Goal: Task Accomplishment & Management: Complete application form

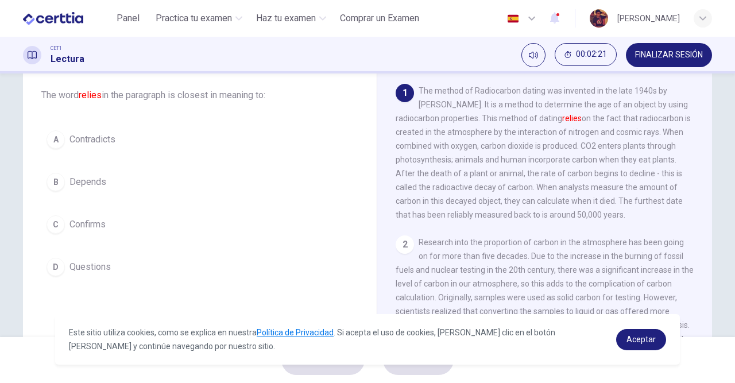
scroll to position [64, 0]
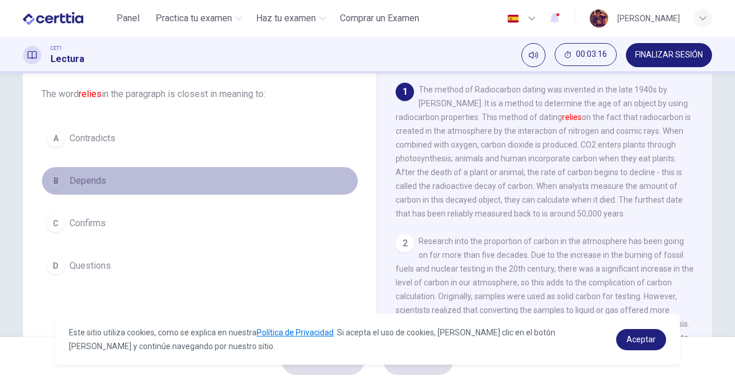
click at [76, 178] on span "Depends" at bounding box center [88, 181] width 37 height 14
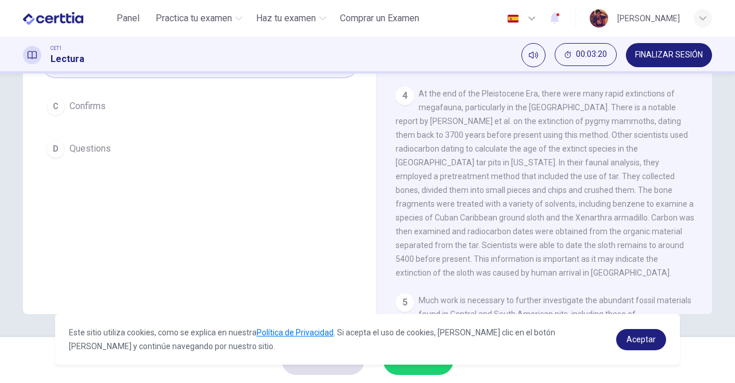
scroll to position [0, 0]
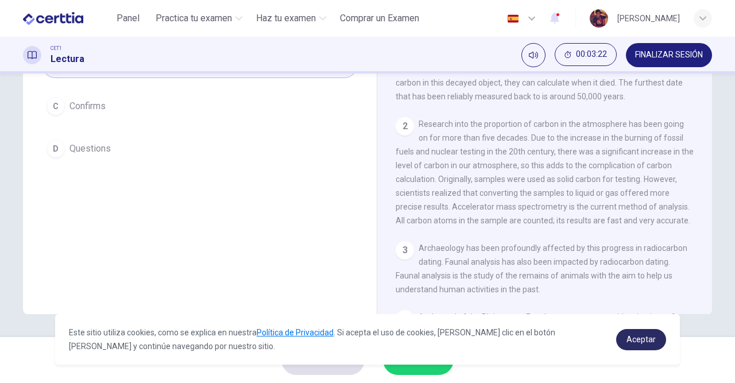
click at [637, 338] on span "Aceptar" at bounding box center [641, 339] width 29 height 9
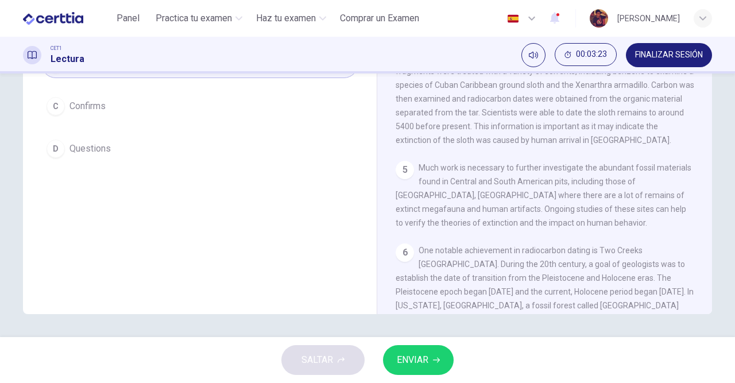
scroll to position [485, 0]
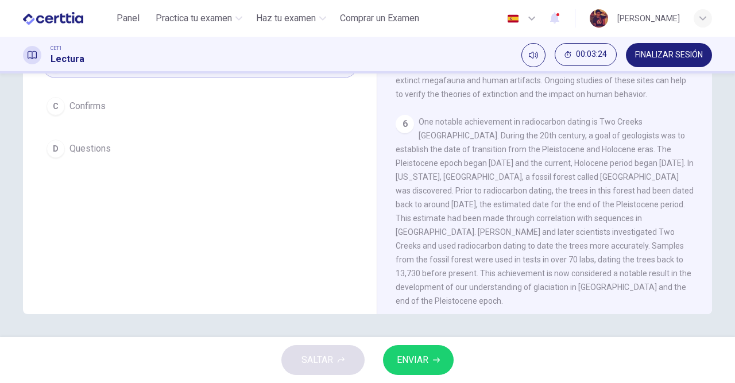
click at [421, 352] on button "ENVIAR" at bounding box center [418, 360] width 71 height 30
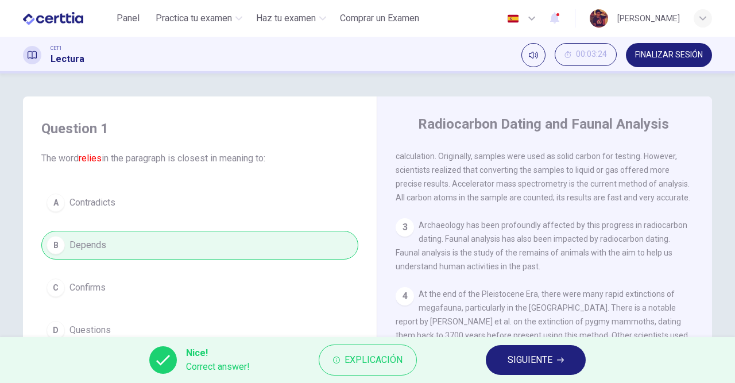
scroll to position [65, 0]
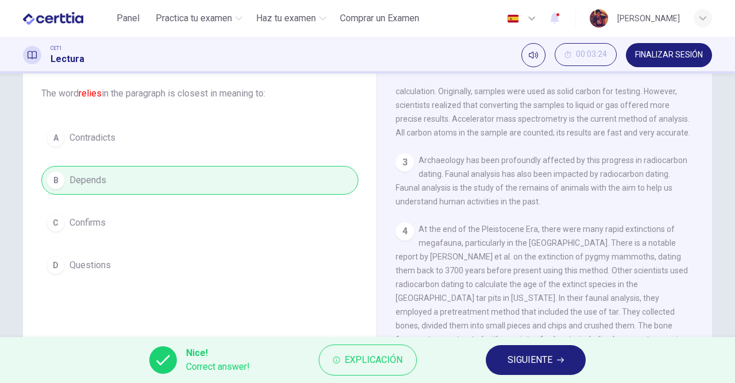
click at [542, 368] on button "SIGUIENTE" at bounding box center [536, 360] width 100 height 30
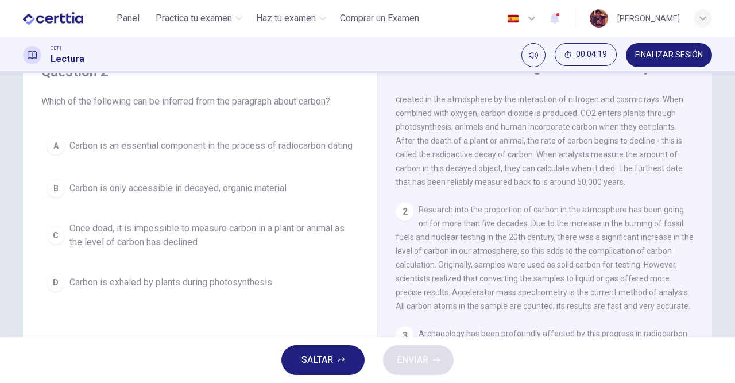
scroll to position [55, 0]
click at [121, 144] on span "Carbon is an essential component in the process of radiocarbon dating" at bounding box center [211, 148] width 283 height 14
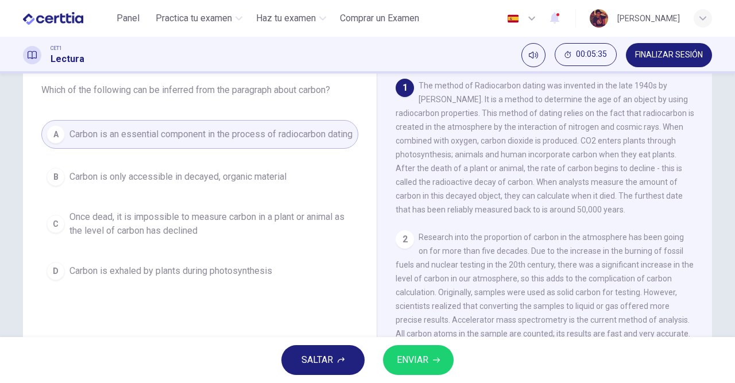
scroll to position [53, 0]
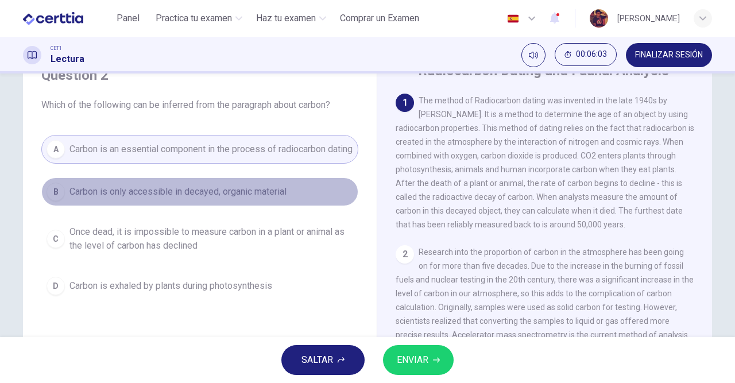
click at [249, 199] on span "Carbon is only accessible in decayed, organic material" at bounding box center [178, 192] width 217 height 14
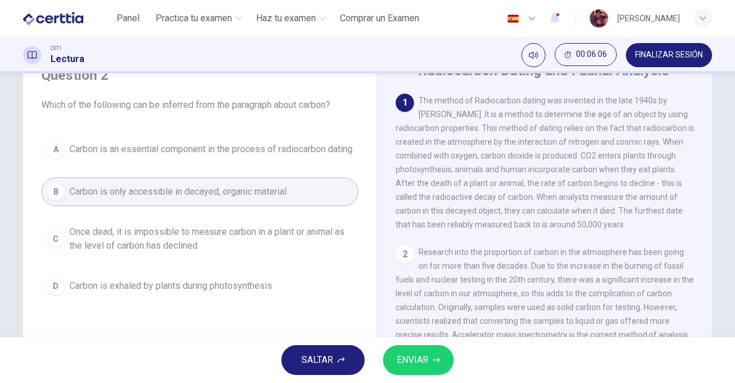
click at [430, 360] on button "ENVIAR" at bounding box center [418, 360] width 71 height 30
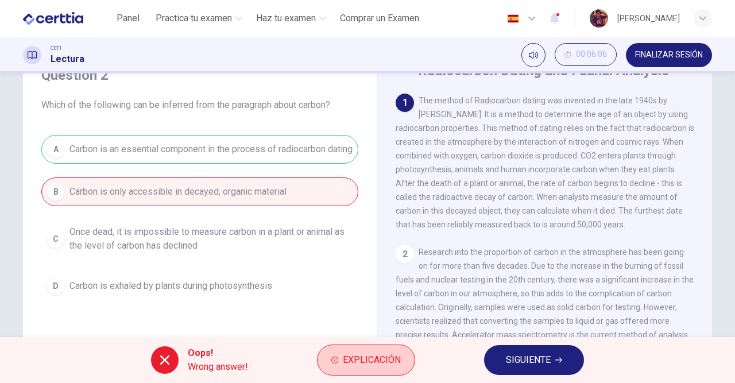
click at [388, 363] on span "Explicación" at bounding box center [372, 360] width 58 height 16
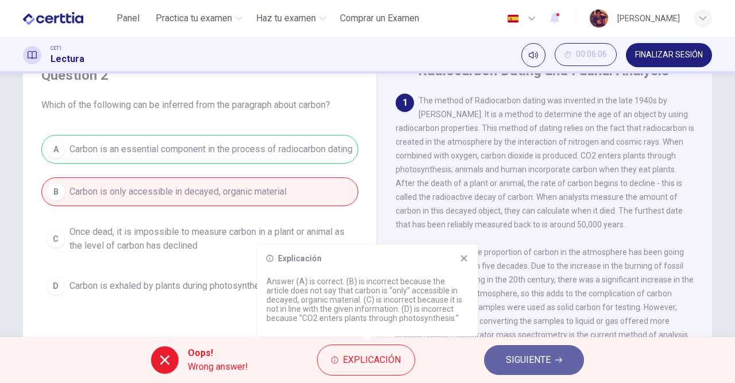
click at [533, 363] on span "SIGUIENTE" at bounding box center [528, 360] width 45 height 16
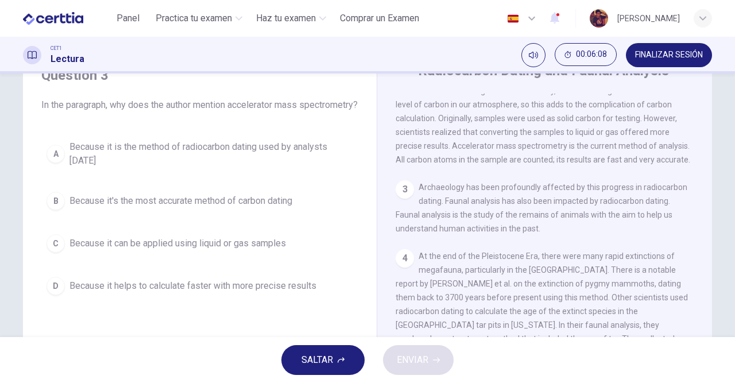
scroll to position [124, 0]
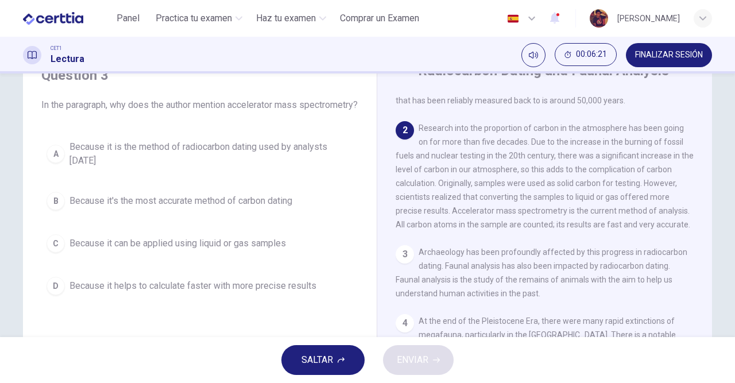
drag, startPoint x: 515, startPoint y: 133, endPoint x: 554, endPoint y: 151, distance: 42.7
click at [554, 151] on span "Research into the proportion of carbon in the atmosphere has been going on for …" at bounding box center [545, 177] width 298 height 106
drag, startPoint x: 641, startPoint y: 220, endPoint x: 600, endPoint y: 216, distance: 41.0
click at [600, 216] on span "Research into the proportion of carbon in the atmosphere has been going on for …" at bounding box center [545, 177] width 298 height 106
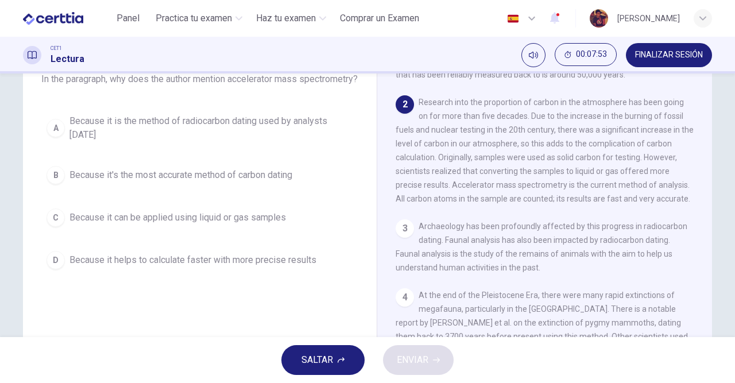
scroll to position [84, 0]
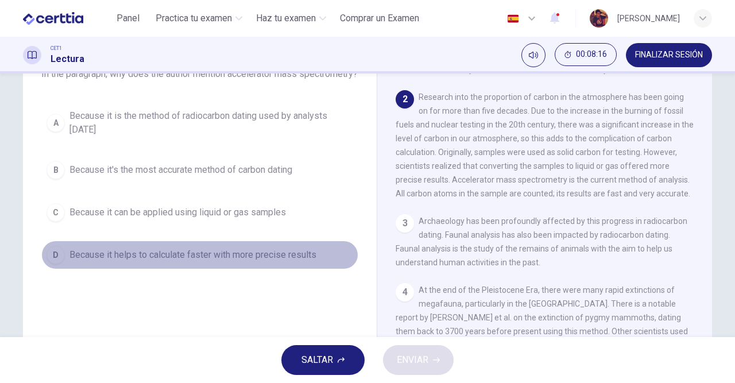
click at [277, 269] on button "D Because it helps to calculate faster with more precise results" at bounding box center [199, 255] width 317 height 29
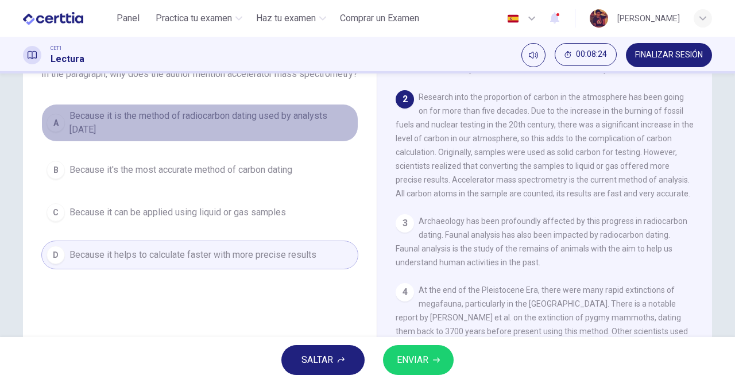
click at [183, 135] on span "Because it is the method of radiocarbon dating used by analysts today" at bounding box center [212, 123] width 284 height 28
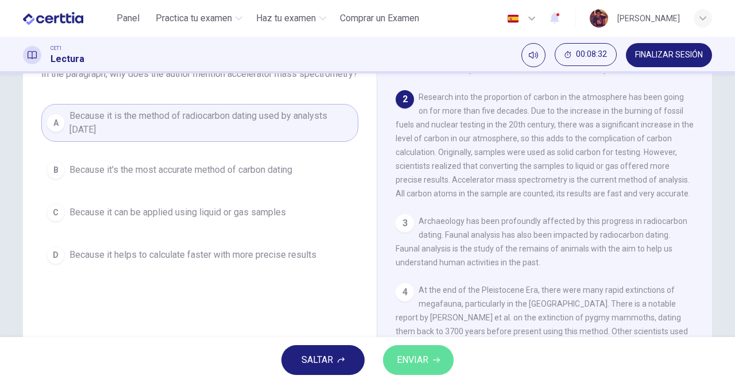
click at [435, 362] on icon "button" at bounding box center [436, 360] width 7 height 7
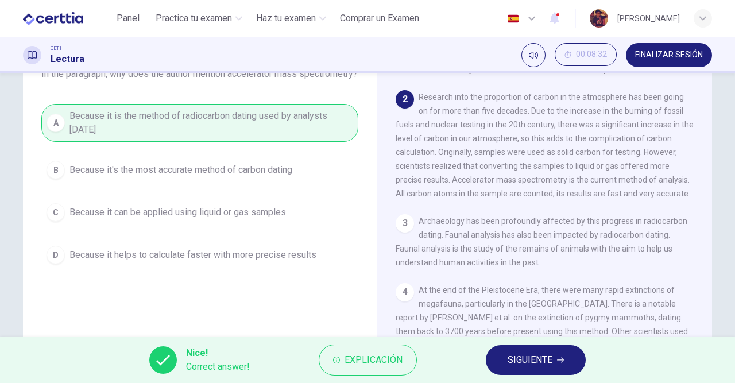
drag, startPoint x: 593, startPoint y: 187, endPoint x: 610, endPoint y: 188, distance: 16.7
click at [610, 188] on span "Research into the proportion of carbon in the atmosphere has been going on for …" at bounding box center [545, 145] width 298 height 106
click at [530, 364] on span "SIGUIENTE" at bounding box center [530, 360] width 45 height 16
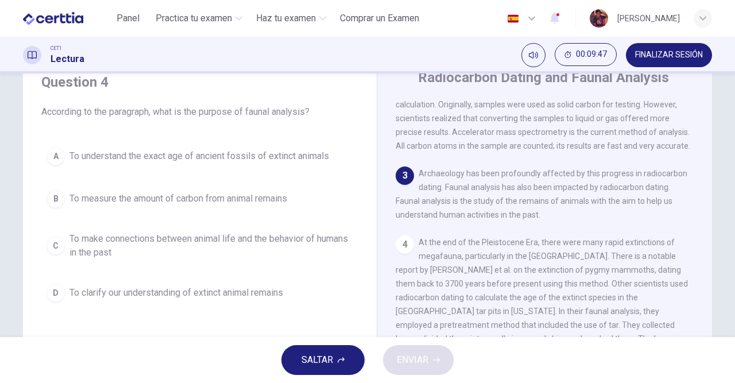
scroll to position [72, 0]
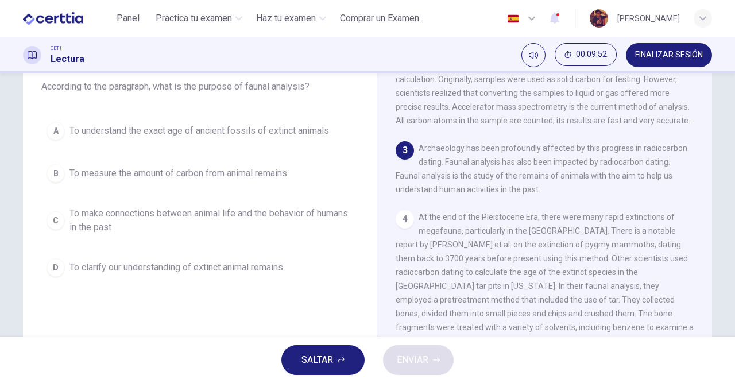
click at [128, 227] on span "To make connections between animal life and the behavior of humans in the past" at bounding box center [212, 221] width 284 height 28
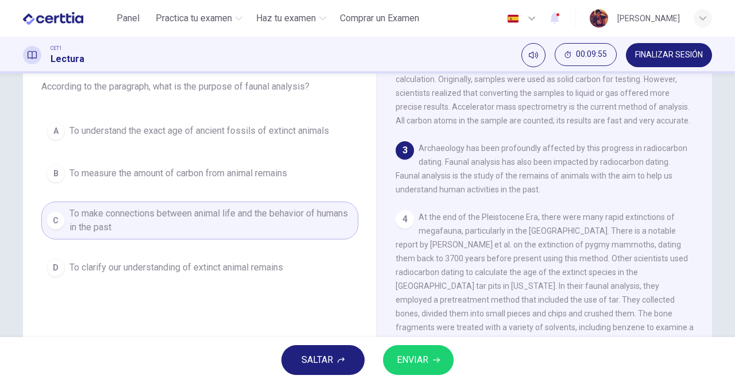
click at [424, 362] on span "ENVIAR" at bounding box center [413, 360] width 32 height 16
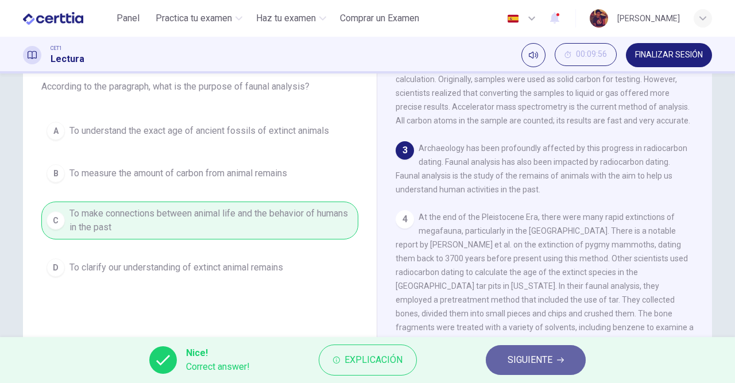
click at [518, 364] on span "SIGUIENTE" at bounding box center [530, 360] width 45 height 16
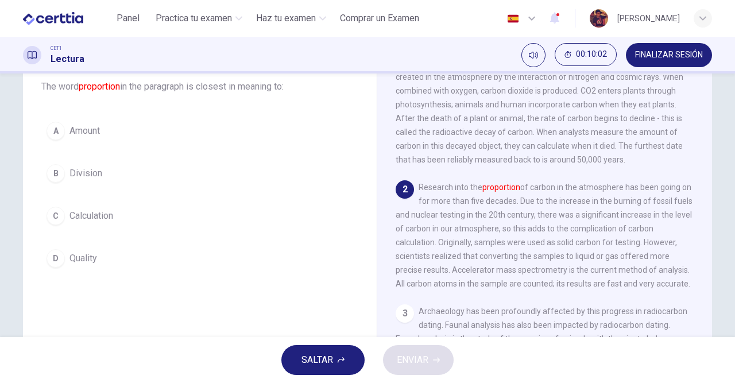
scroll to position [48, 0]
drag, startPoint x: 429, startPoint y: 191, endPoint x: 460, endPoint y: 195, distance: 31.2
click at [460, 195] on div "2 Research into the proportion of carbon in the atmosphere has been going on fo…" at bounding box center [545, 234] width 299 height 110
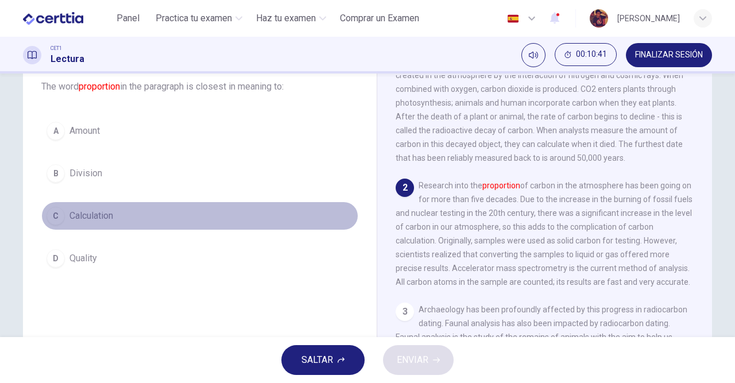
click at [103, 217] on span "Calculation" at bounding box center [92, 216] width 44 height 14
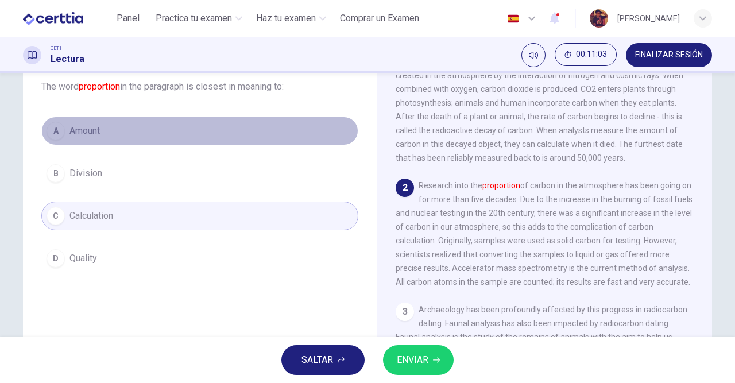
click at [94, 132] on span "Amount" at bounding box center [85, 131] width 30 height 14
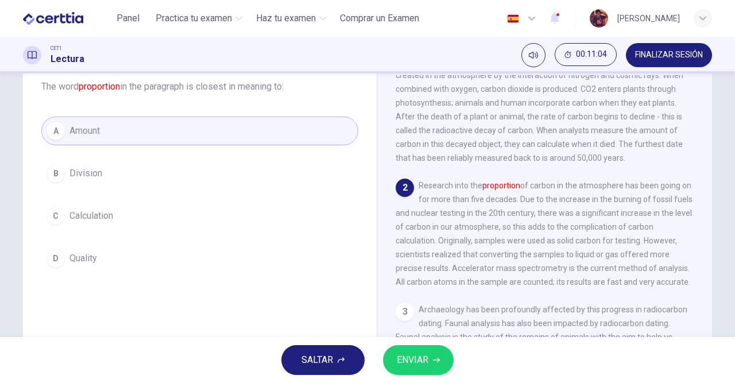
click at [434, 362] on button "ENVIAR" at bounding box center [418, 360] width 71 height 30
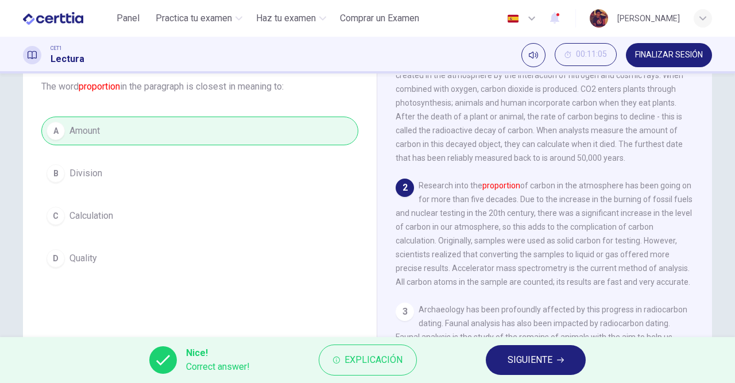
click at [539, 361] on span "SIGUIENTE" at bounding box center [530, 360] width 45 height 16
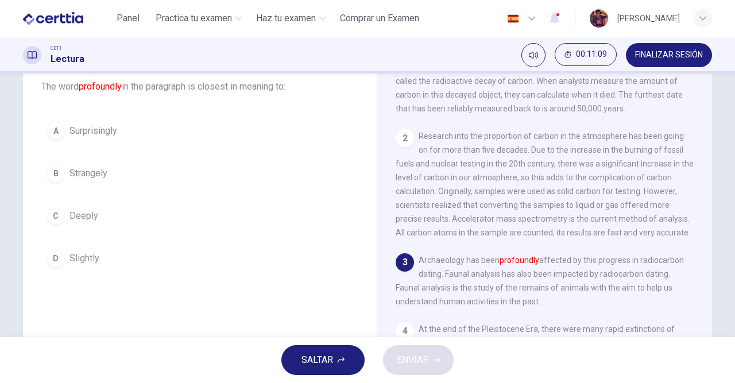
scroll to position [164, 0]
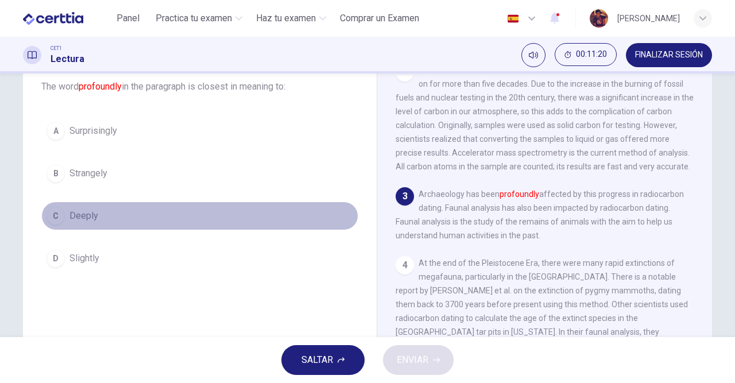
click at [91, 217] on span "Deeply" at bounding box center [84, 216] width 29 height 14
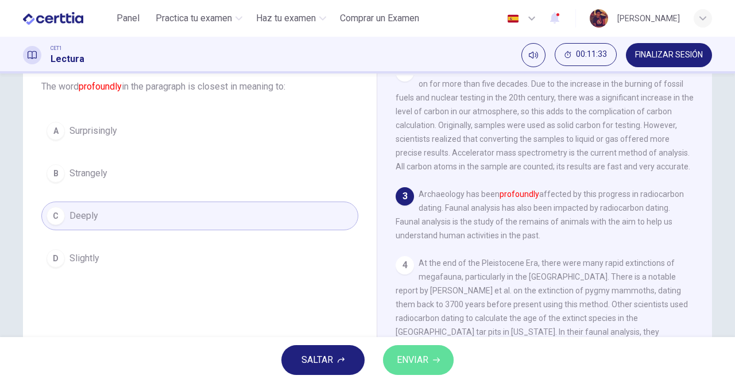
click at [423, 358] on span "ENVIAR" at bounding box center [413, 360] width 32 height 16
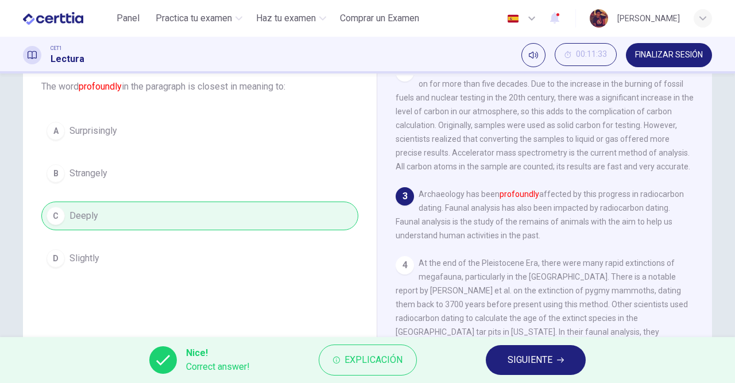
click at [539, 364] on span "SIGUIENTE" at bounding box center [530, 360] width 45 height 16
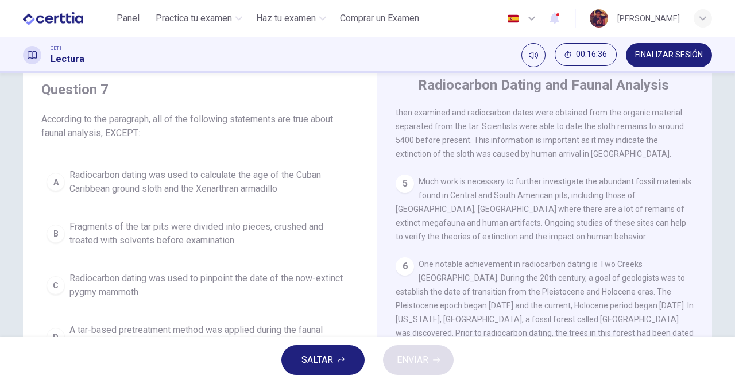
scroll to position [52, 0]
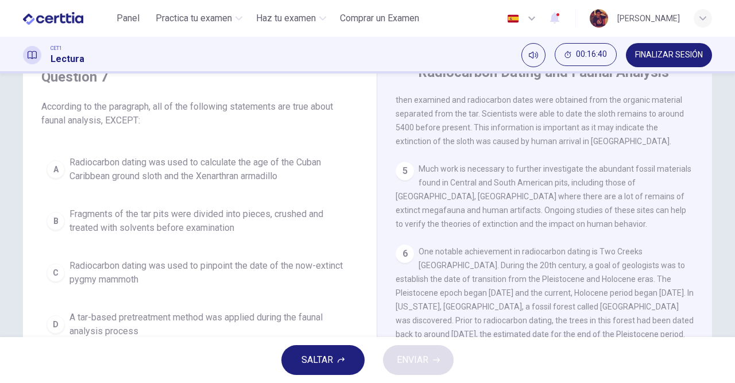
click at [223, 219] on span "Fragments of the tar pits were divided into pieces, crushed and treated with so…" at bounding box center [212, 221] width 284 height 28
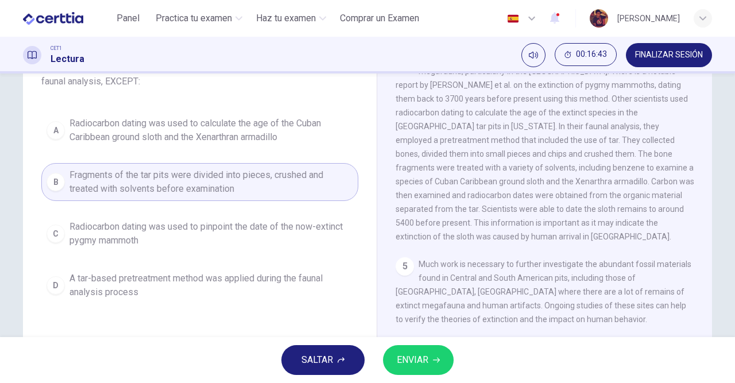
scroll to position [349, 0]
click at [413, 363] on span "ENVIAR" at bounding box center [413, 360] width 32 height 16
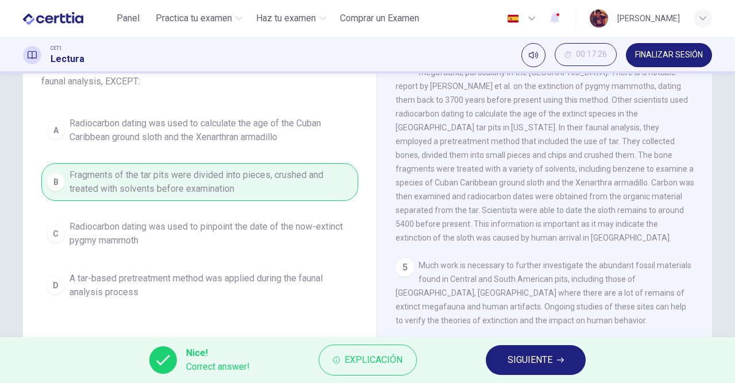
click at [566, 358] on button "SIGUIENTE" at bounding box center [536, 360] width 100 height 30
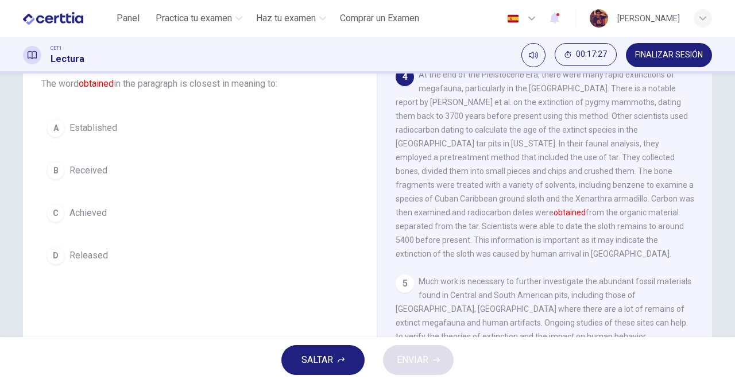
scroll to position [74, 0]
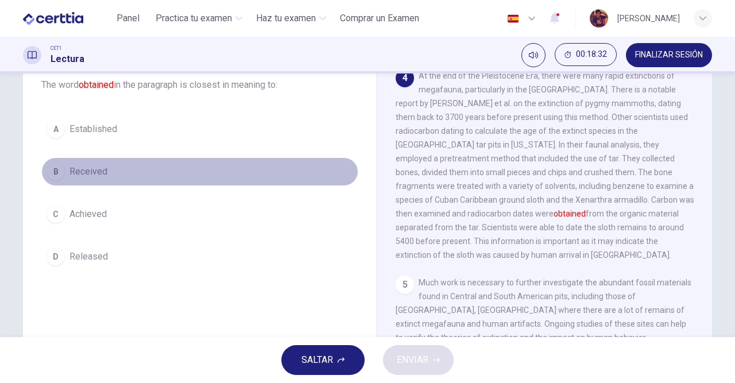
click at [99, 165] on span "Received" at bounding box center [89, 172] width 38 height 14
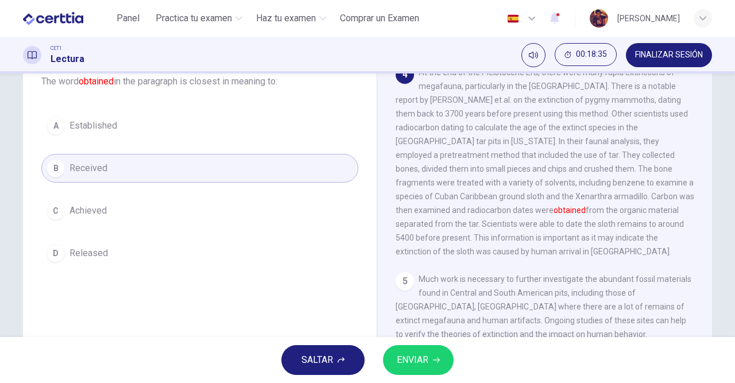
scroll to position [89, 0]
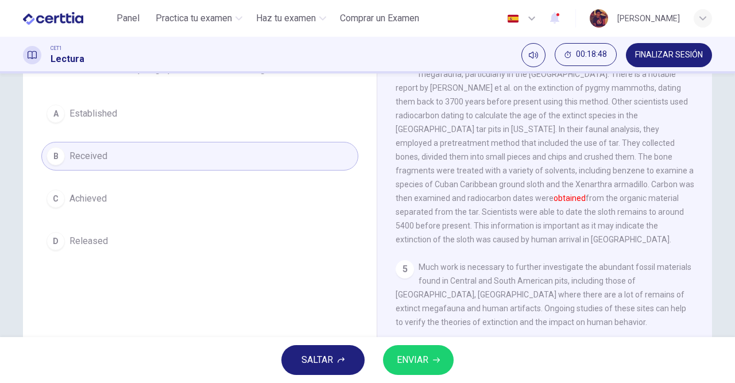
click at [109, 204] on button "C Achieved" at bounding box center [199, 198] width 317 height 29
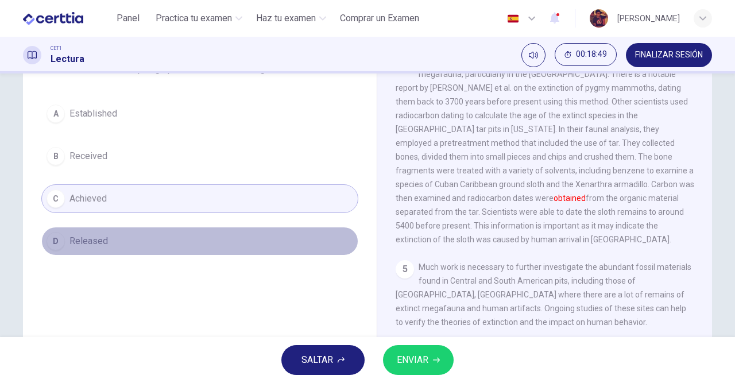
click at [113, 240] on button "D Released" at bounding box center [199, 241] width 317 height 29
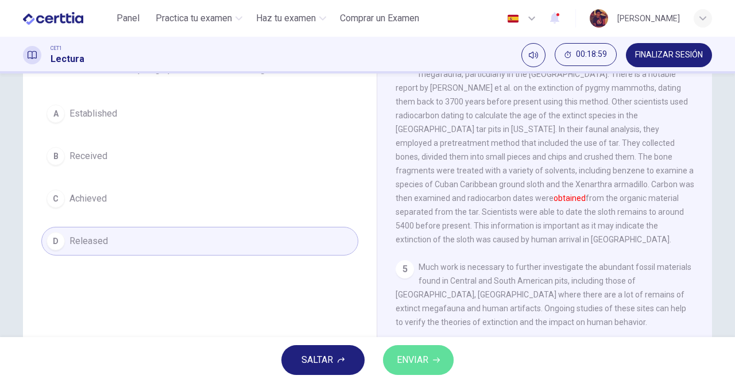
click at [427, 360] on span "ENVIAR" at bounding box center [413, 360] width 32 height 16
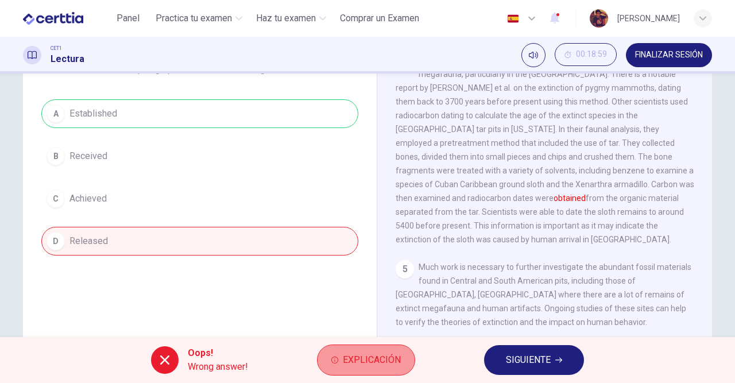
click at [387, 358] on span "Explicación" at bounding box center [372, 360] width 58 height 16
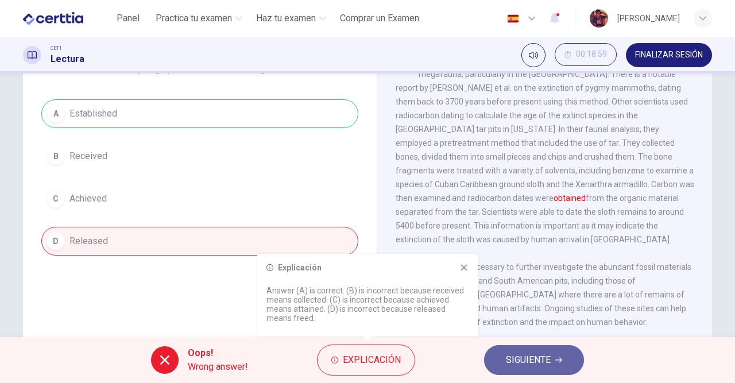
click at [522, 360] on span "SIGUIENTE" at bounding box center [528, 360] width 45 height 16
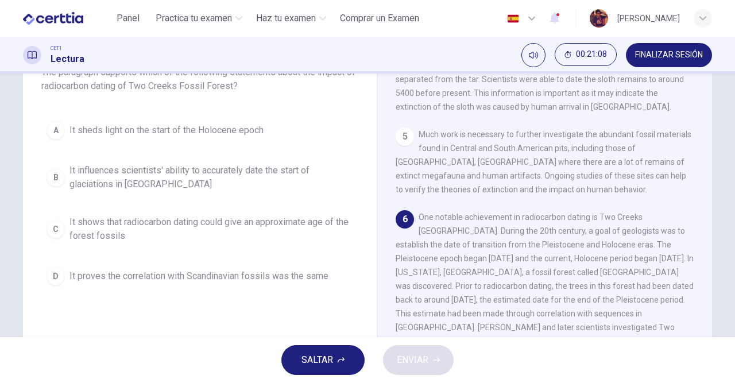
scroll to position [125, 0]
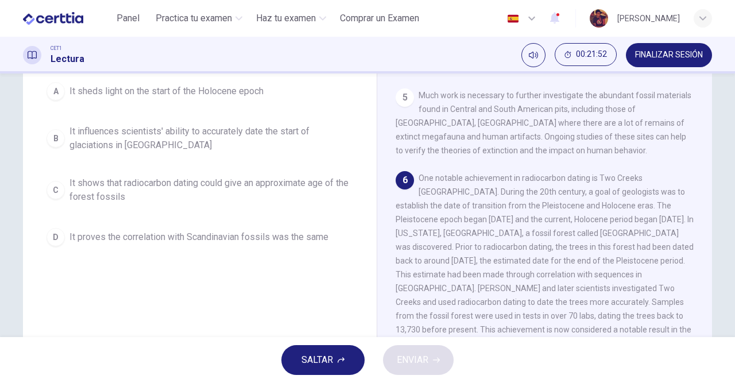
click at [277, 230] on span "It proves the correlation with Scandinavian fossils was the same" at bounding box center [199, 237] width 259 height 14
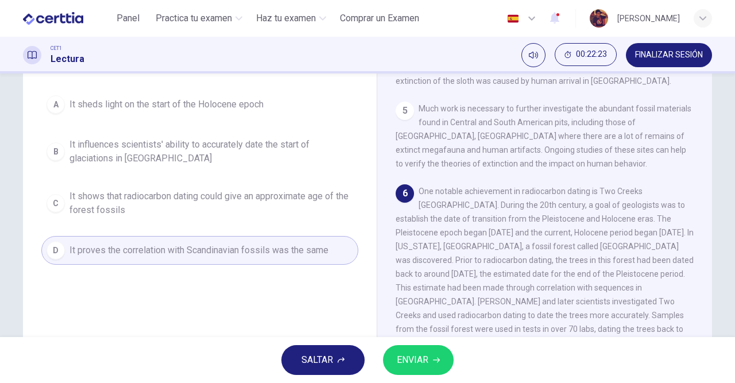
scroll to position [110, 0]
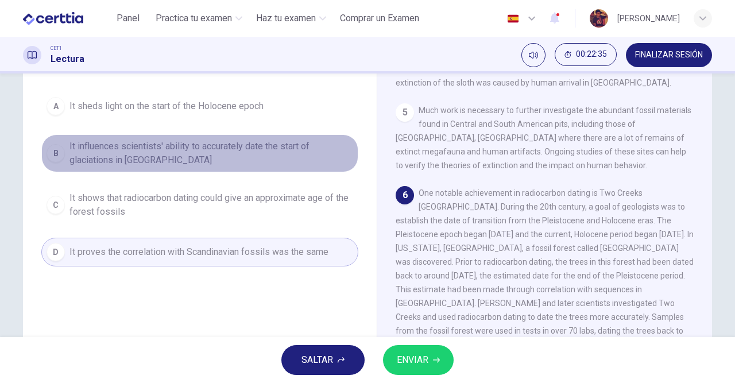
click at [217, 152] on span "It influences scientists' ability to accurately date the start of glaciations i…" at bounding box center [212, 154] width 284 height 28
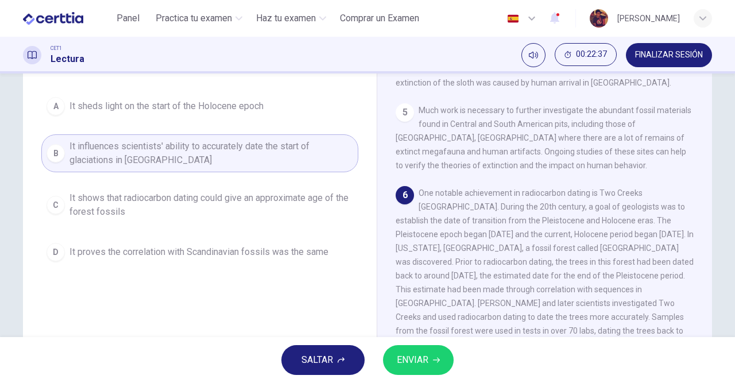
click at [396, 361] on button "ENVIAR" at bounding box center [418, 360] width 71 height 30
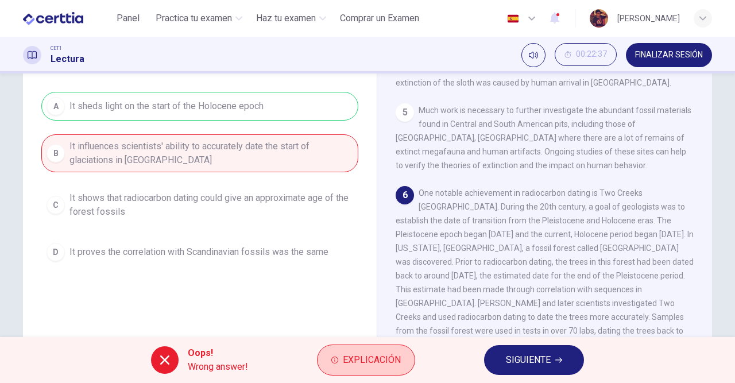
click at [379, 368] on span "Explicación" at bounding box center [372, 360] width 58 height 16
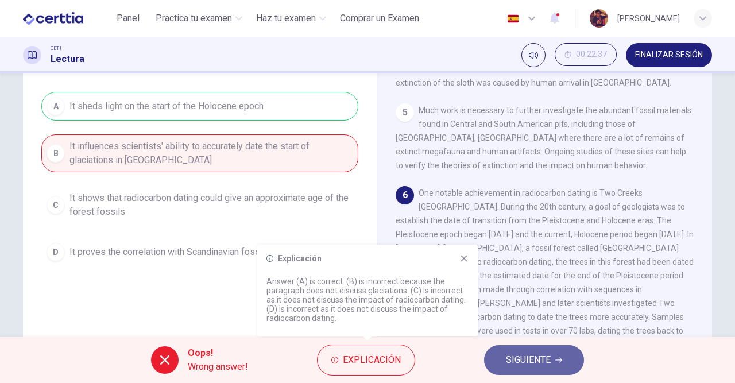
click at [520, 364] on span "SIGUIENTE" at bounding box center [528, 360] width 45 height 16
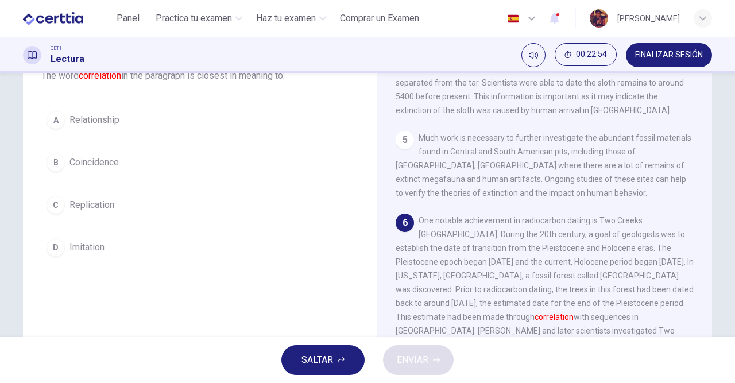
scroll to position [76, 0]
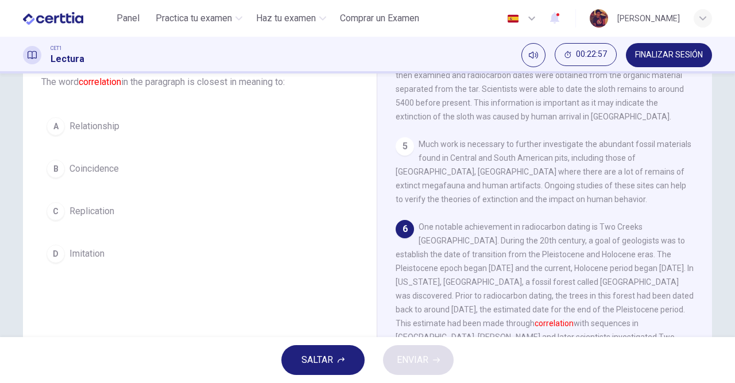
click at [113, 171] on span "Coincidence" at bounding box center [94, 169] width 49 height 14
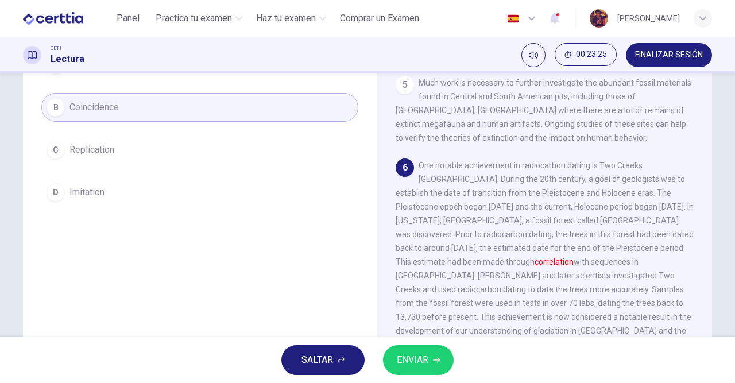
scroll to position [113, 0]
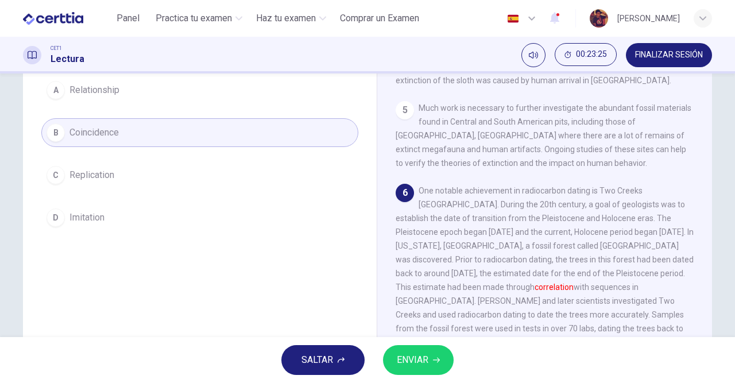
click at [107, 97] on span "Relationship" at bounding box center [95, 90] width 50 height 14
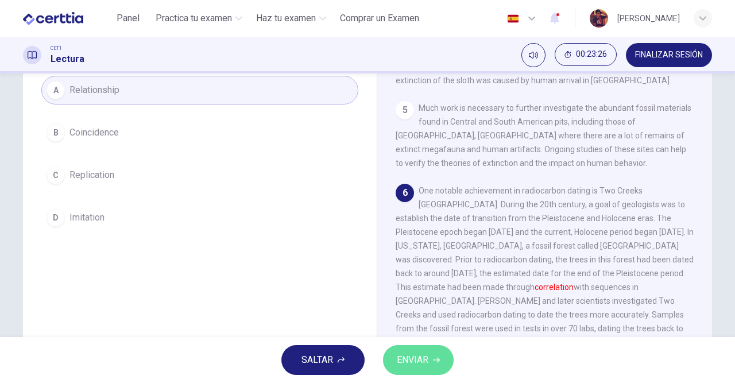
click at [433, 361] on button "ENVIAR" at bounding box center [418, 360] width 71 height 30
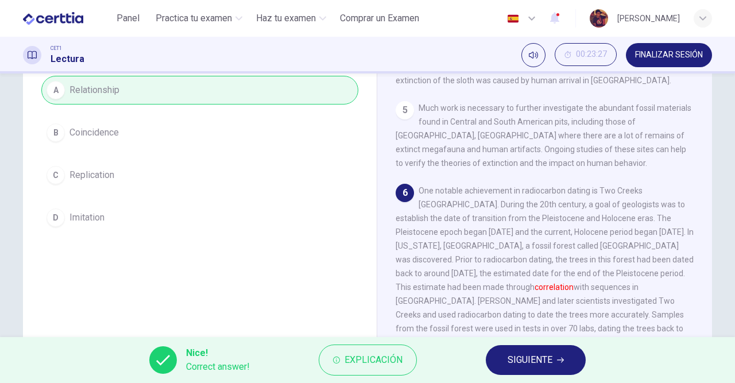
click at [526, 361] on span "SIGUIENTE" at bounding box center [530, 360] width 45 height 16
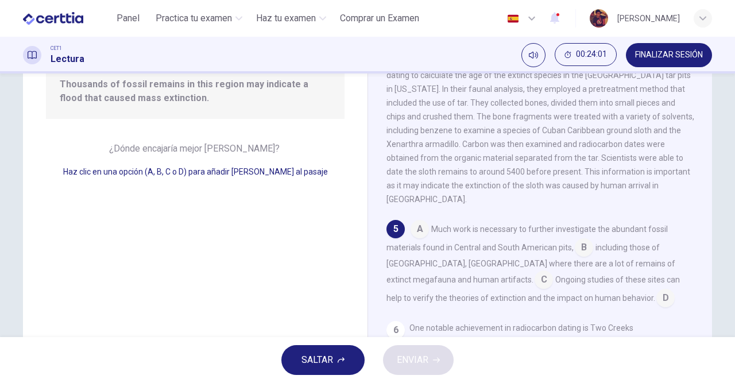
scroll to position [118, 0]
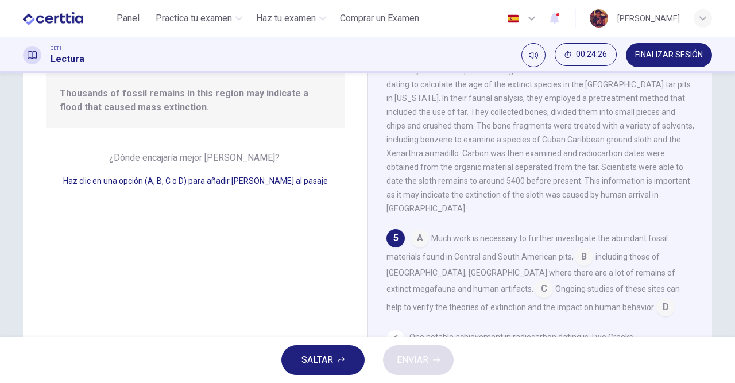
click at [535, 292] on input at bounding box center [544, 290] width 18 height 18
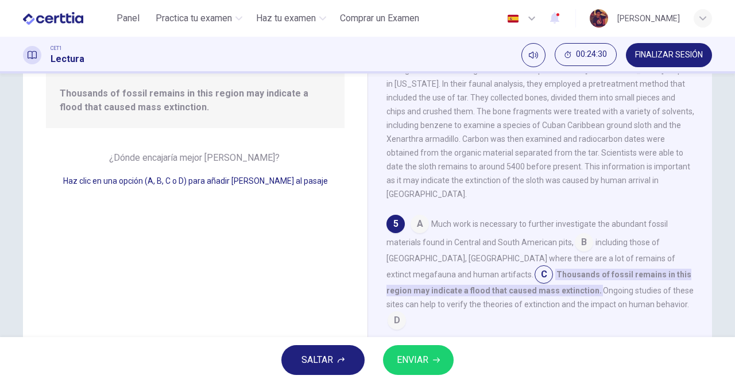
scroll to position [368, 0]
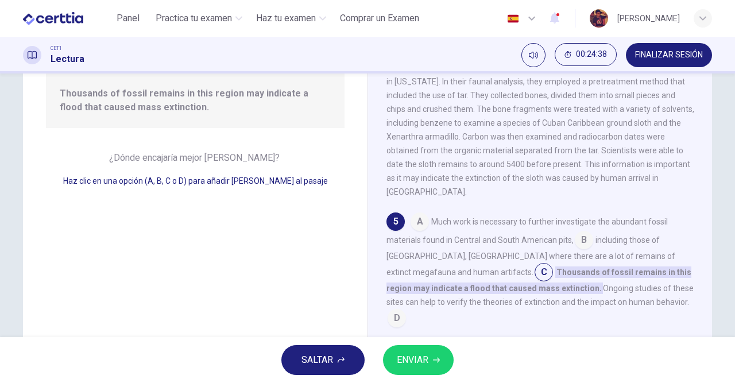
click at [430, 358] on button "ENVIAR" at bounding box center [418, 360] width 71 height 30
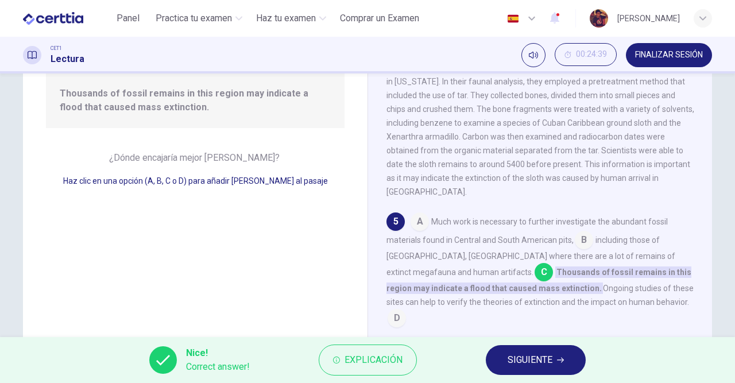
click at [541, 364] on span "SIGUIENTE" at bounding box center [530, 360] width 45 height 16
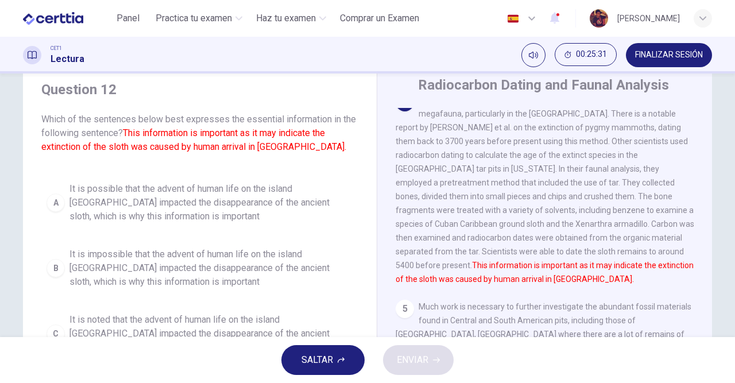
scroll to position [88, 0]
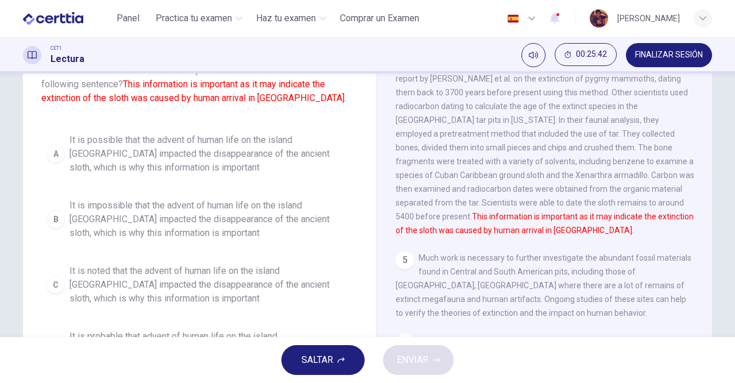
click at [163, 151] on span "It is possible that the advent of human life on the island Cuba impacted the di…" at bounding box center [212, 153] width 284 height 41
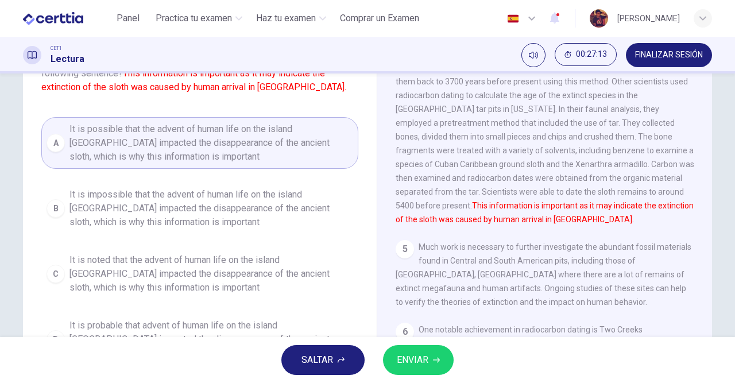
scroll to position [163, 0]
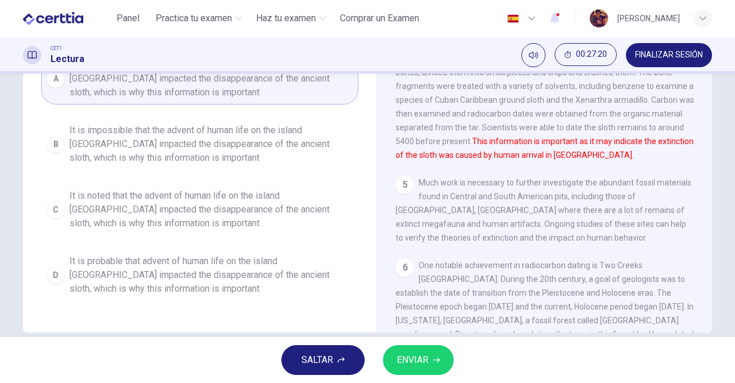
click at [224, 273] on span "It is probable that advent of human life on the island Cuba impacted the disapp…" at bounding box center [212, 274] width 284 height 41
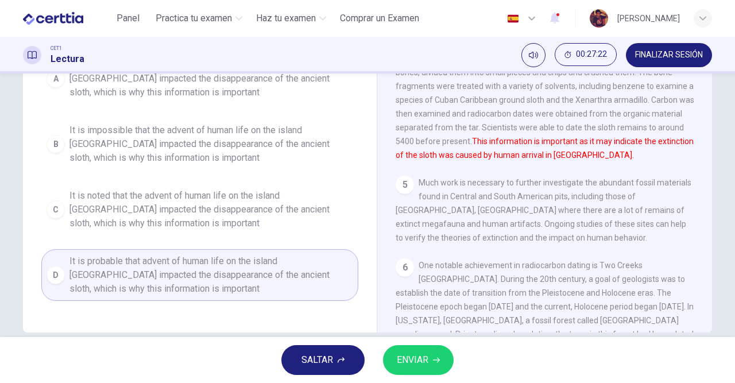
click at [415, 362] on span "ENVIAR" at bounding box center [413, 360] width 32 height 16
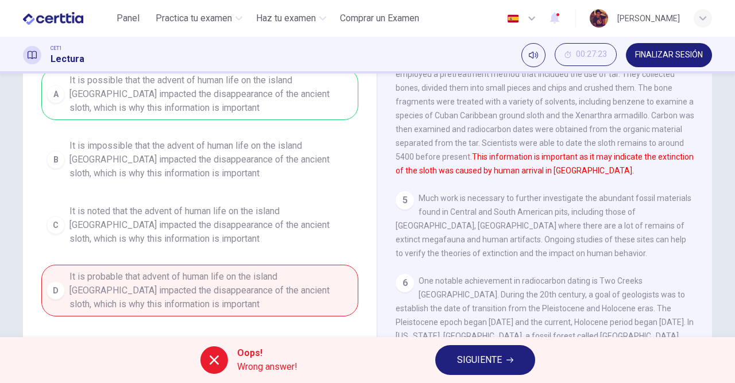
scroll to position [136, 0]
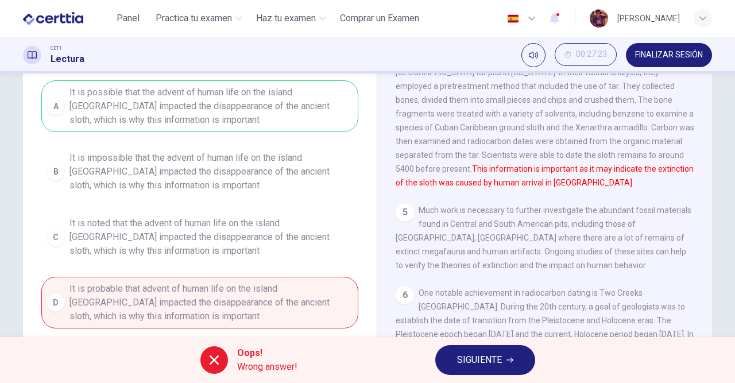
click at [472, 358] on span "SIGUIENTE" at bounding box center [479, 360] width 45 height 16
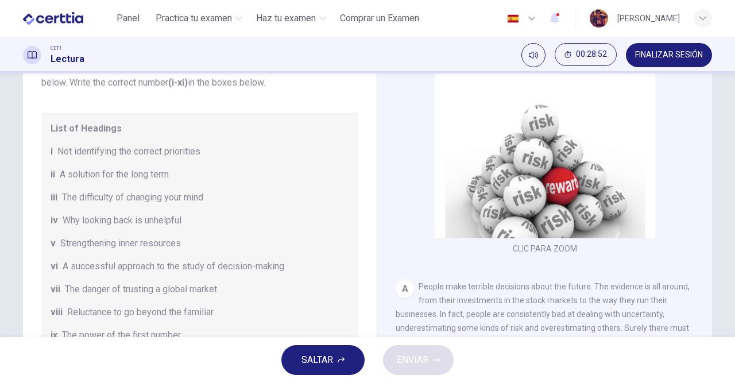
scroll to position [25, 0]
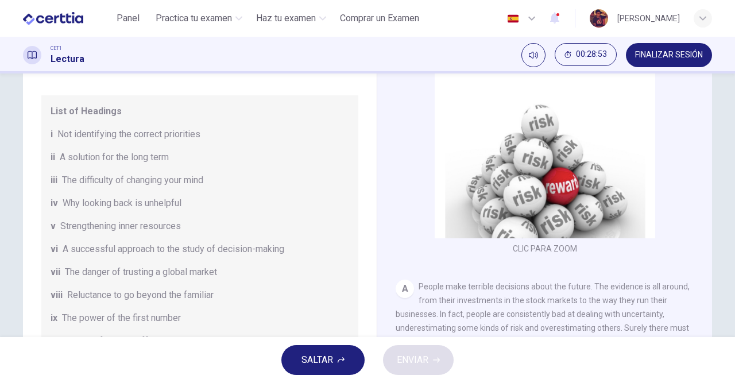
drag, startPoint x: 126, startPoint y: 137, endPoint x: 103, endPoint y: 142, distance: 23.7
click at [133, 156] on div "List of Headings i Not identifying the correct priorities ii A solution for the…" at bounding box center [199, 226] width 317 height 262
click at [57, 134] on span "Not identifying the correct priorities" at bounding box center [128, 135] width 143 height 14
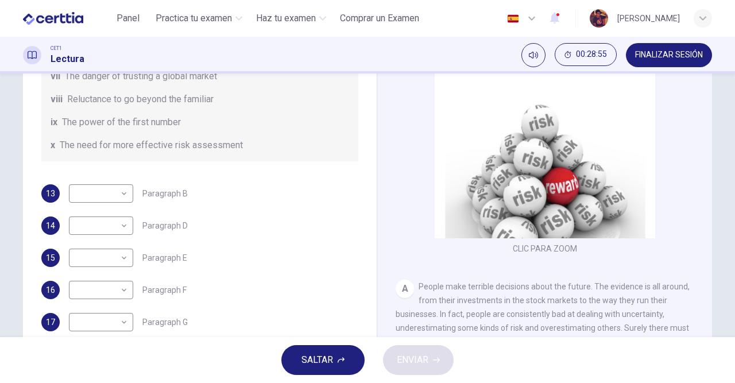
scroll to position [182, 0]
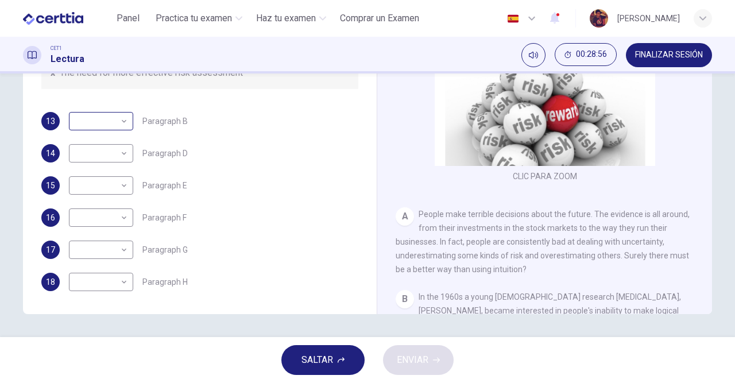
click at [121, 129] on body "Este sitio utiliza cookies, como se explica en nuestra Política de Privacidad .…" at bounding box center [367, 191] width 735 height 383
click at [208, 159] on div at bounding box center [367, 191] width 735 height 383
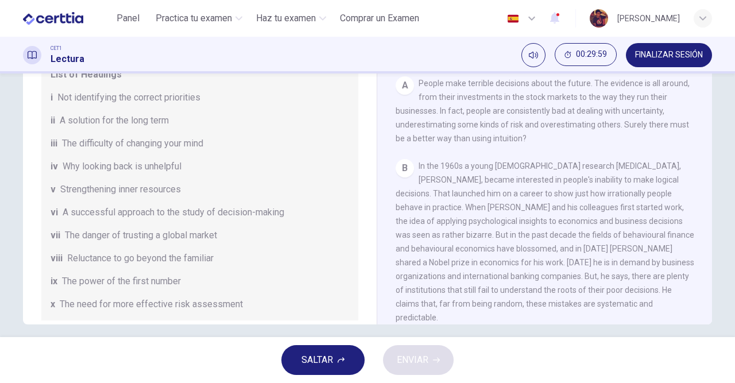
scroll to position [170, 0]
click at [236, 214] on span "A successful approach to the study of decision-making" at bounding box center [174, 214] width 222 height 14
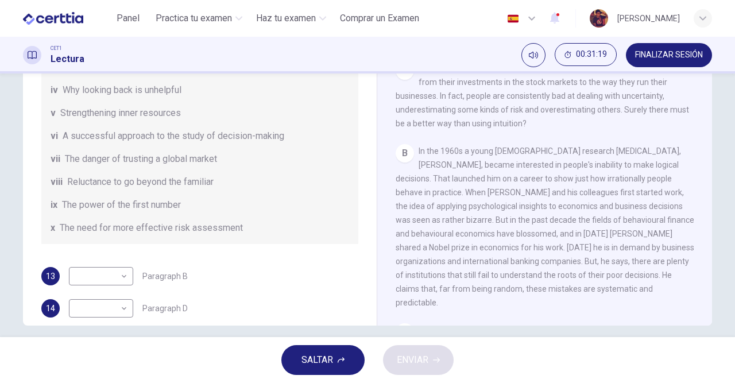
scroll to position [163, 0]
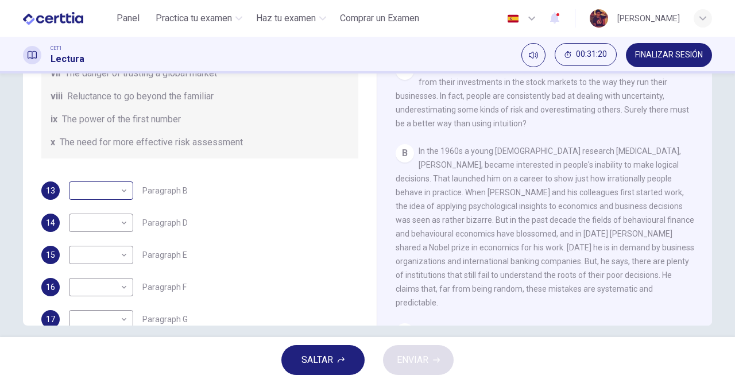
click at [126, 190] on body "Este sitio utiliza cookies, como se explica en nuestra Política de Privacidad .…" at bounding box center [367, 191] width 735 height 383
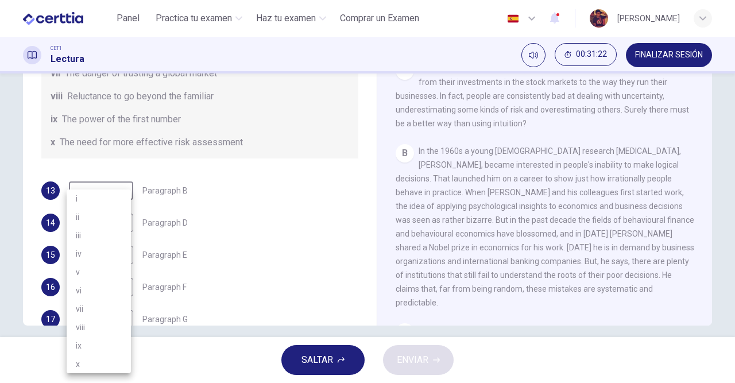
click at [95, 290] on li "vi" at bounding box center [99, 290] width 64 height 18
type input "**"
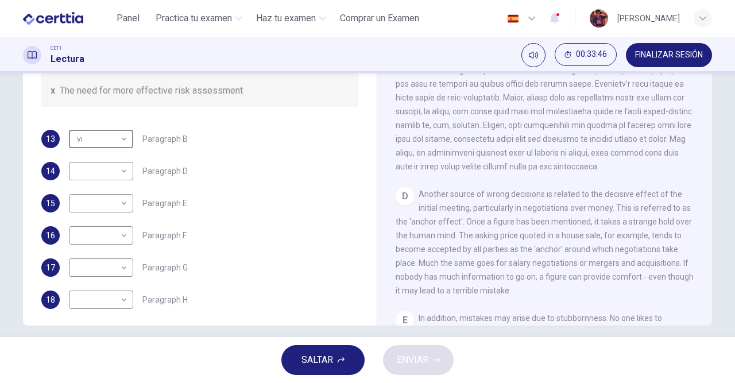
scroll to position [214, 0]
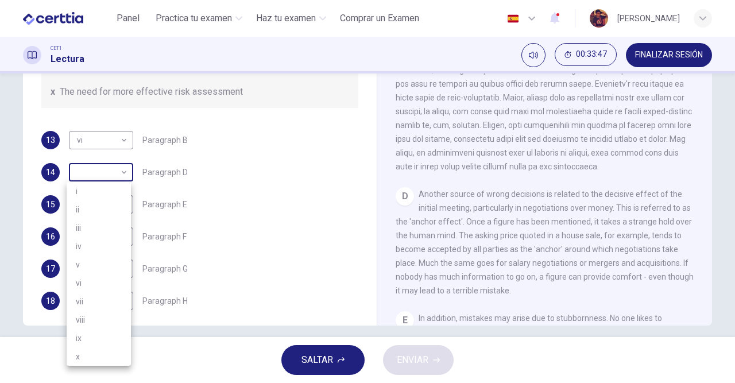
click at [125, 173] on body "Este sitio utiliza cookies, como se explica en nuestra Política de Privacidad .…" at bounding box center [367, 191] width 735 height 383
click at [100, 346] on li "ix" at bounding box center [99, 338] width 64 height 18
type input "**"
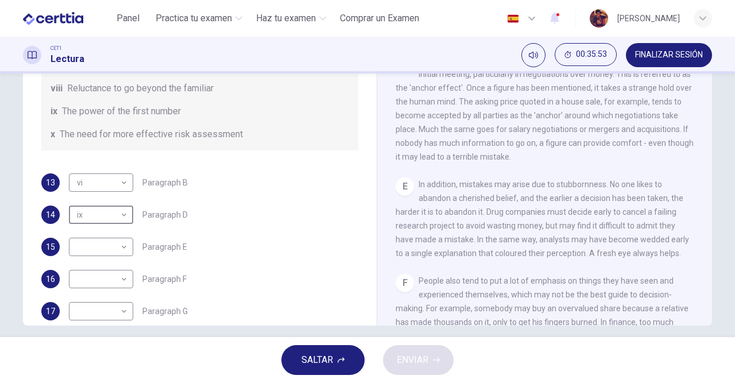
scroll to position [221, 0]
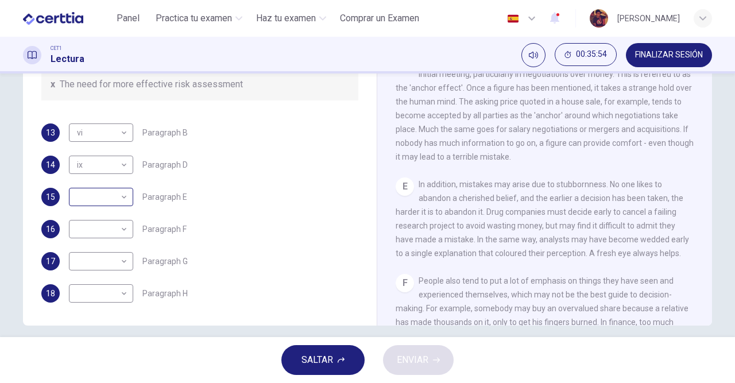
click at [129, 198] on div "​ ​" at bounding box center [101, 197] width 64 height 18
click at [124, 198] on body "Este sitio utiliza cookies, como se explica en nuestra Política de Privacidad .…" at bounding box center [367, 191] width 735 height 383
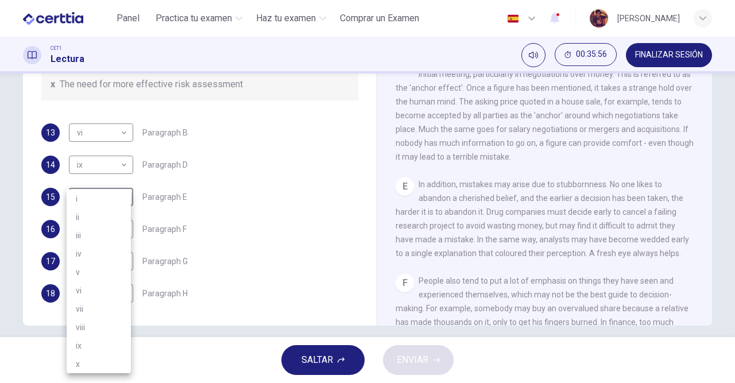
click at [107, 241] on li "iii" at bounding box center [99, 235] width 64 height 18
type input "***"
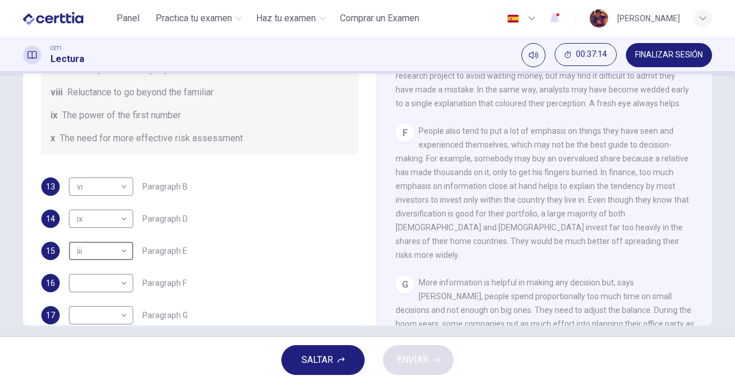
scroll to position [148, 0]
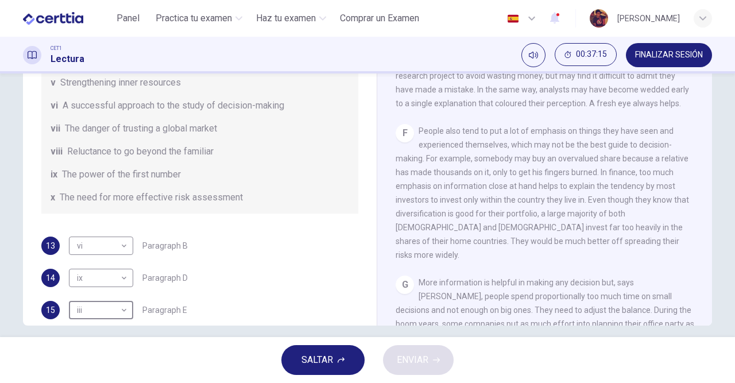
drag, startPoint x: 362, startPoint y: 275, endPoint x: 361, endPoint y: 182, distance: 93.1
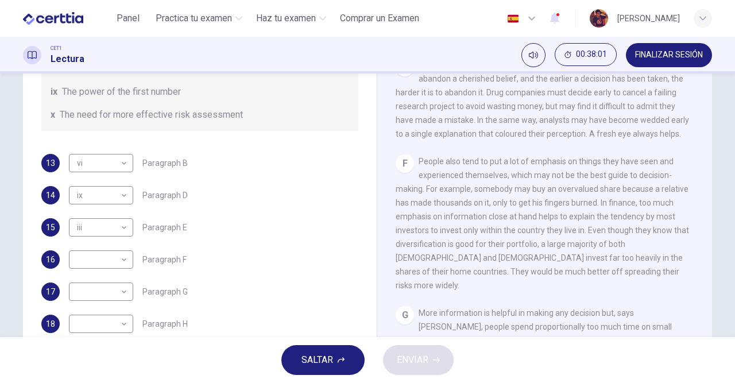
scroll to position [206, 0]
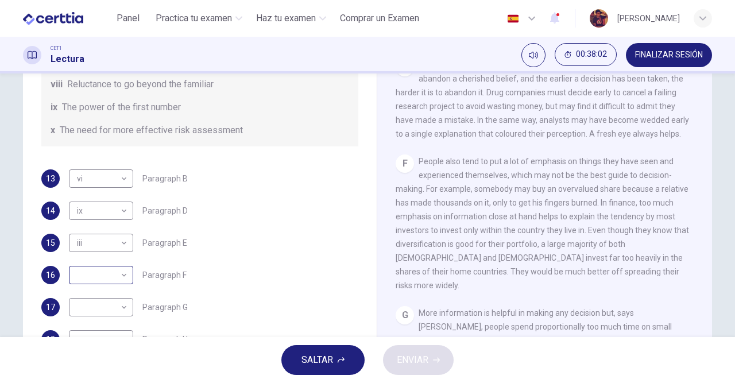
click at [130, 280] on div "​ ​" at bounding box center [101, 275] width 64 height 18
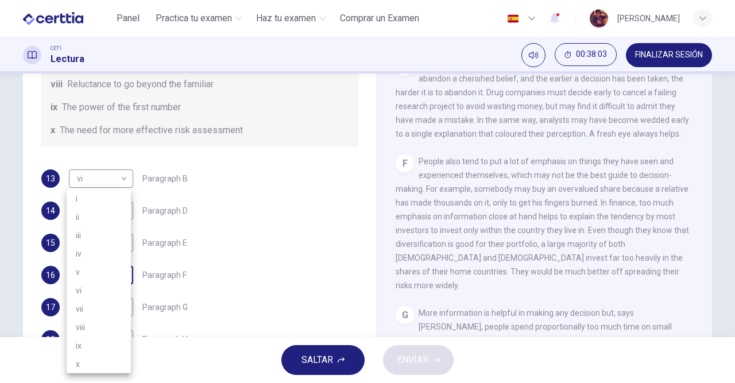
click at [124, 279] on body "Este sitio utiliza cookies, como se explica en nuestra Política de Privacidad .…" at bounding box center [367, 191] width 735 height 383
click at [118, 325] on li "viii" at bounding box center [99, 327] width 64 height 18
type input "****"
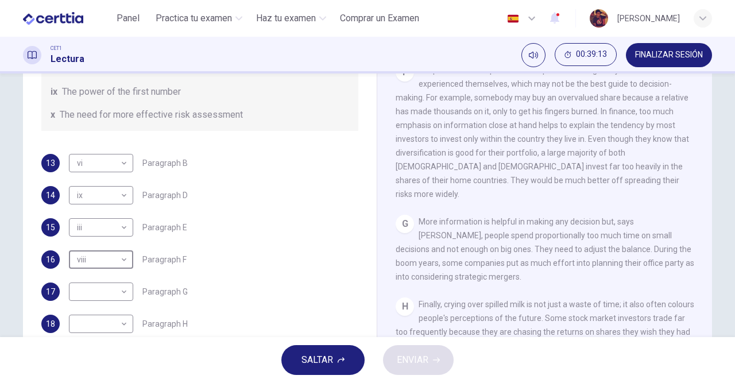
scroll to position [182, 0]
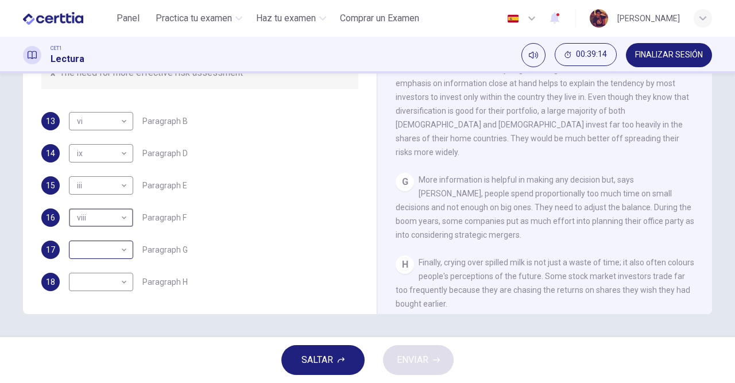
click at [122, 253] on body "Este sitio utiliza cookies, como se explica en nuestra Política de Privacidad .…" at bounding box center [367, 191] width 735 height 383
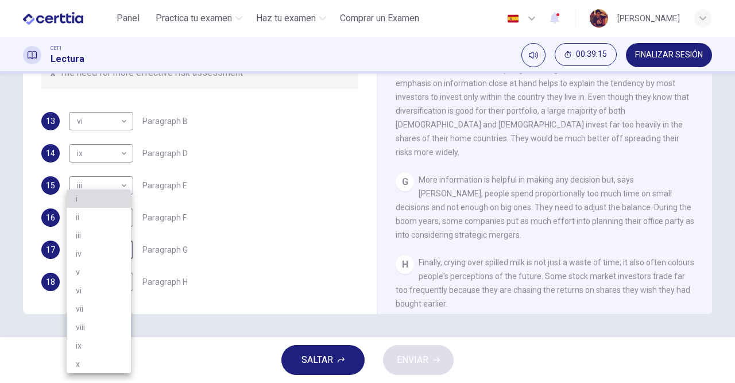
click at [98, 205] on li "i" at bounding box center [99, 199] width 64 height 18
type input "*"
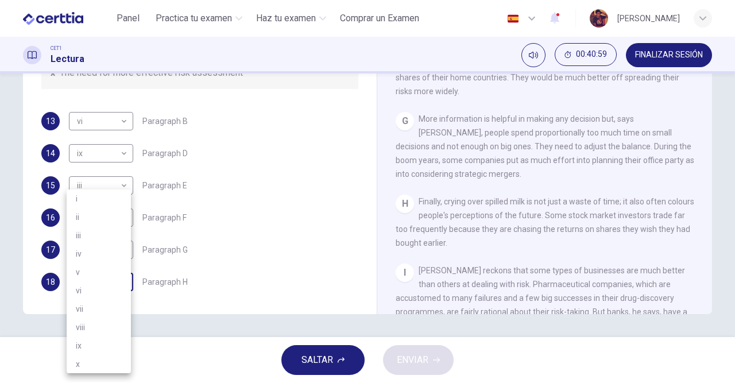
click at [118, 286] on body "Este sitio utiliza cookies, como se explica en nuestra Política de Privacidad .…" at bounding box center [367, 191] width 735 height 383
click at [99, 361] on li "x" at bounding box center [99, 364] width 64 height 18
type input "*"
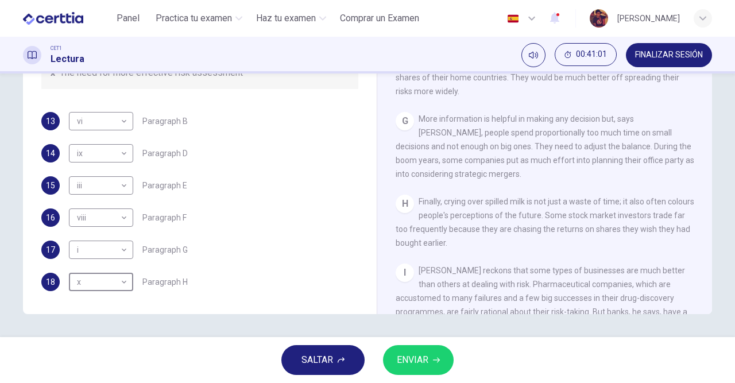
click at [412, 363] on span "ENVIAR" at bounding box center [413, 360] width 32 height 16
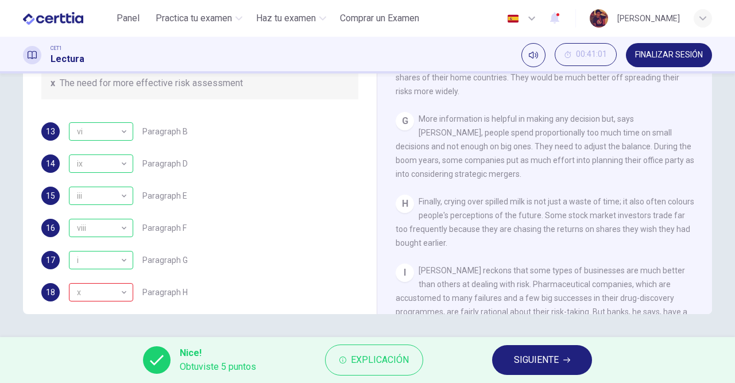
scroll to position [221, 0]
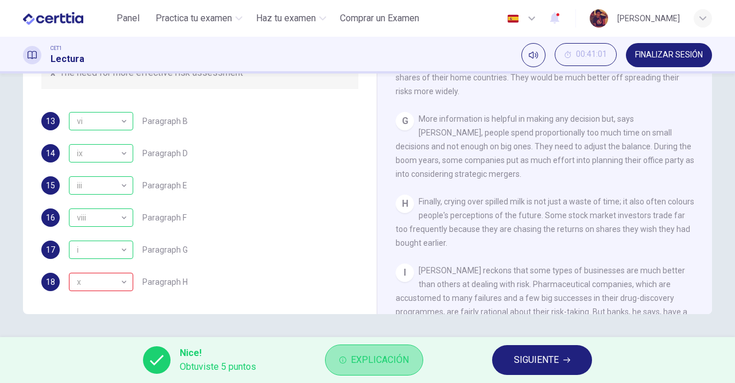
click at [391, 369] on button "Explicación" at bounding box center [374, 360] width 98 height 31
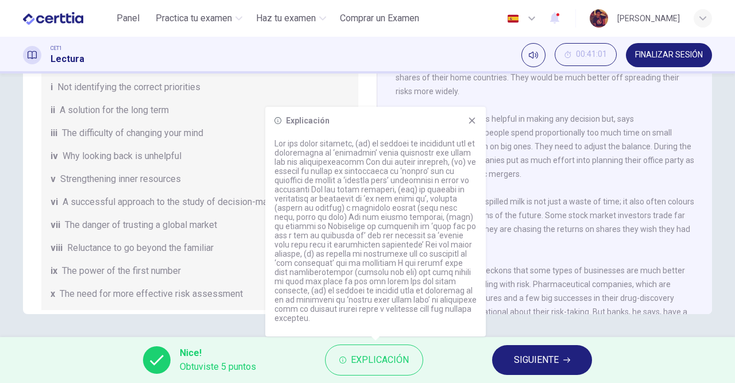
scroll to position [171, 0]
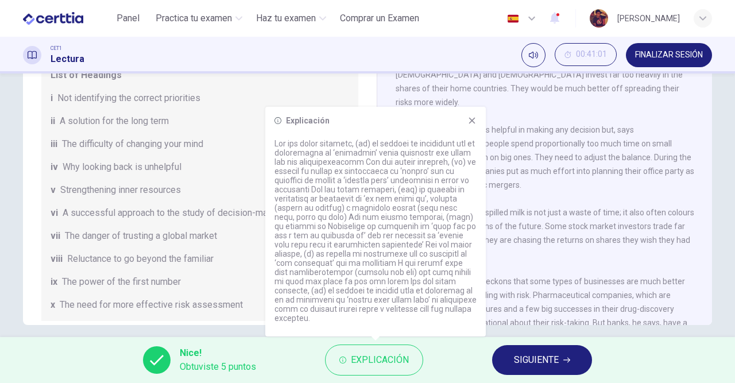
click at [542, 275] on div "I Kahneman reckons that some types of businesses are much better than others at…" at bounding box center [545, 337] width 299 height 124
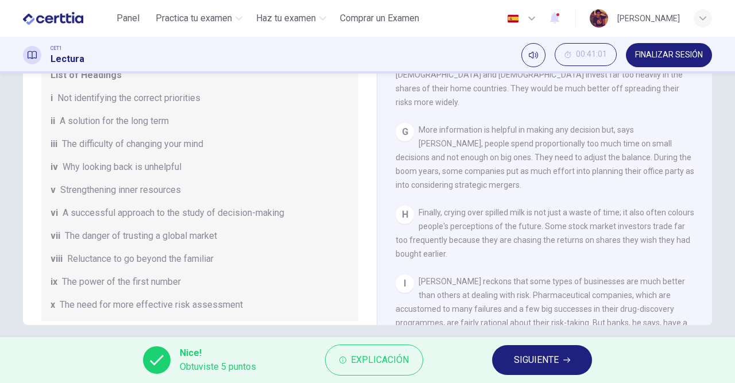
drag, startPoint x: 449, startPoint y: 213, endPoint x: 486, endPoint y: 216, distance: 36.9
click at [486, 215] on div "H Finally, crying over spilled milk is not just a waste of time; it also often …" at bounding box center [545, 233] width 299 height 55
click at [539, 363] on span "SIGUIENTE" at bounding box center [536, 360] width 45 height 16
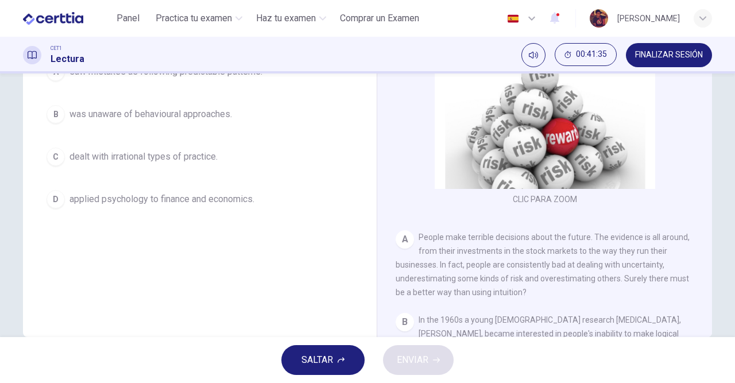
scroll to position [105, 0]
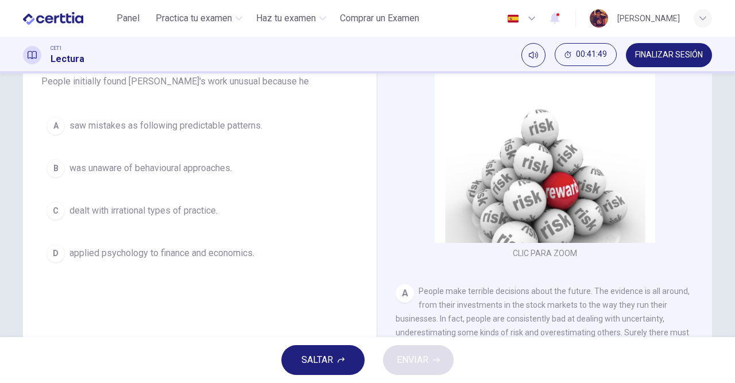
click at [244, 253] on span "applied psychology to finance and economics." at bounding box center [162, 253] width 185 height 14
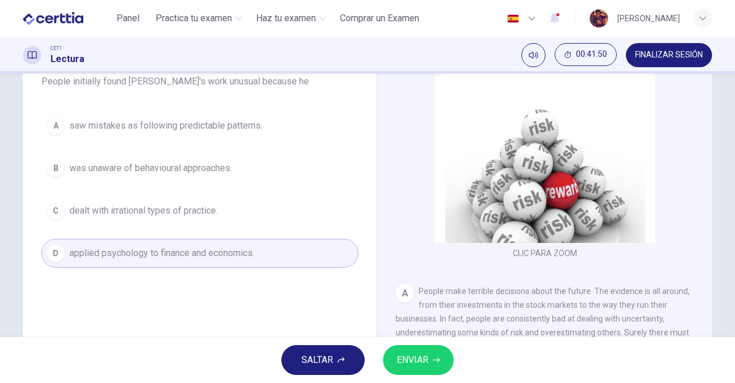
click at [425, 354] on span "ENVIAR" at bounding box center [413, 360] width 32 height 16
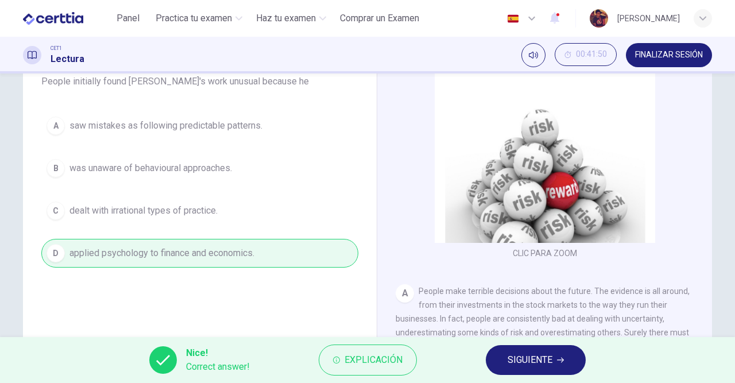
click at [542, 364] on span "SIGUIENTE" at bounding box center [530, 360] width 45 height 16
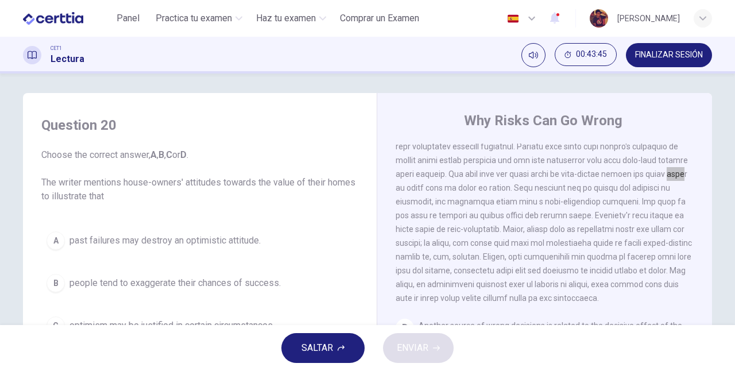
scroll to position [479, 0]
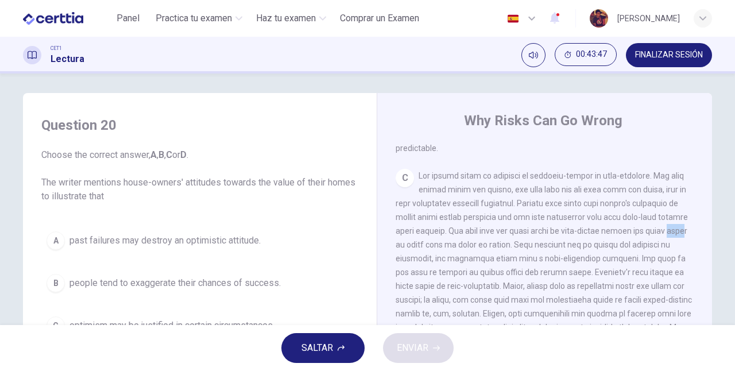
click at [400, 144] on span "In the 1960s a young American research psychologist, Daniel Kahneman, became in…" at bounding box center [545, 72] width 299 height 161
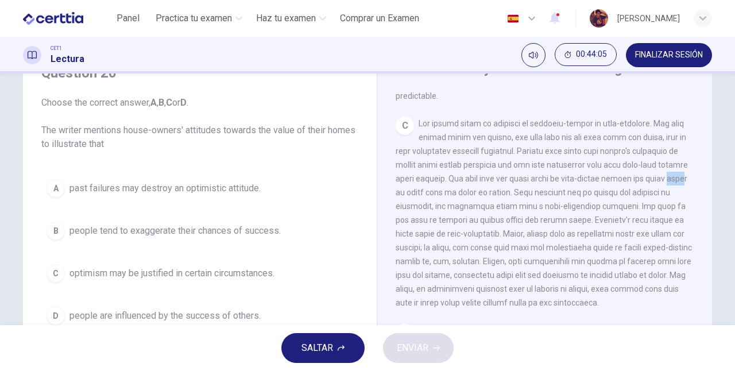
scroll to position [95, 0]
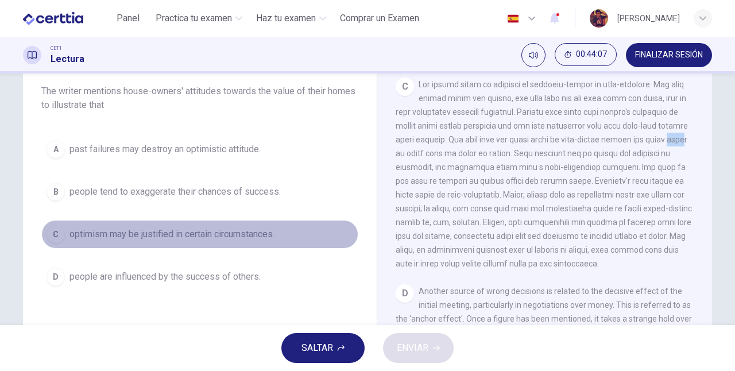
click at [117, 236] on span "optimism may be justified in certain circumstances." at bounding box center [172, 234] width 205 height 14
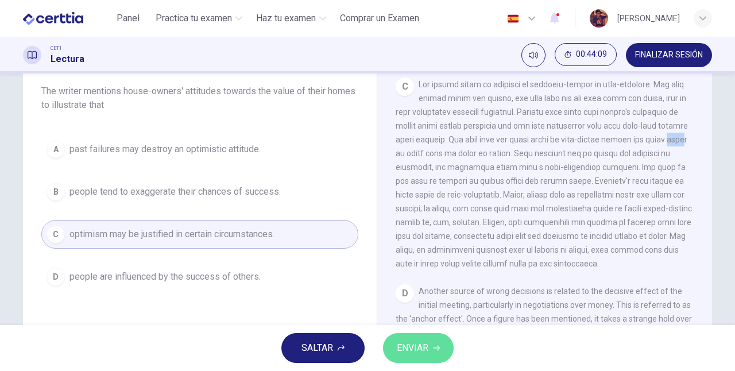
click at [434, 351] on button "ENVIAR" at bounding box center [418, 348] width 71 height 30
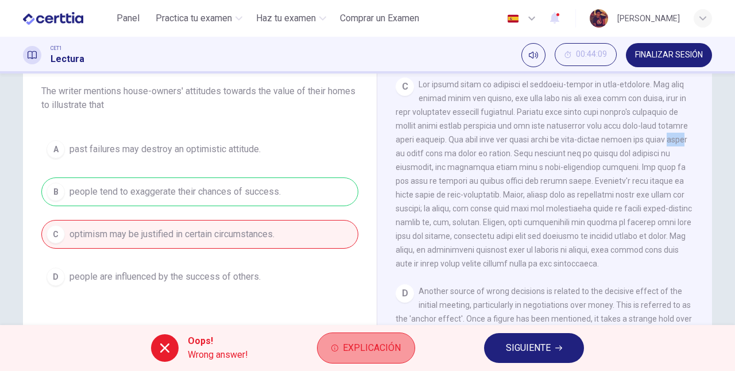
click at [387, 349] on span "Explicación" at bounding box center [372, 348] width 58 height 16
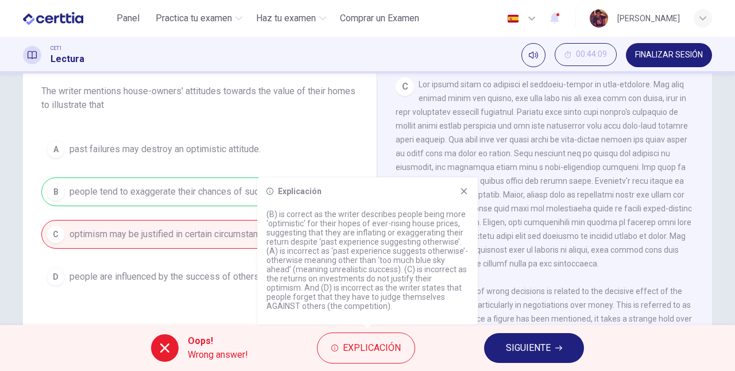
click at [180, 309] on div "Question 20 Choose the correct answer, A , B , C or D . The writer mentions hou…" at bounding box center [200, 207] width 336 height 388
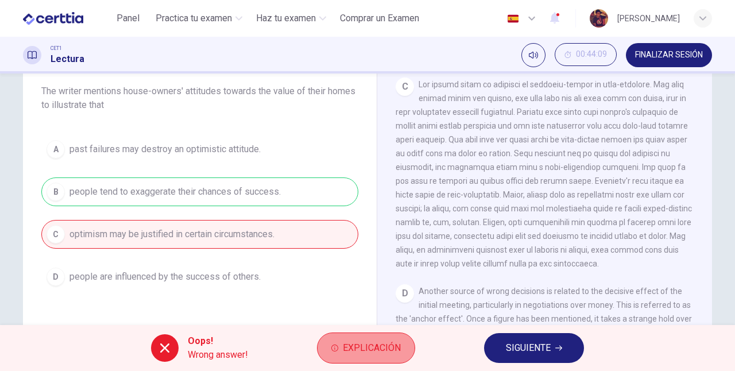
click at [382, 354] on span "Explicación" at bounding box center [372, 348] width 58 height 16
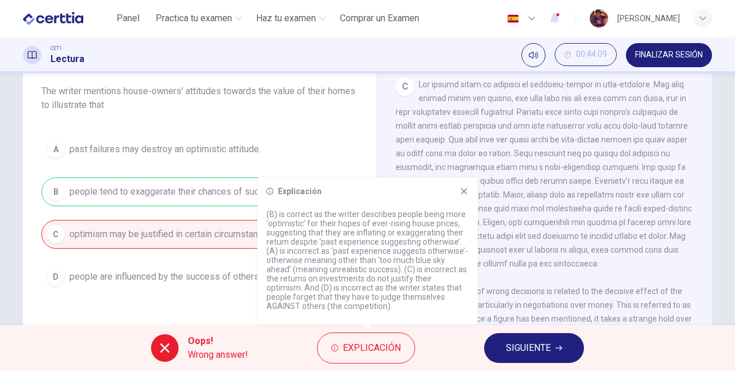
click at [520, 345] on span "SIGUIENTE" at bounding box center [528, 348] width 45 height 16
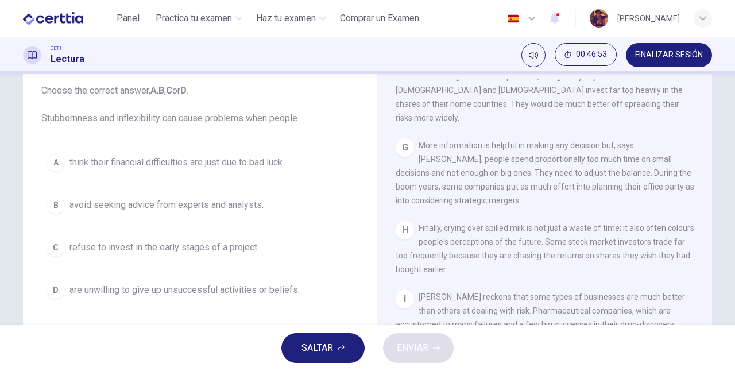
scroll to position [56, 0]
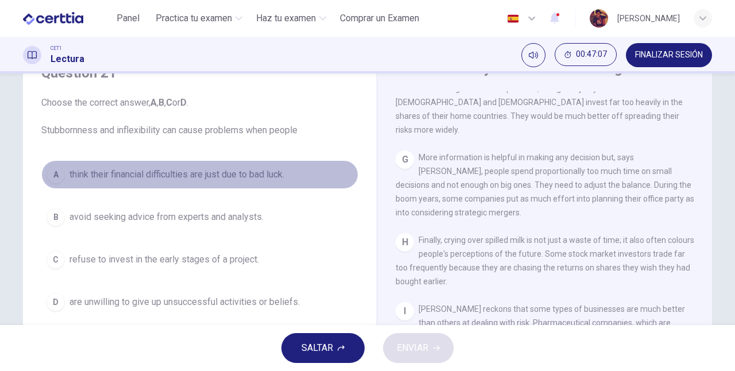
click at [205, 179] on span "think their financial difficulties are just due to bad luck." at bounding box center [177, 175] width 215 height 14
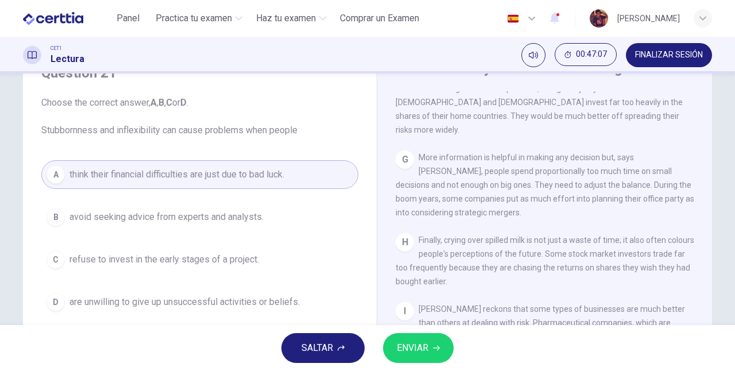
click at [412, 344] on span "ENVIAR" at bounding box center [413, 348] width 32 height 16
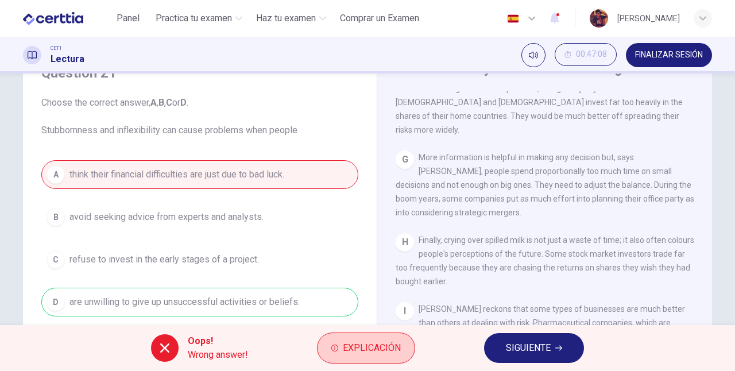
click at [367, 347] on span "Explicación" at bounding box center [372, 348] width 58 height 16
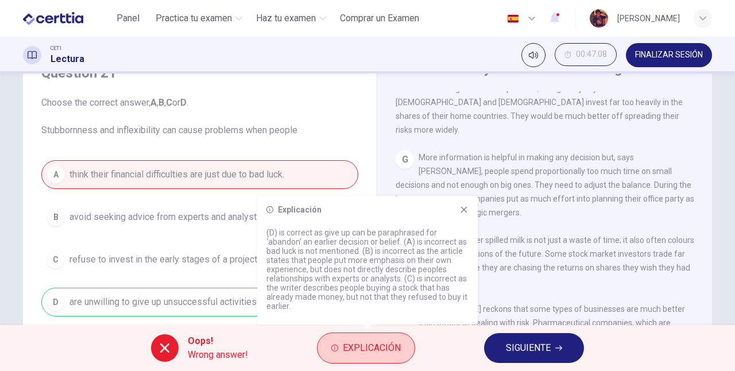
click at [367, 347] on span "Explicación" at bounding box center [372, 348] width 58 height 16
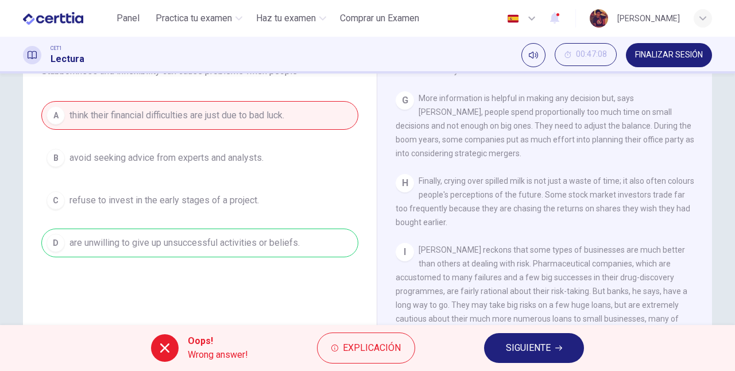
scroll to position [166, 0]
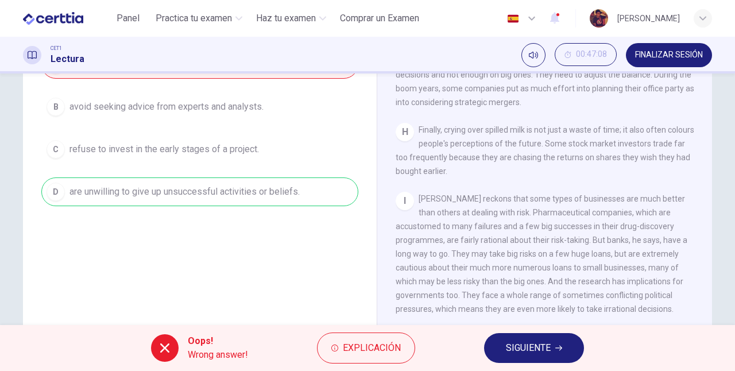
click at [531, 356] on span "SIGUIENTE" at bounding box center [528, 348] width 45 height 16
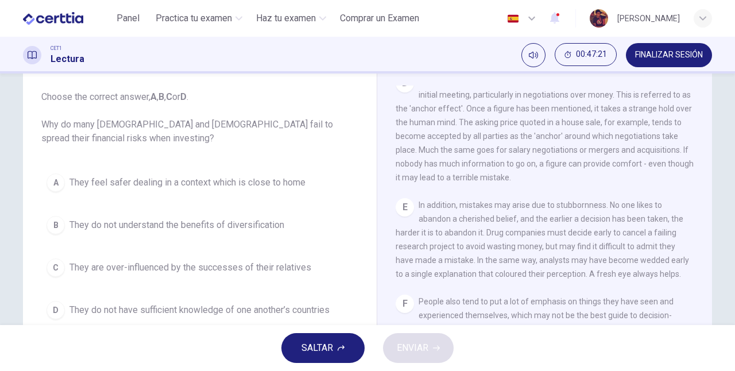
scroll to position [26, 0]
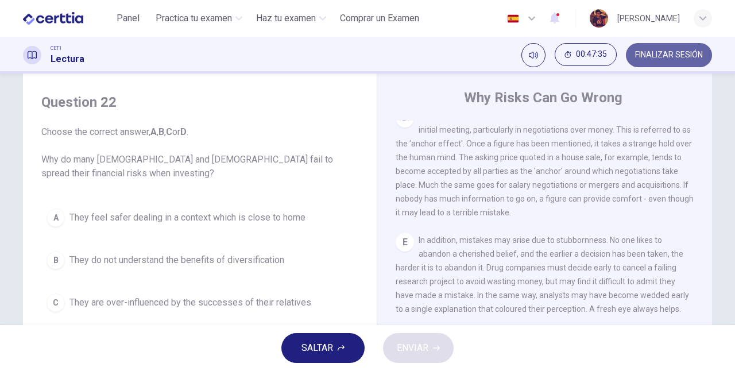
click at [703, 59] on button "FINALIZAR SESIÓN" at bounding box center [669, 55] width 86 height 24
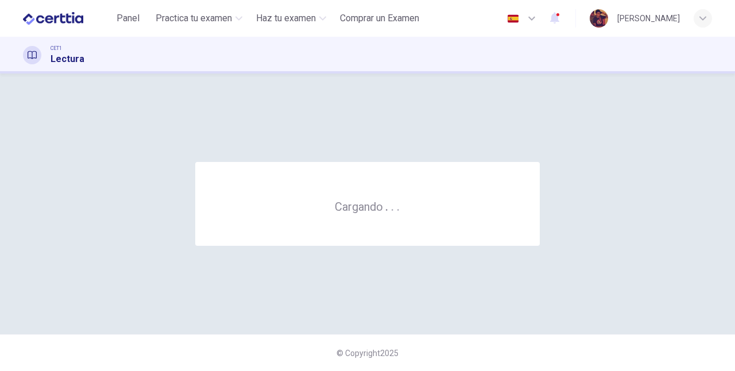
scroll to position [0, 0]
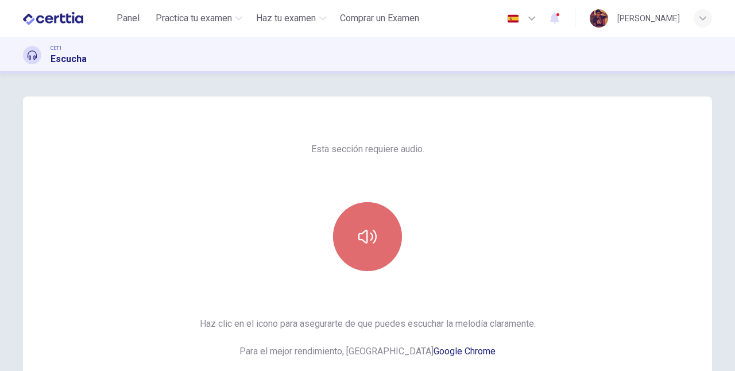
click at [378, 251] on button "button" at bounding box center [367, 236] width 69 height 69
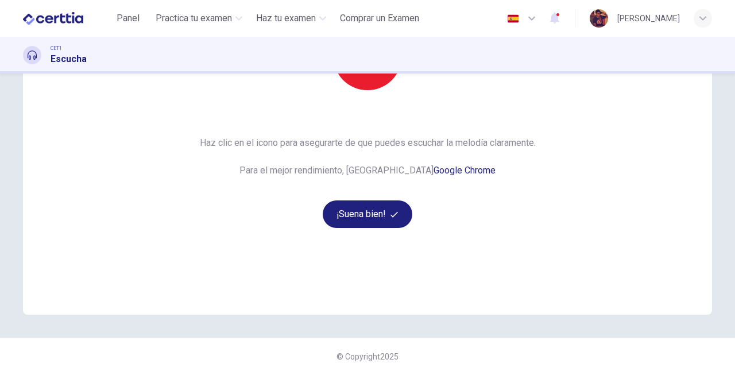
scroll to position [167, 0]
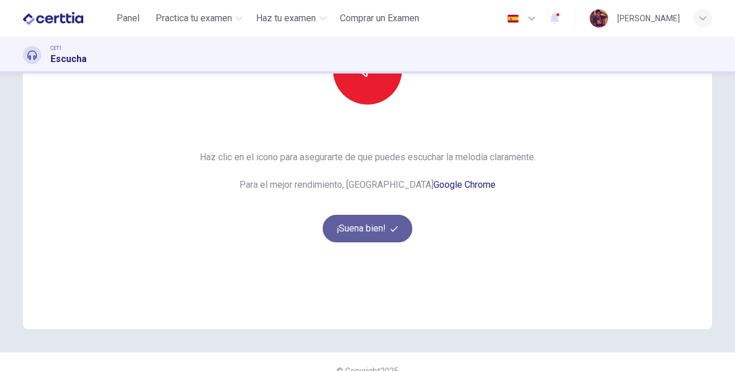
click at [365, 233] on button "¡Suena bien!" at bounding box center [368, 229] width 90 height 28
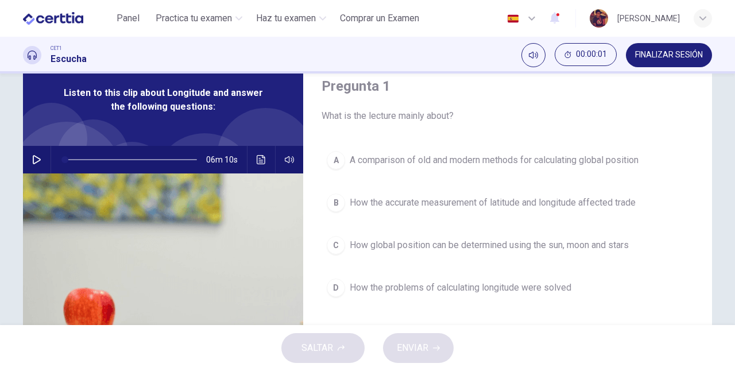
scroll to position [29, 0]
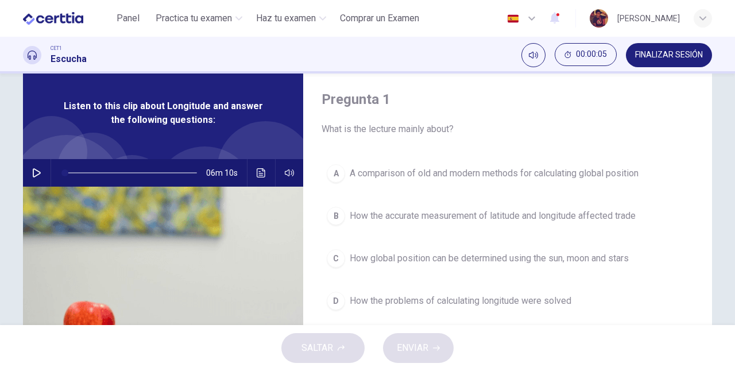
click at [32, 173] on icon "button" at bounding box center [36, 172] width 9 height 9
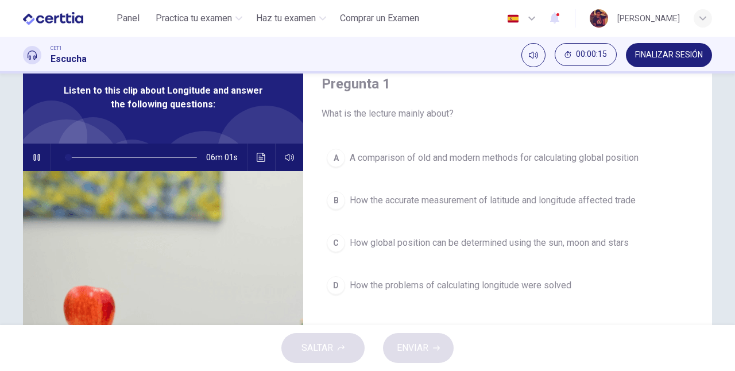
scroll to position [56, 0]
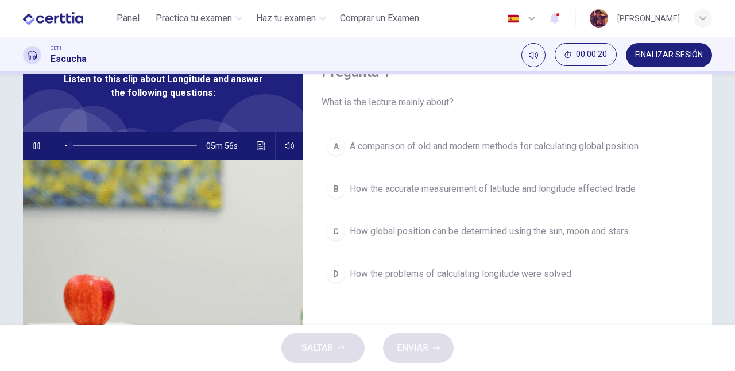
click at [535, 20] on icon "button" at bounding box center [532, 19] width 7 height 4
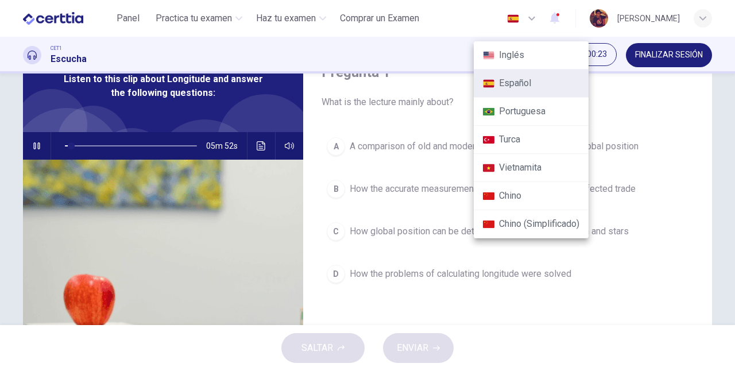
click at [469, 8] on div at bounding box center [367, 185] width 735 height 371
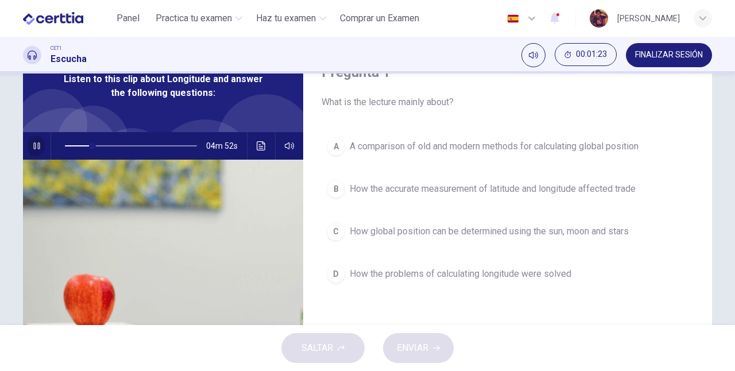
click at [29, 145] on button "button" at bounding box center [37, 146] width 18 height 28
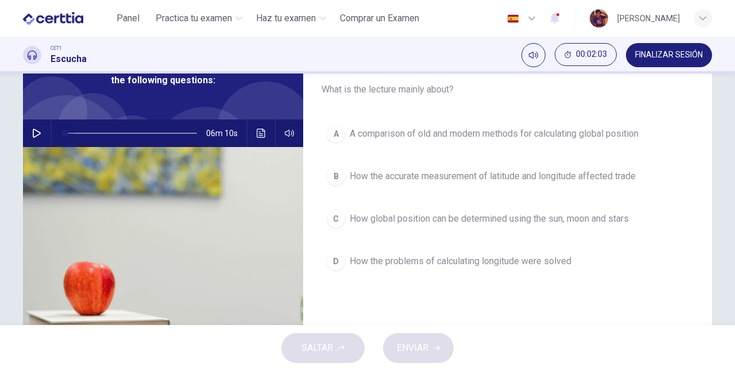
drag, startPoint x: 83, startPoint y: 132, endPoint x: 43, endPoint y: 131, distance: 39.7
click at [44, 131] on div "06m 10s" at bounding box center [163, 133] width 280 height 28
click at [32, 133] on icon "button" at bounding box center [36, 133] width 9 height 9
type input "*"
click at [34, 134] on icon "button" at bounding box center [36, 133] width 6 height 7
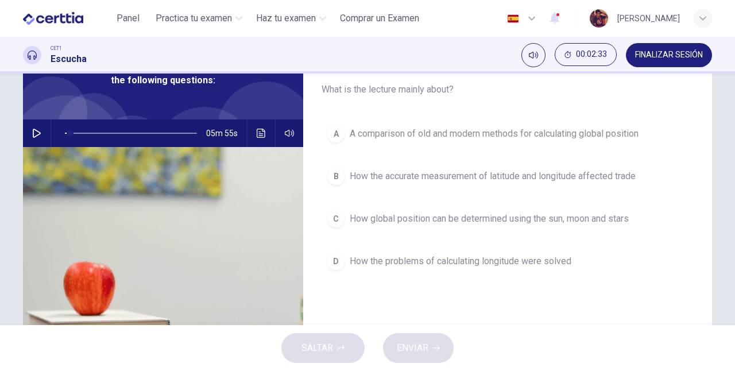
click at [32, 137] on button "button" at bounding box center [37, 133] width 18 height 28
click at [33, 134] on icon "button" at bounding box center [36, 133] width 9 height 9
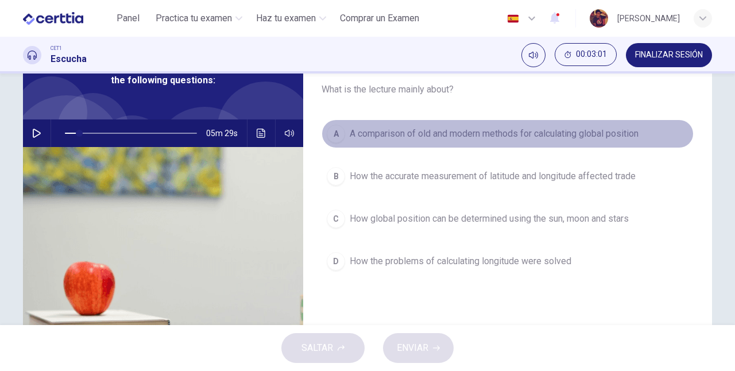
click at [346, 133] on button "A A comparison of old and modern methods for calculating global position" at bounding box center [508, 133] width 372 height 29
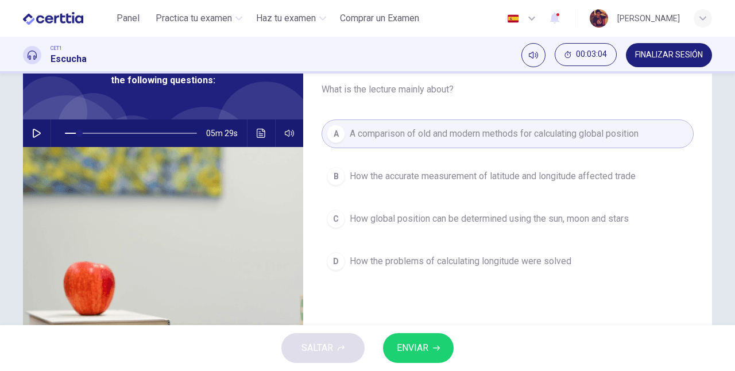
click at [421, 345] on span "ENVIAR" at bounding box center [413, 348] width 32 height 16
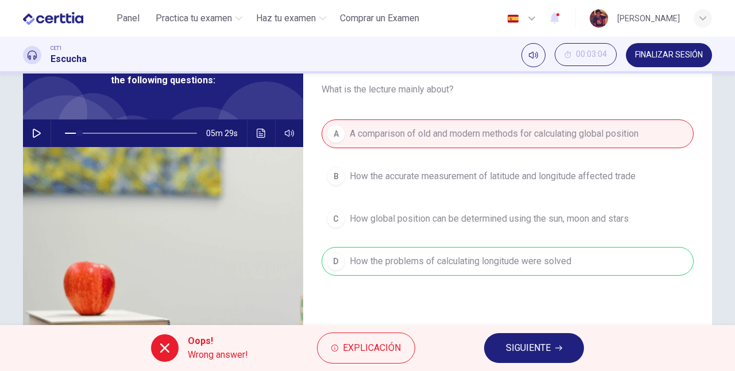
click at [527, 347] on span "SIGUIENTE" at bounding box center [528, 348] width 45 height 16
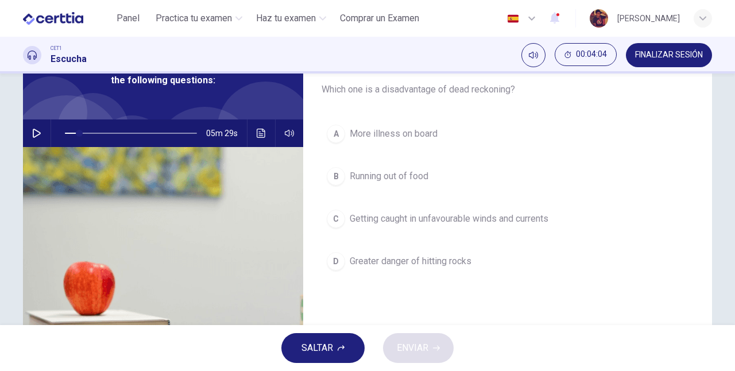
click at [32, 132] on icon "button" at bounding box center [36, 133] width 9 height 9
click at [388, 218] on span "Getting caught in unfavourable winds and currents" at bounding box center [449, 219] width 199 height 14
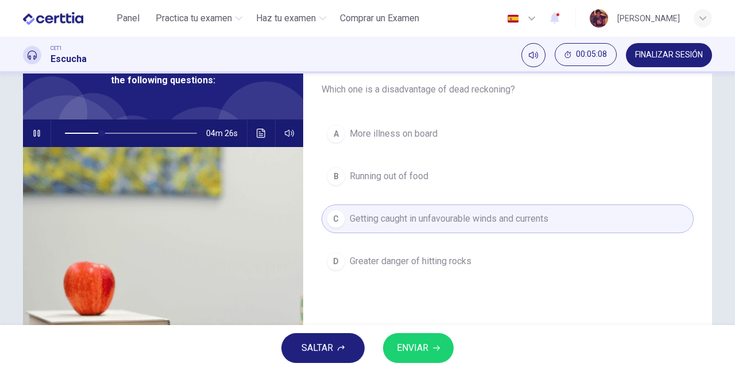
click at [415, 346] on span "ENVIAR" at bounding box center [413, 348] width 32 height 16
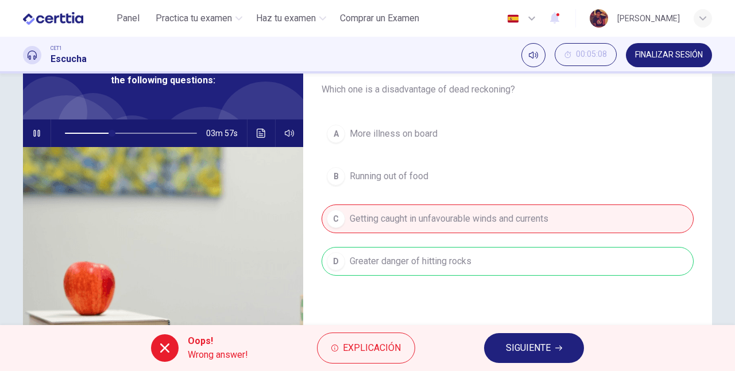
click at [518, 348] on span "SIGUIENTE" at bounding box center [528, 348] width 45 height 16
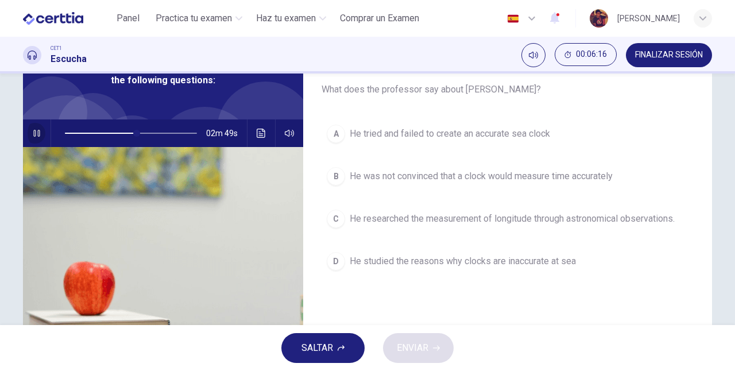
click at [34, 133] on icon "button" at bounding box center [36, 133] width 6 height 7
drag, startPoint x: 137, startPoint y: 134, endPoint x: 129, endPoint y: 136, distance: 8.2
click at [129, 136] on span at bounding box center [129, 133] width 7 height 7
click at [36, 134] on icon "button" at bounding box center [36, 133] width 9 height 9
click at [35, 134] on icon "button" at bounding box center [36, 133] width 6 height 7
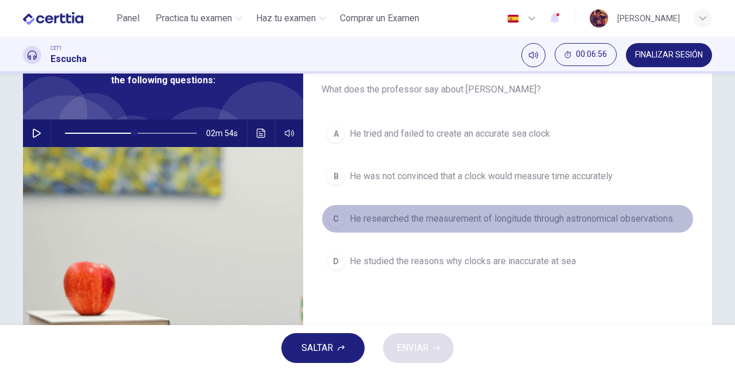
click at [543, 224] on span "He researched the measurement of longitude through astronomical observations." at bounding box center [512, 219] width 325 height 14
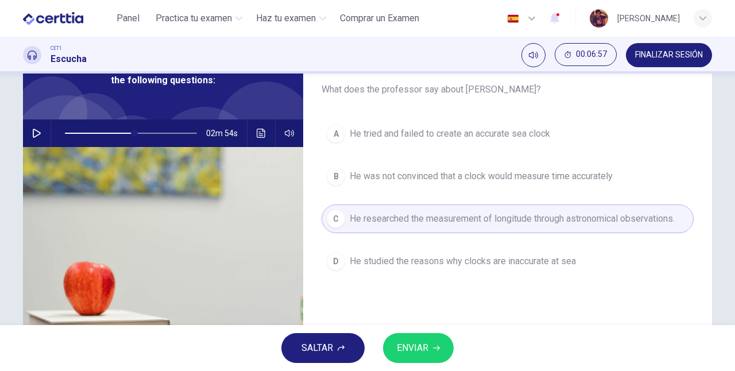
click at [429, 344] on button "ENVIAR" at bounding box center [418, 348] width 71 height 30
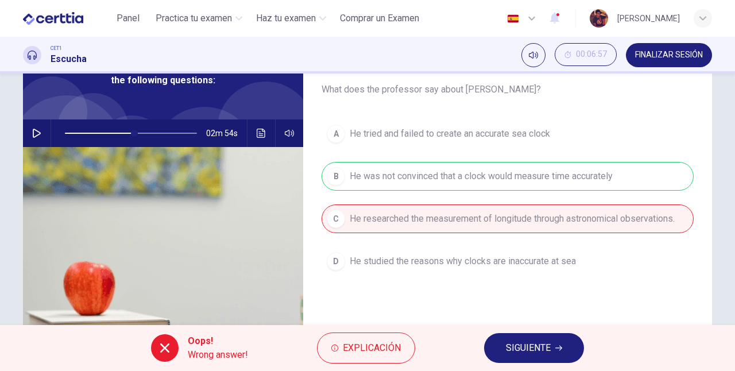
click at [537, 354] on span "SIGUIENTE" at bounding box center [528, 348] width 45 height 16
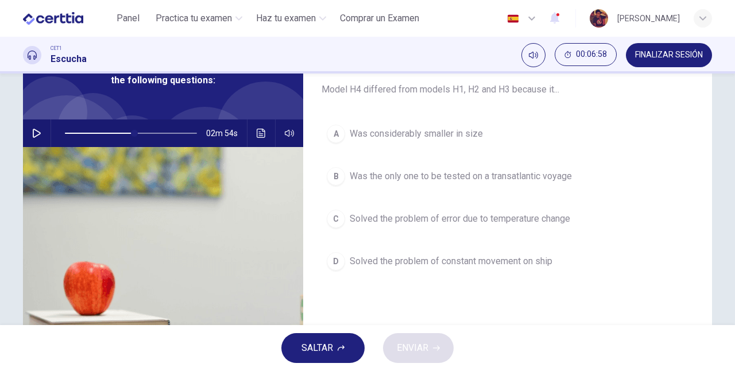
click at [36, 133] on icon "button" at bounding box center [36, 133] width 9 height 9
click at [37, 134] on button "button" at bounding box center [37, 133] width 18 height 28
type input "**"
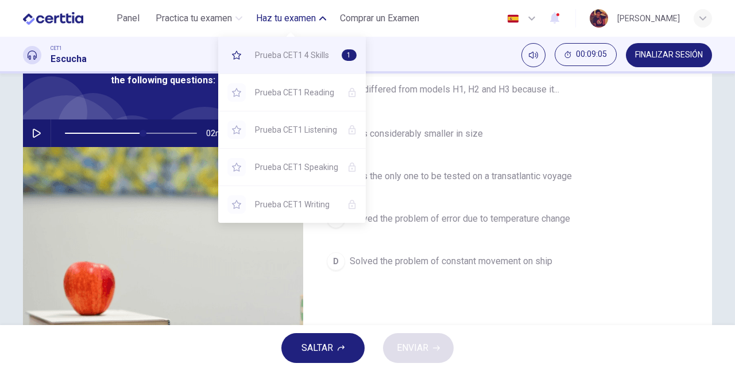
click at [315, 59] on span "Prueba CET1 4 Skills" at bounding box center [294, 55] width 78 height 14
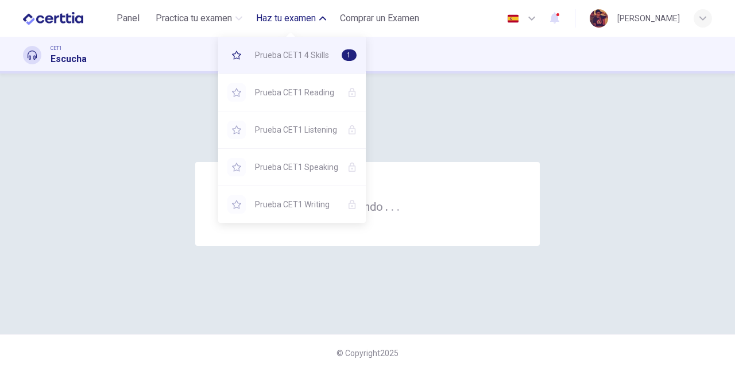
scroll to position [0, 0]
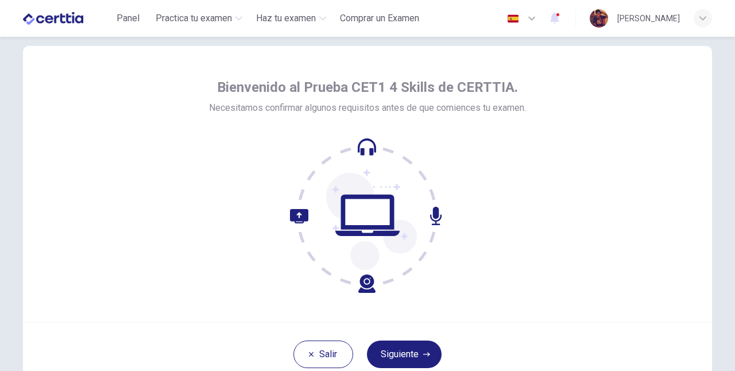
scroll to position [100, 0]
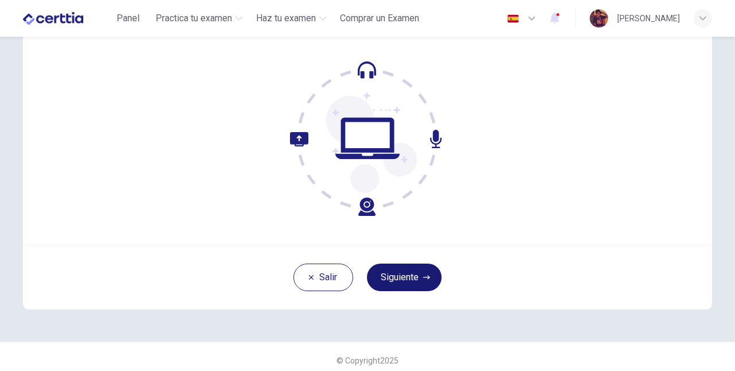
click at [412, 273] on button "Siguiente" at bounding box center [404, 278] width 75 height 28
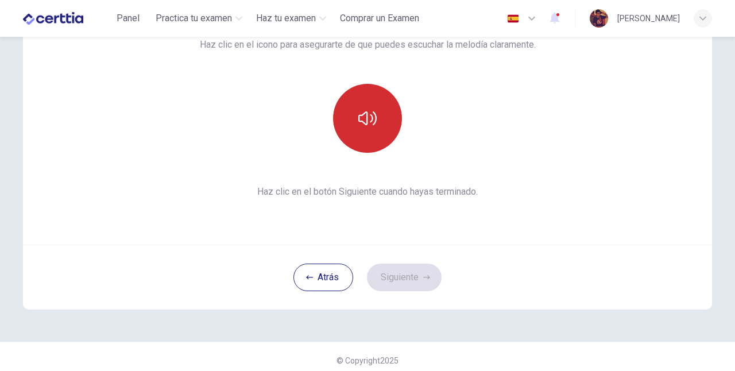
click at [361, 126] on icon "button" at bounding box center [367, 118] width 18 height 18
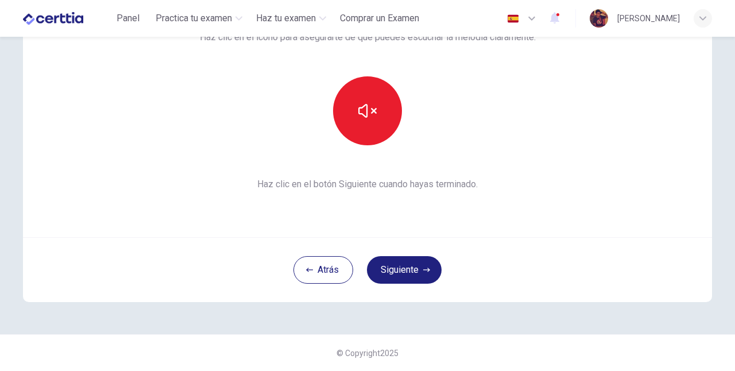
scroll to position [93, 0]
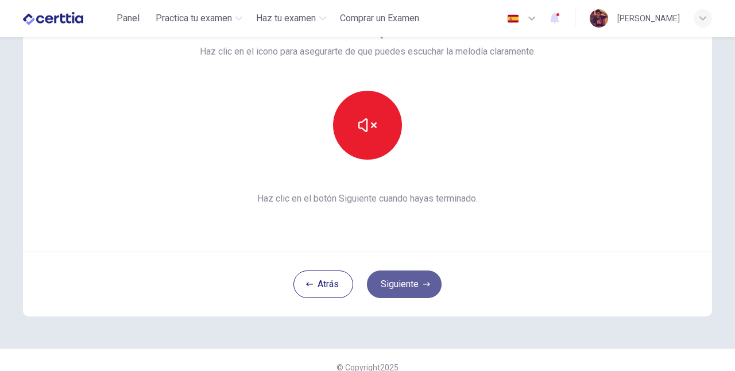
click at [402, 288] on button "Siguiente" at bounding box center [404, 285] width 75 height 28
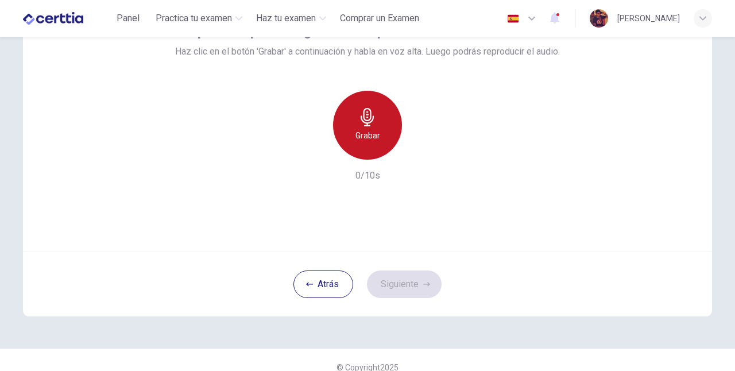
click at [372, 133] on h6 "Grabar" at bounding box center [368, 136] width 25 height 14
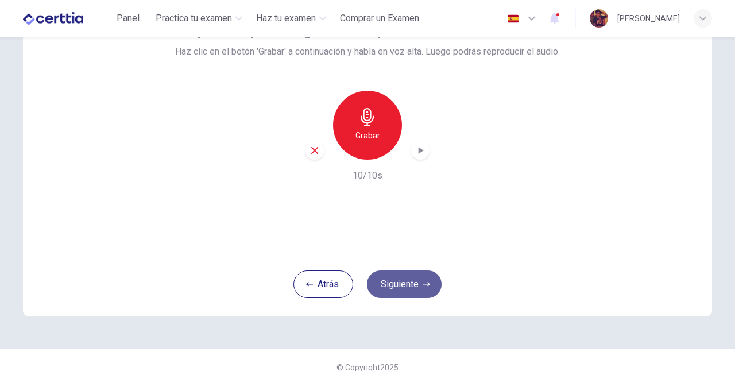
click at [404, 279] on button "Siguiente" at bounding box center [404, 285] width 75 height 28
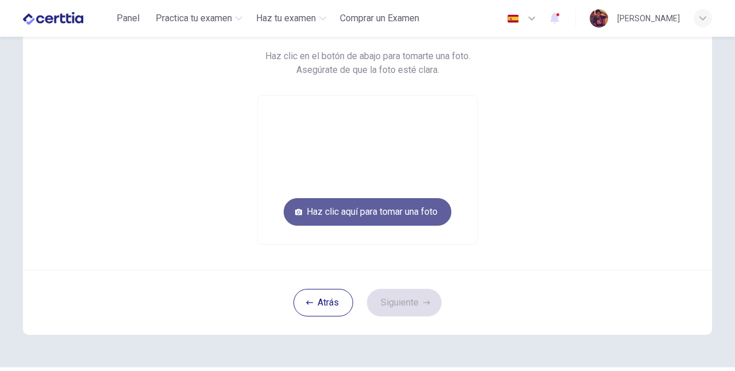
click at [384, 214] on button "Haz clic aquí para tomar una foto" at bounding box center [368, 212] width 168 height 28
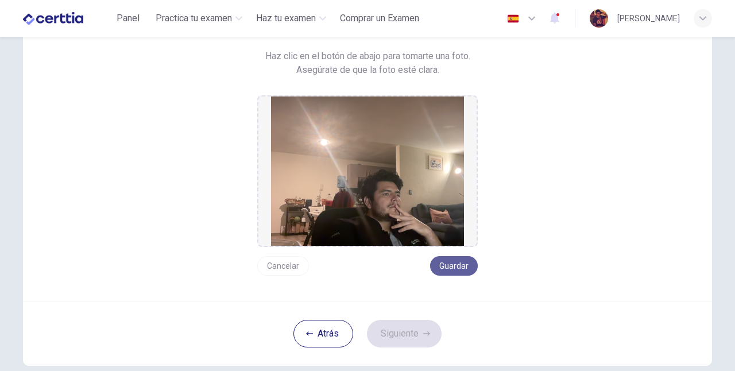
click at [454, 265] on button "Guardar" at bounding box center [454, 266] width 48 height 20
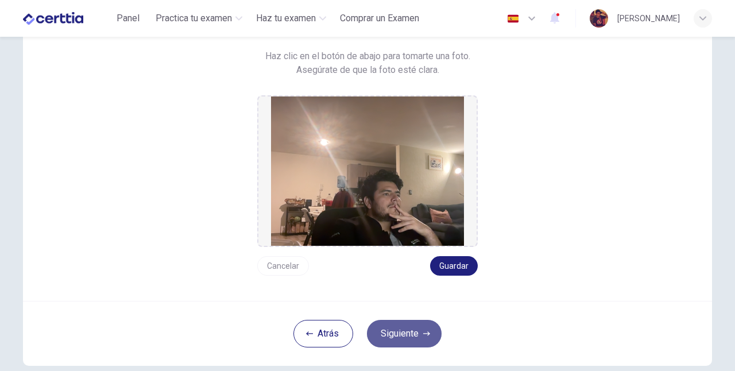
click at [417, 336] on button "Siguiente" at bounding box center [404, 334] width 75 height 28
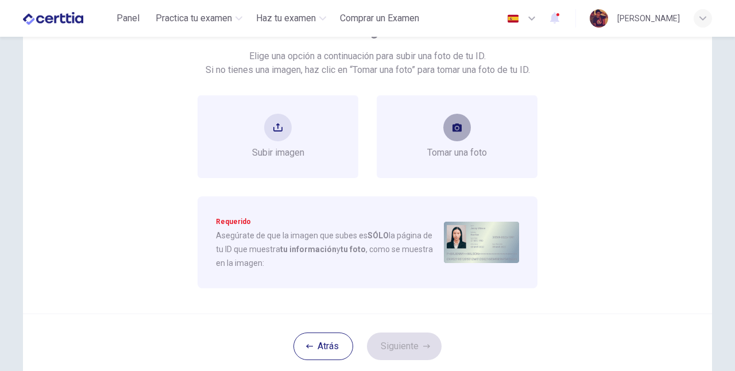
click at [461, 137] on button "take photo" at bounding box center [458, 128] width 28 height 28
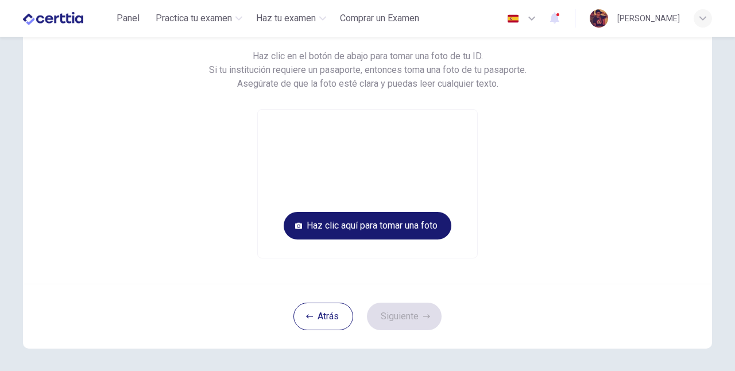
click at [410, 225] on button "Haz clic aquí para tomar una foto" at bounding box center [368, 226] width 168 height 28
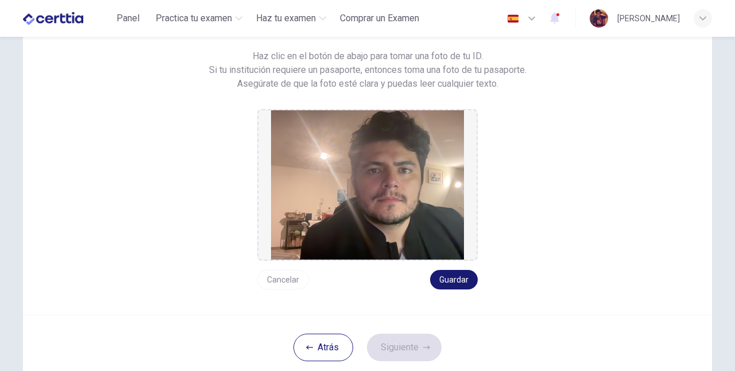
click at [455, 286] on button "Guardar" at bounding box center [454, 280] width 48 height 20
click at [275, 281] on button "Cancelar" at bounding box center [283, 280] width 52 height 20
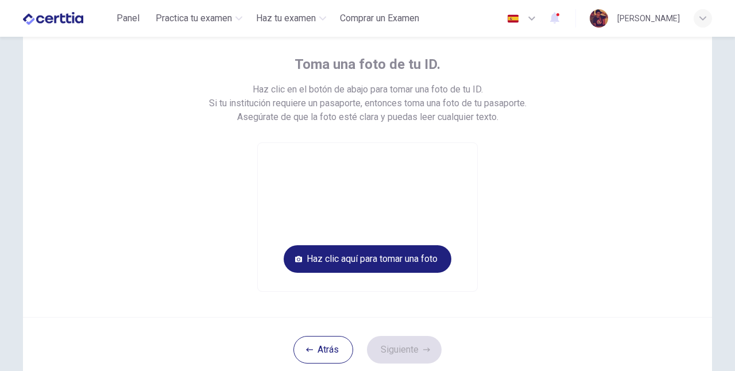
scroll to position [61, 0]
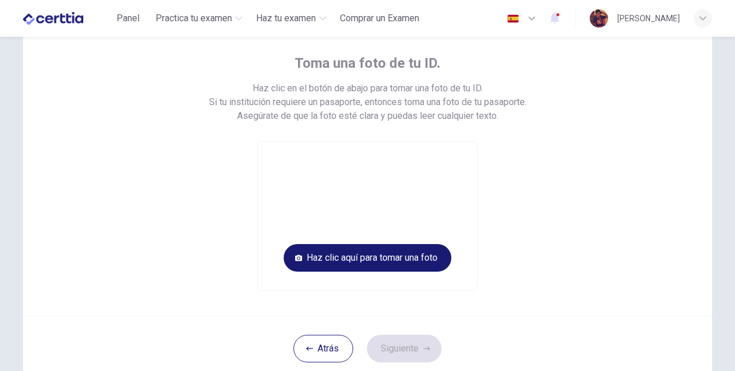
click at [437, 255] on button "Haz clic aquí para tomar una foto" at bounding box center [368, 258] width 168 height 28
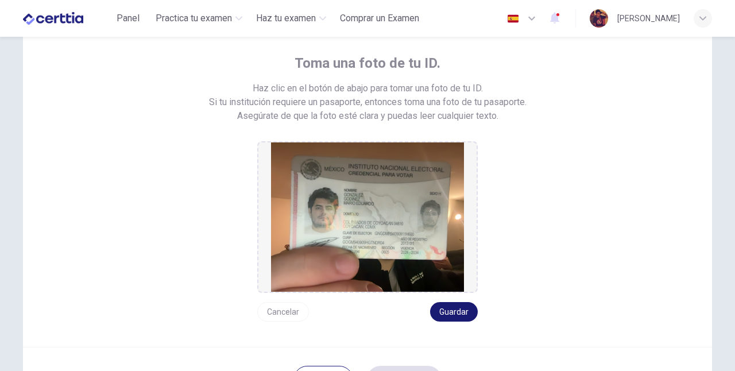
click at [458, 313] on button "Guardar" at bounding box center [454, 312] width 48 height 20
click at [452, 310] on button "Guardar" at bounding box center [454, 312] width 48 height 20
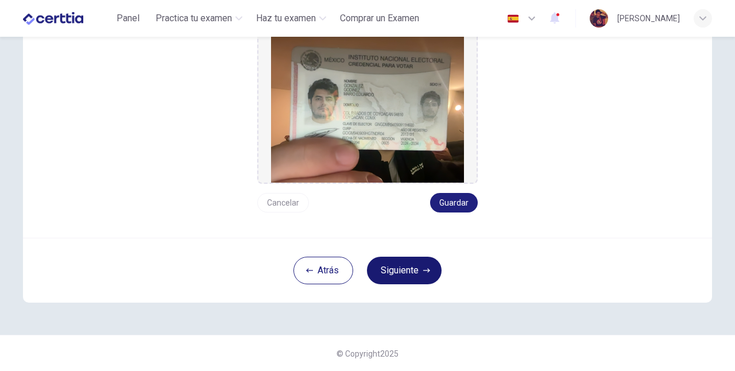
click at [408, 273] on button "Siguiente" at bounding box center [404, 271] width 75 height 28
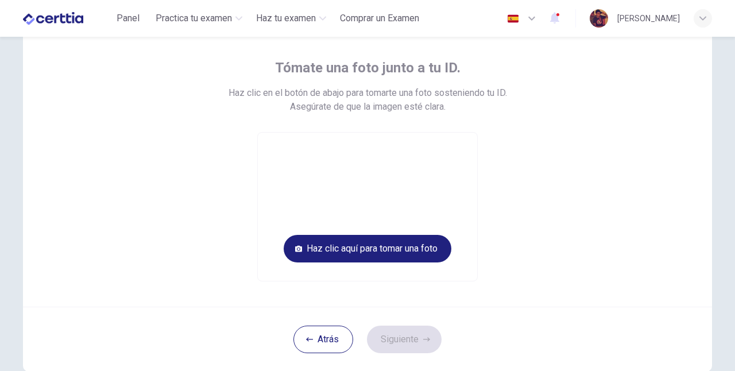
scroll to position [0, 0]
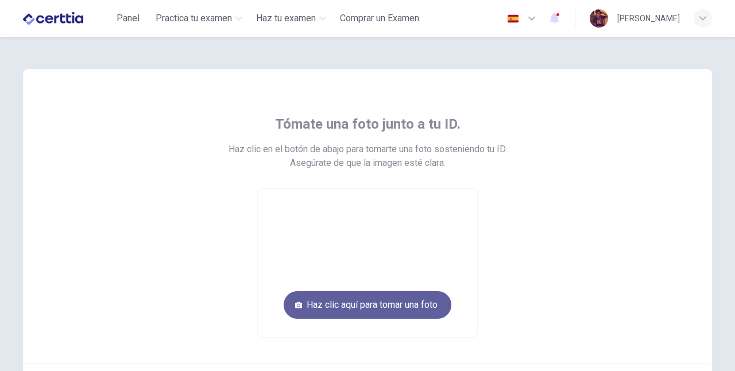
click at [403, 304] on button "Haz clic aquí para tomar una foto" at bounding box center [368, 305] width 168 height 28
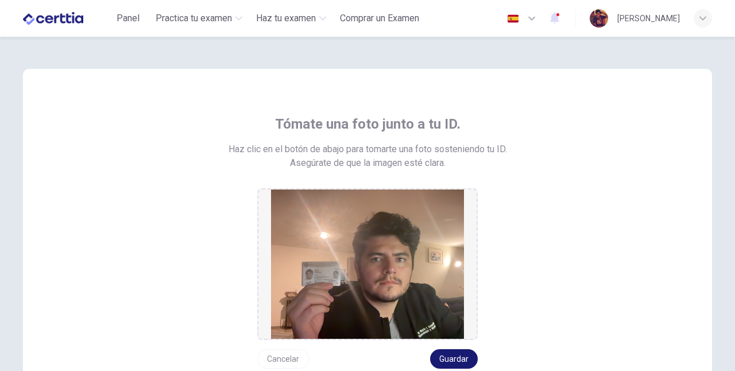
click at [448, 352] on button "Guardar" at bounding box center [454, 359] width 48 height 20
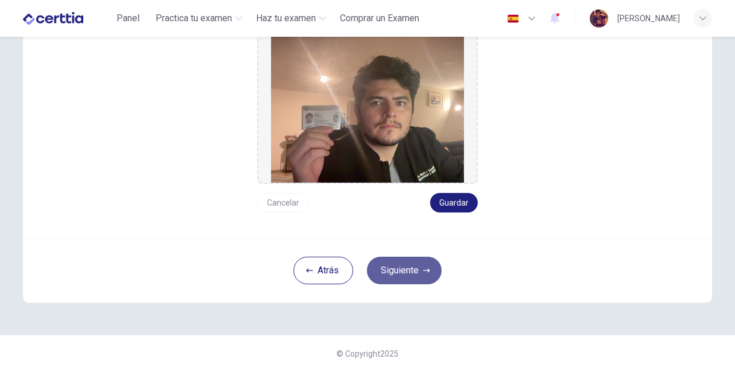
click at [421, 270] on button "Siguiente" at bounding box center [404, 271] width 75 height 28
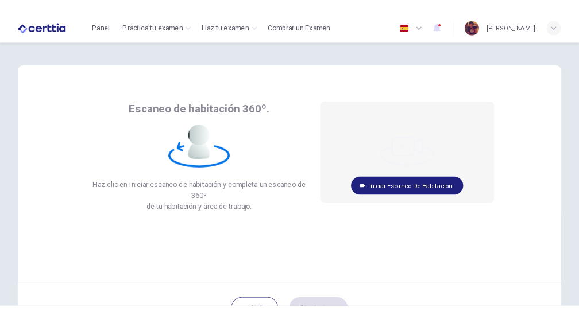
scroll to position [5, 0]
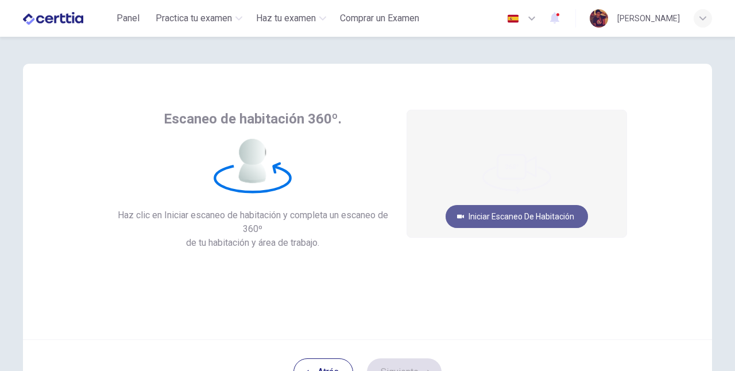
click at [505, 213] on button "Iniciar escaneo de habitación" at bounding box center [517, 216] width 142 height 23
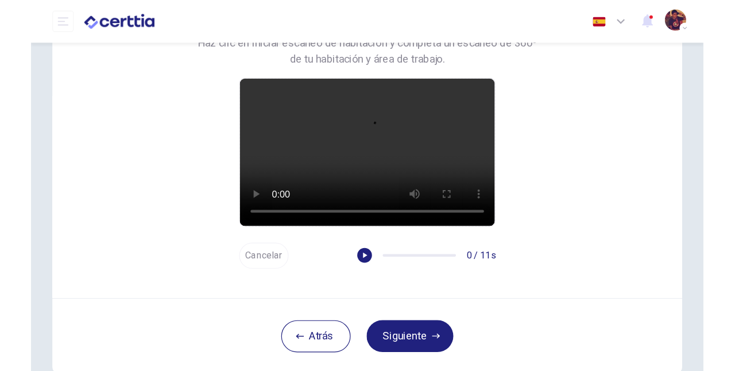
scroll to position [103, 0]
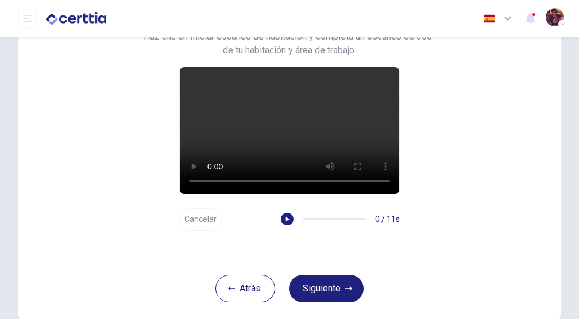
click at [202, 222] on button "Cancelar" at bounding box center [200, 220] width 43 height 22
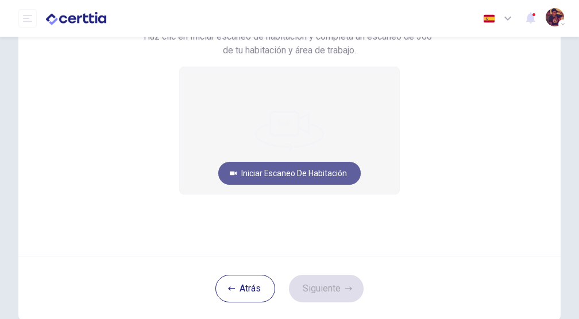
click at [294, 172] on button "Iniciar escaneo de habitación" at bounding box center [289, 173] width 142 height 23
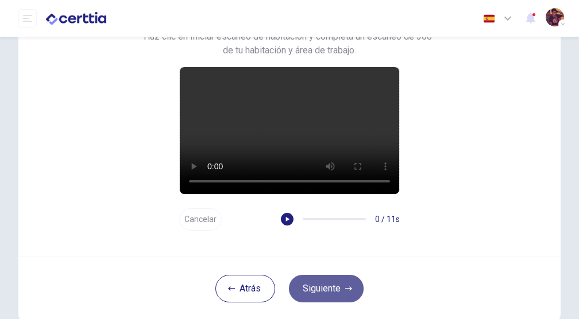
click at [336, 294] on button "Siguiente" at bounding box center [326, 289] width 75 height 28
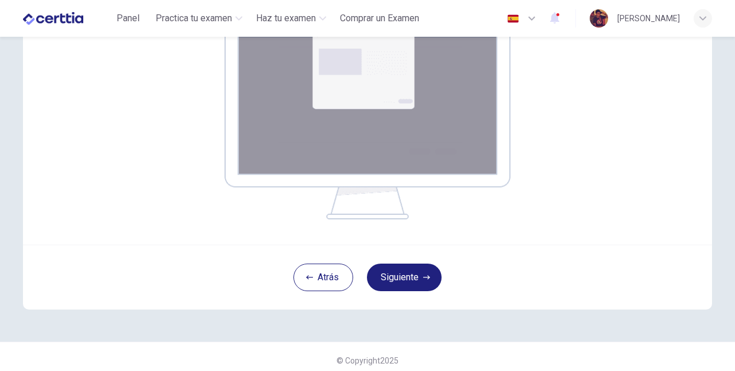
scroll to position [225, 0]
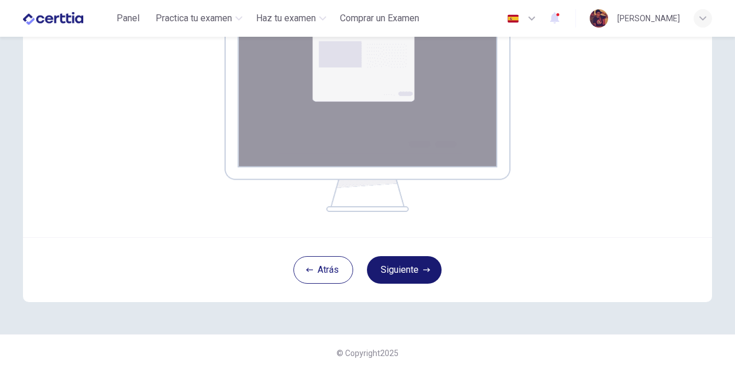
click at [416, 267] on button "Siguiente" at bounding box center [404, 270] width 75 height 28
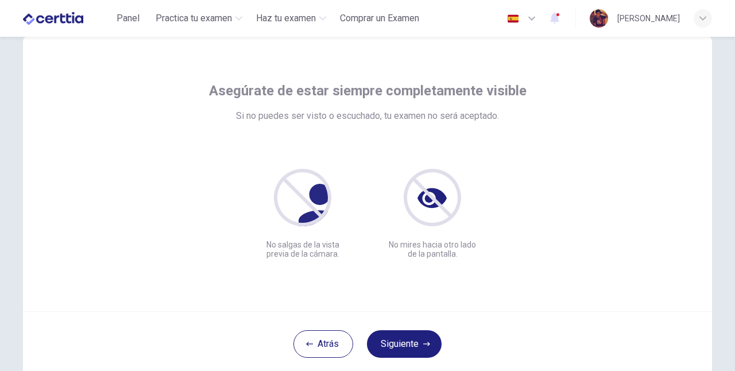
scroll to position [98, 0]
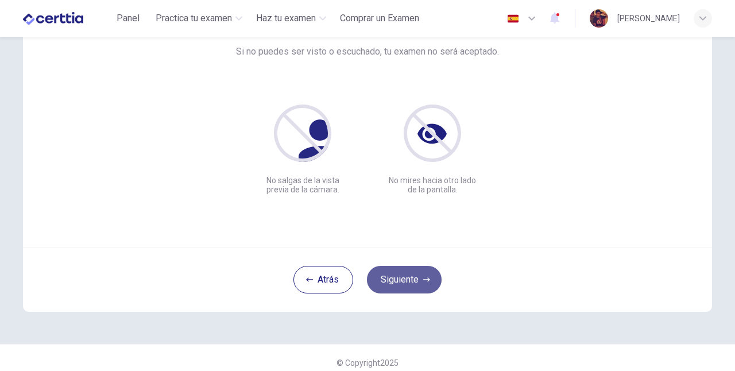
click at [422, 278] on button "Siguiente" at bounding box center [404, 280] width 75 height 28
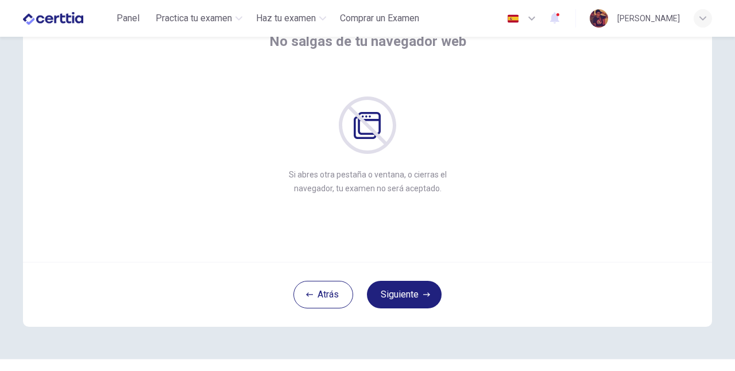
scroll to position [81, 0]
click at [413, 299] on button "Siguiente" at bounding box center [404, 297] width 75 height 28
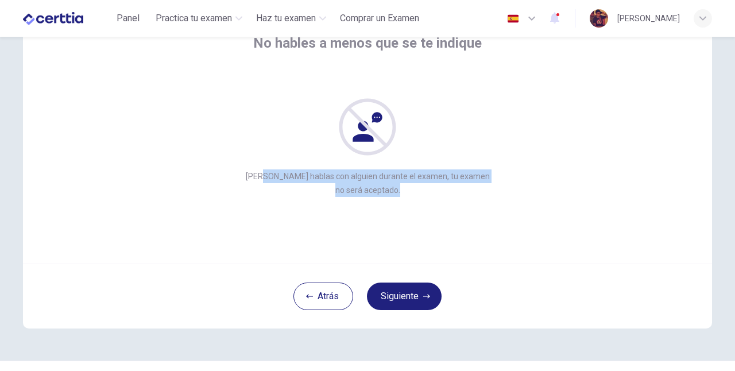
drag, startPoint x: 288, startPoint y: 175, endPoint x: 408, endPoint y: 199, distance: 121.8
click at [408, 199] on div "No hables a menos que se te indique Si hablas con alguien durante el examen, tu…" at bounding box center [367, 126] width 689 height 276
click at [424, 299] on button "Siguiente" at bounding box center [404, 297] width 75 height 28
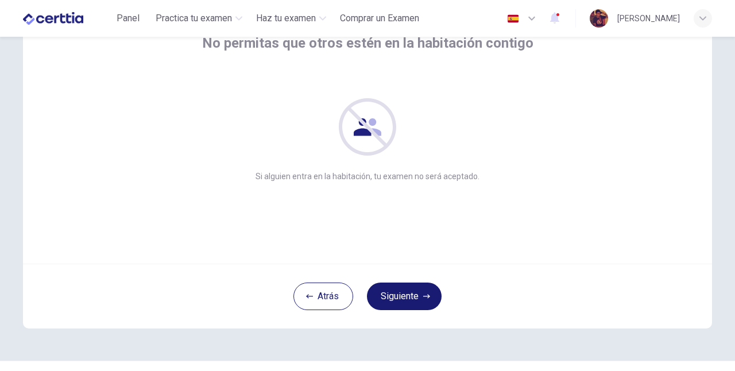
click at [423, 294] on icon "button" at bounding box center [426, 296] width 7 height 7
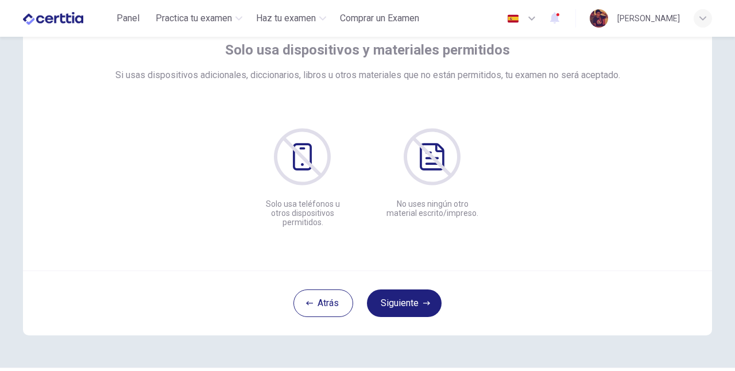
scroll to position [68, 0]
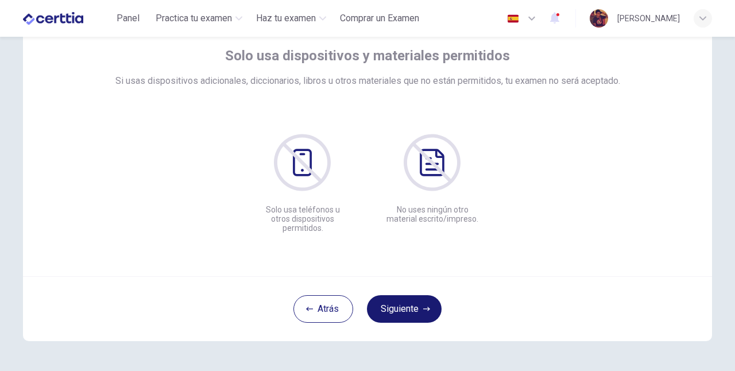
click at [418, 310] on button "Siguiente" at bounding box center [404, 309] width 75 height 28
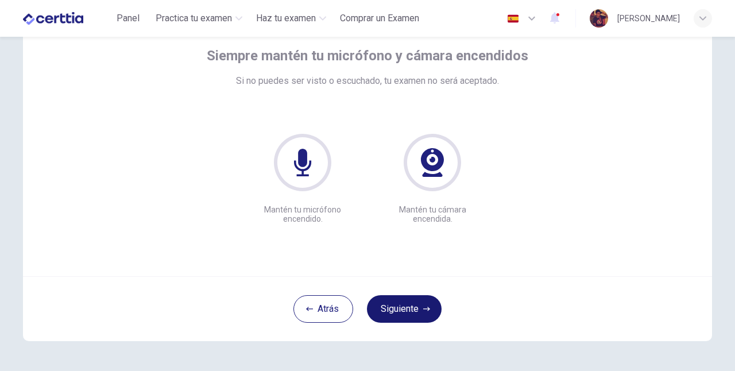
click at [406, 307] on button "Siguiente" at bounding box center [404, 309] width 75 height 28
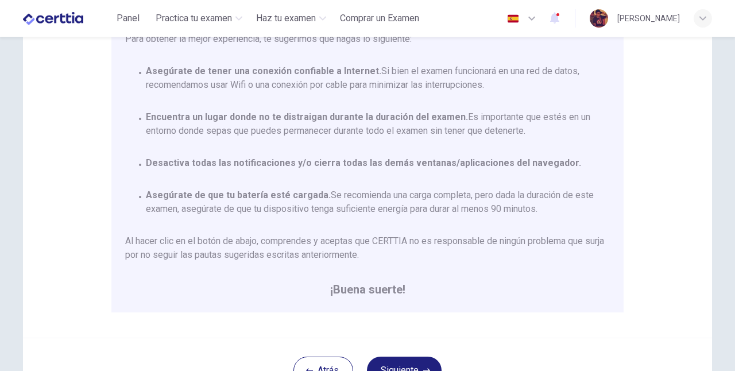
scroll to position [232, 0]
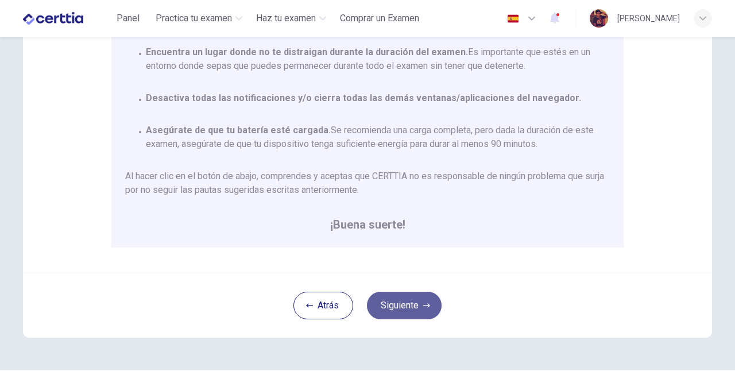
click at [424, 308] on button "Siguiente" at bounding box center [404, 306] width 75 height 28
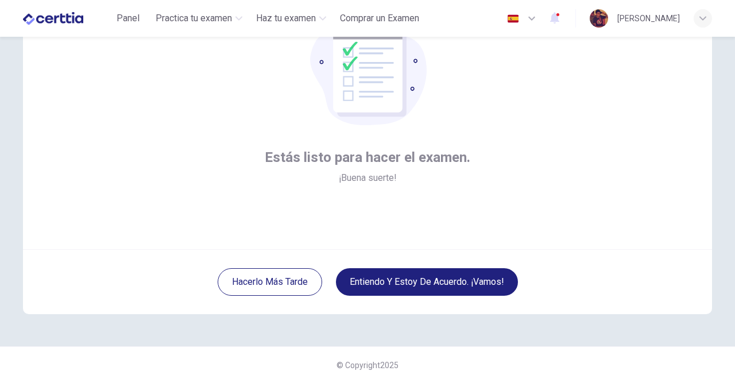
scroll to position [94, 0]
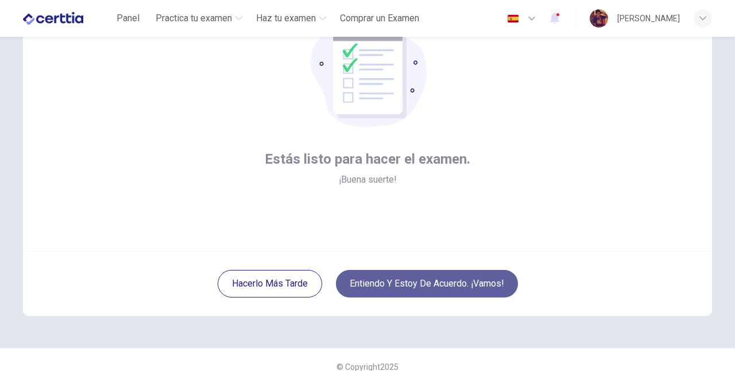
click at [425, 288] on button "Entiendo y estoy de acuerdo. ¡Vamos!" at bounding box center [427, 284] width 182 height 28
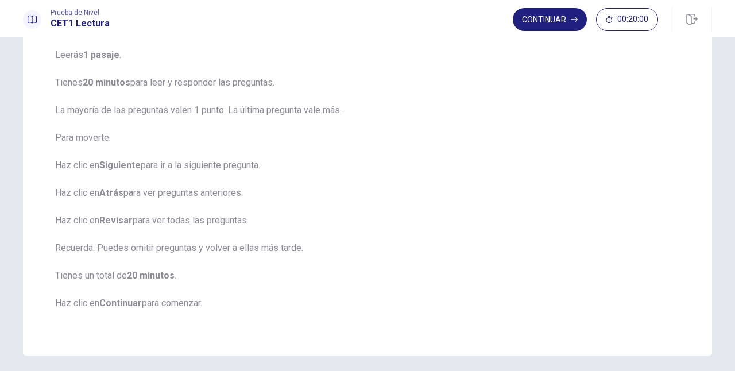
scroll to position [45, 0]
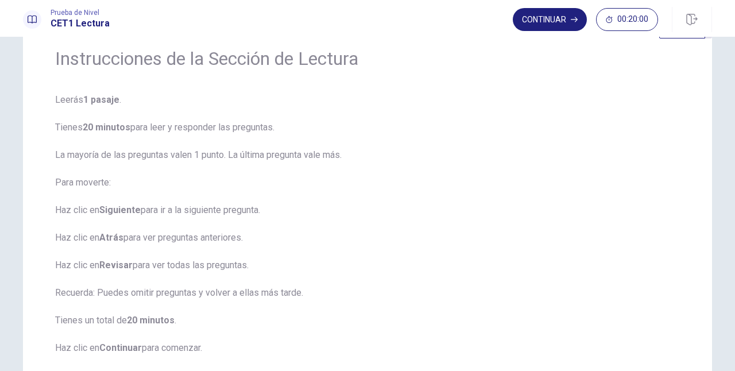
click at [574, 23] on button "Continuar" at bounding box center [550, 19] width 74 height 23
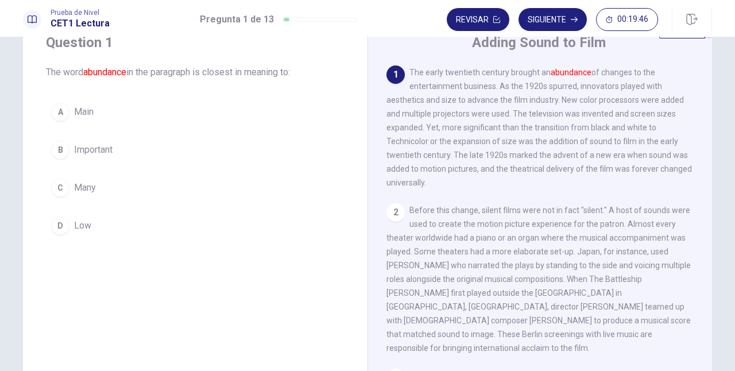
drag, startPoint x: 443, startPoint y: 103, endPoint x: 516, endPoint y: 114, distance: 74.3
click at [516, 114] on span "The early twentieth century brought an abundance of changes to the entertainmen…" at bounding box center [540, 127] width 306 height 119
click at [83, 186] on span "Many" at bounding box center [85, 188] width 22 height 14
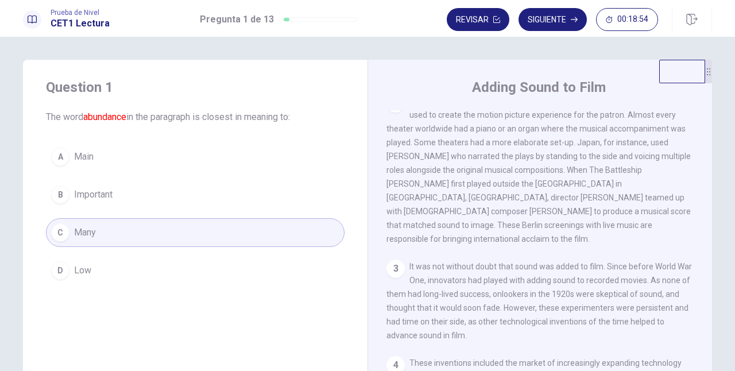
scroll to position [0, 0]
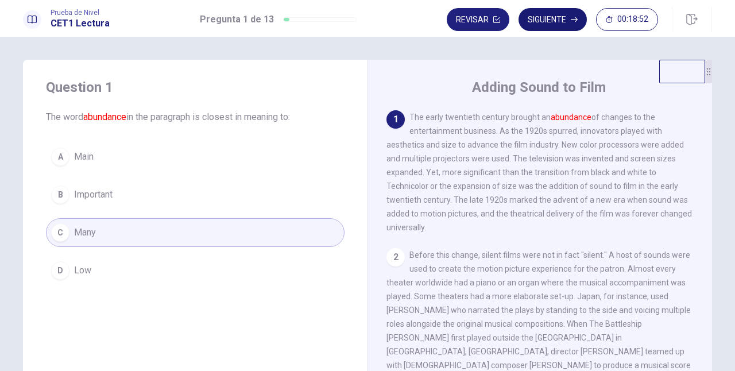
click at [567, 19] on button "Siguiente" at bounding box center [553, 19] width 68 height 23
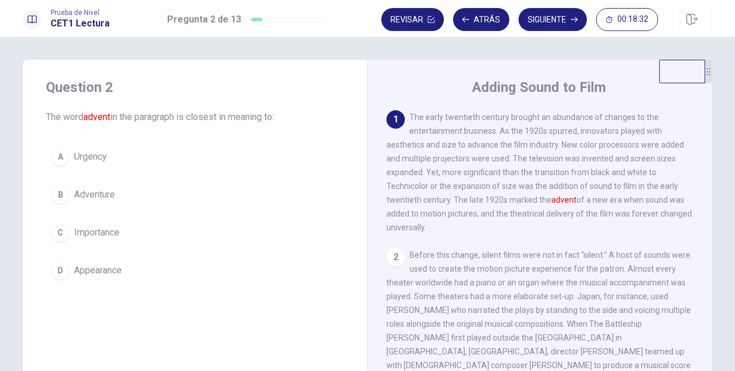
click at [113, 275] on span "Appearance" at bounding box center [98, 271] width 48 height 14
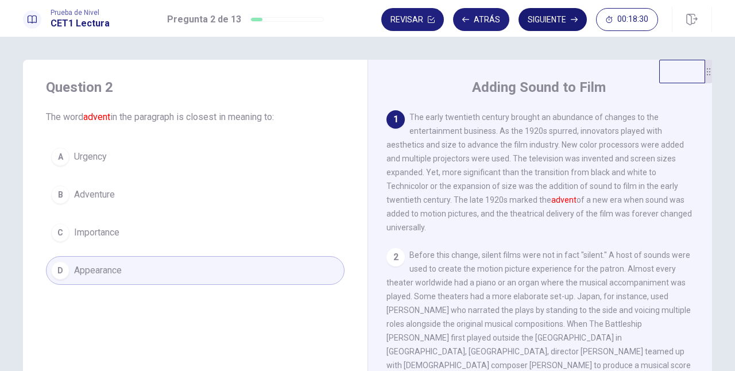
click at [570, 26] on button "Siguiente" at bounding box center [553, 19] width 68 height 23
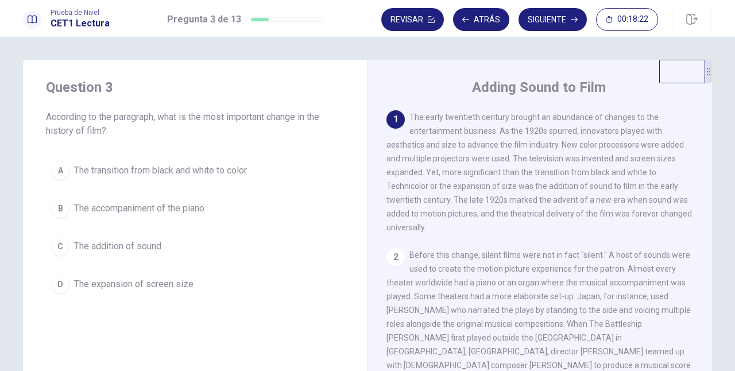
click at [170, 175] on span "The transition from black and white to color" at bounding box center [160, 171] width 173 height 14
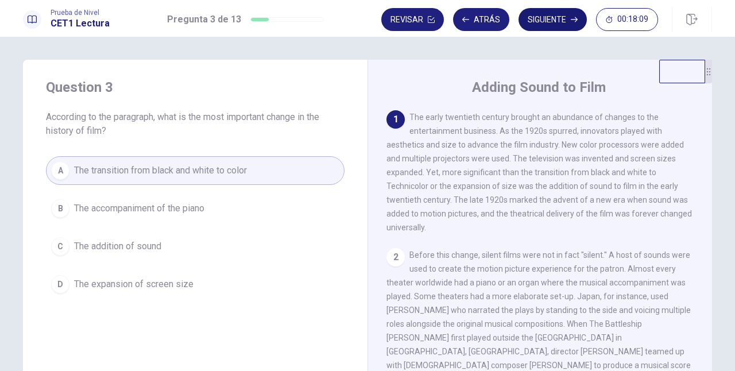
click at [577, 28] on button "Siguiente" at bounding box center [553, 19] width 68 height 23
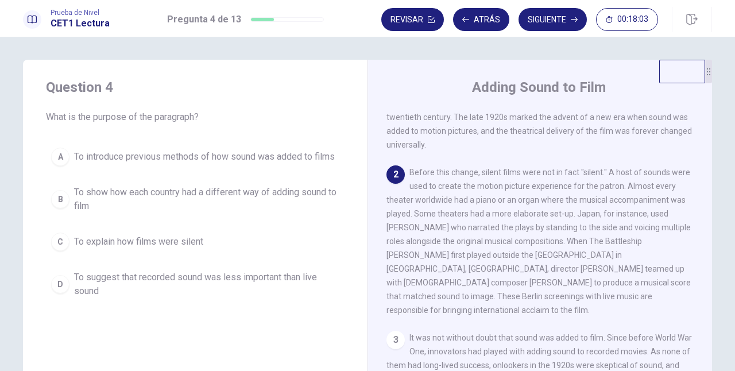
scroll to position [96, 0]
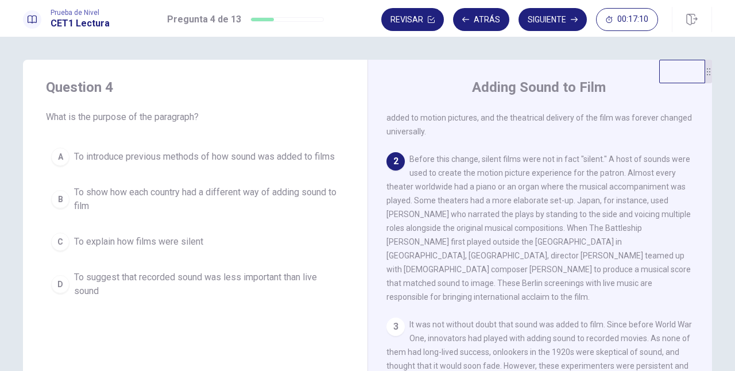
click at [107, 200] on span "To show how each country had a different way of adding sound to film" at bounding box center [206, 200] width 265 height 28
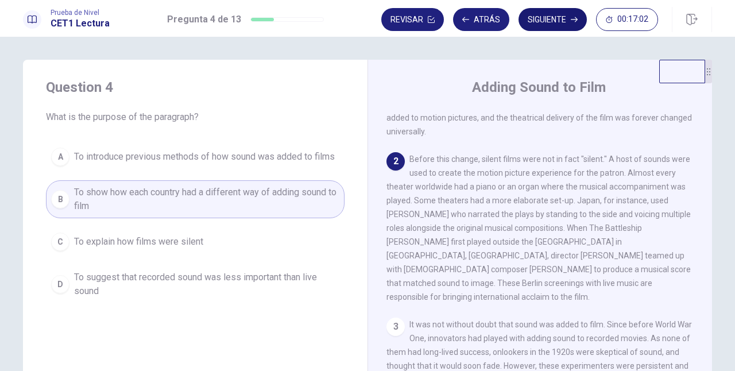
click at [566, 17] on button "Siguiente" at bounding box center [553, 19] width 68 height 23
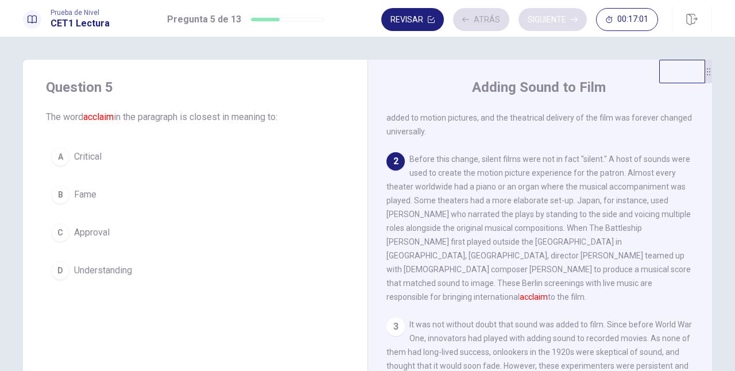
scroll to position [141, 0]
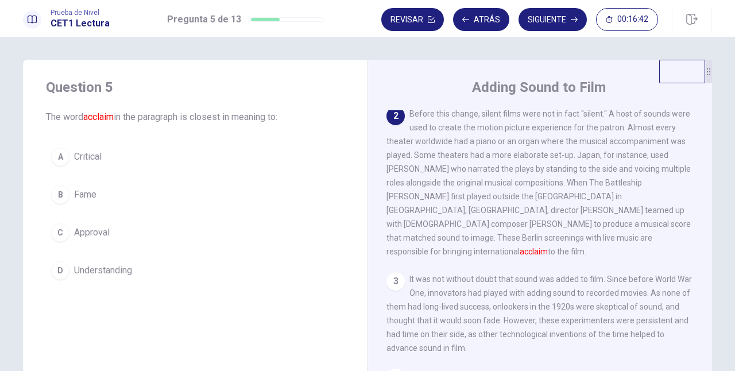
click at [83, 193] on span "Fame" at bounding box center [85, 195] width 22 height 14
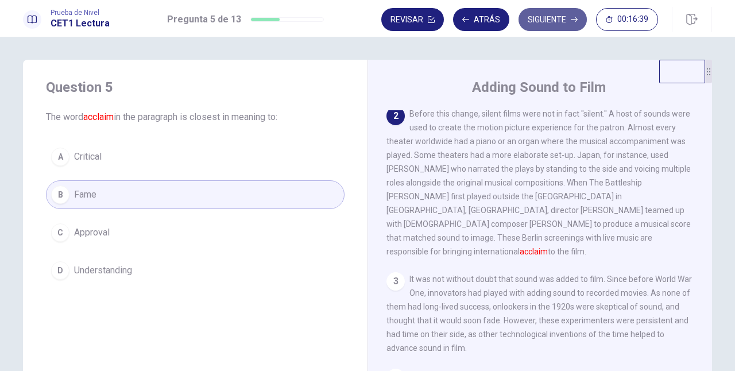
click at [564, 16] on button "Siguiente" at bounding box center [553, 19] width 68 height 23
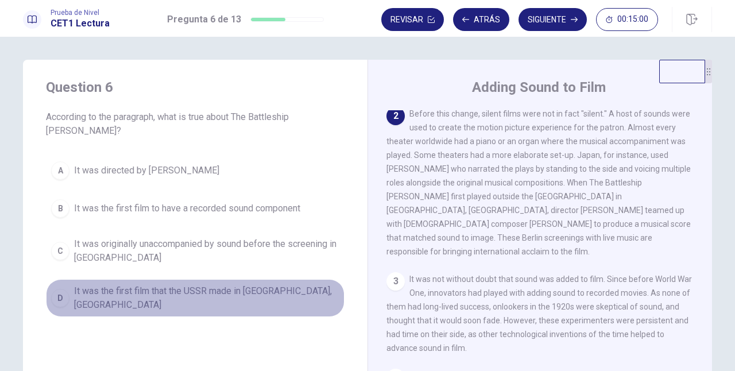
click at [239, 284] on span "It was the first film that the USSR made in Berlin, Germany" at bounding box center [206, 298] width 265 height 28
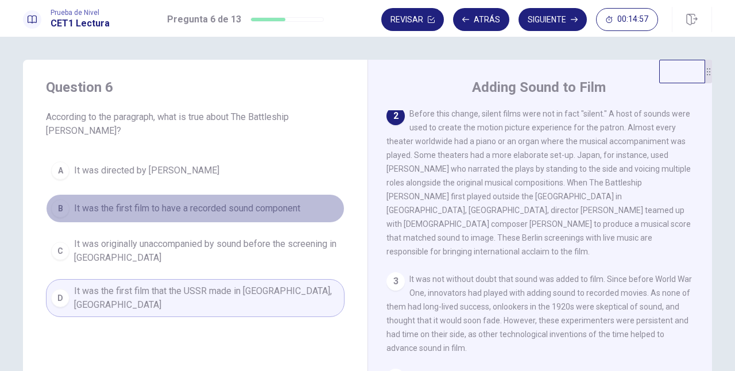
click at [188, 202] on span "It was the first film to have a recorded sound component" at bounding box center [187, 209] width 226 height 14
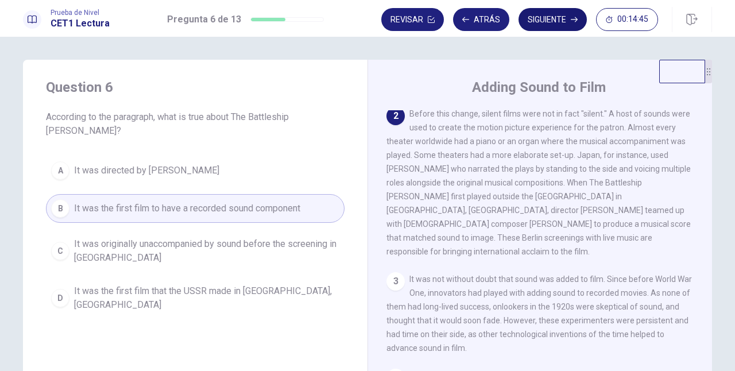
click at [574, 18] on button "Siguiente" at bounding box center [553, 19] width 68 height 23
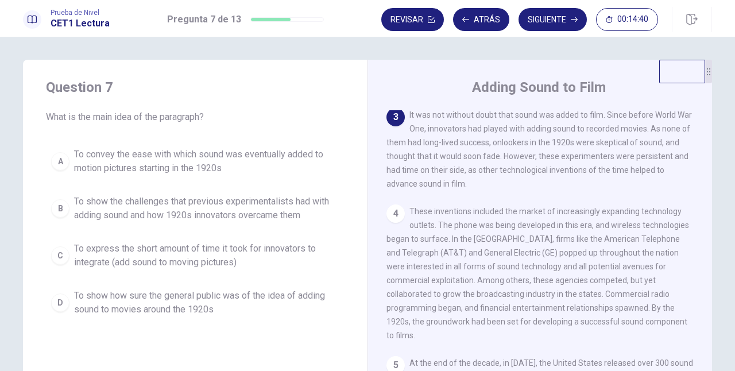
scroll to position [294, 0]
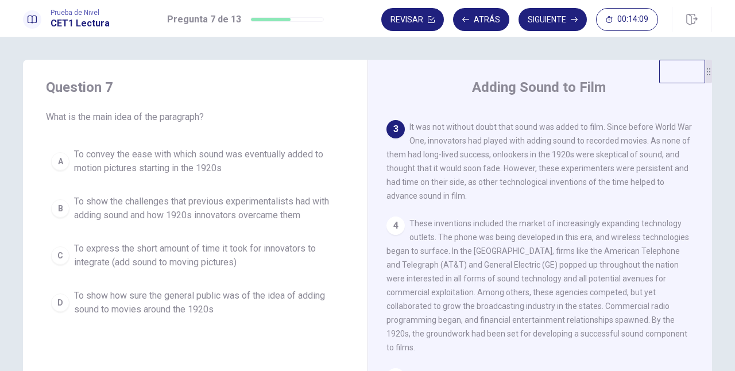
drag, startPoint x: 487, startPoint y: 178, endPoint x: 572, endPoint y: 183, distance: 84.6
click at [572, 183] on div "3 It was not without doubt that sound was added to film. Since before World War…" at bounding box center [541, 161] width 308 height 83
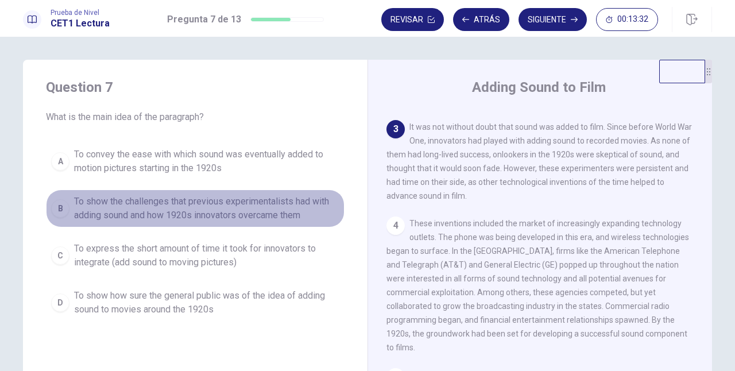
click at [160, 209] on span "To show the challenges that previous experimentalists had with adding sound and…" at bounding box center [206, 209] width 265 height 28
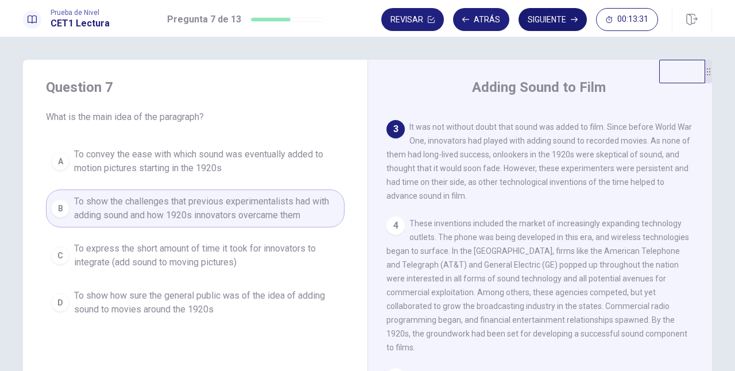
click at [554, 21] on button "Siguiente" at bounding box center [553, 19] width 68 height 23
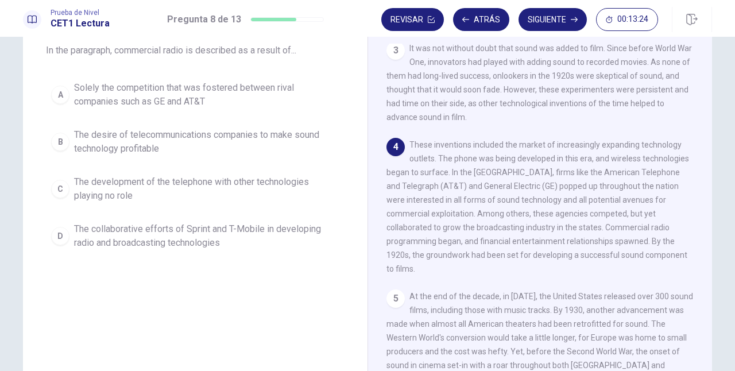
scroll to position [41, 0]
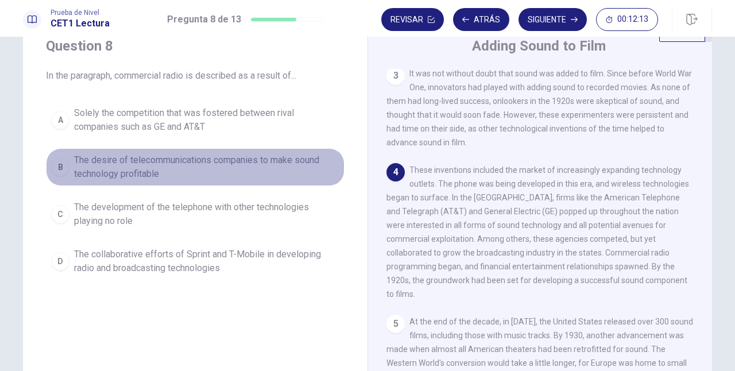
click at [190, 170] on span "The desire of telecommunications companies to make sound technology profitable" at bounding box center [206, 167] width 265 height 28
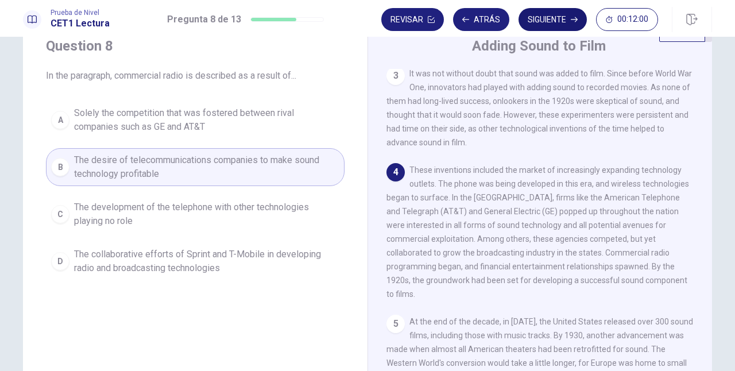
click at [571, 22] on button "Siguiente" at bounding box center [553, 19] width 68 height 23
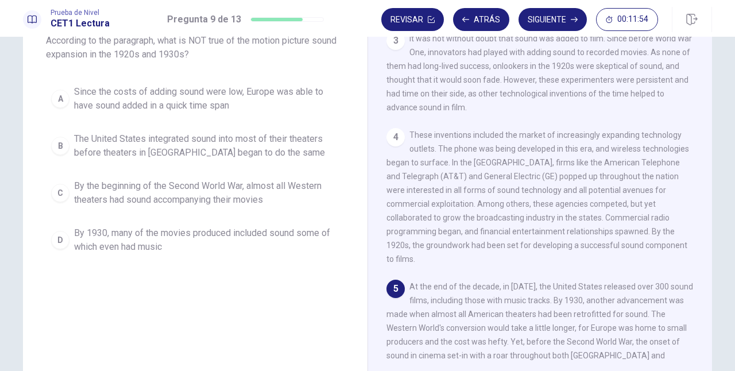
scroll to position [75, 0]
click at [184, 99] on span "Since the costs of adding sound were low, Europe was able to have sound added i…" at bounding box center [206, 101] width 265 height 28
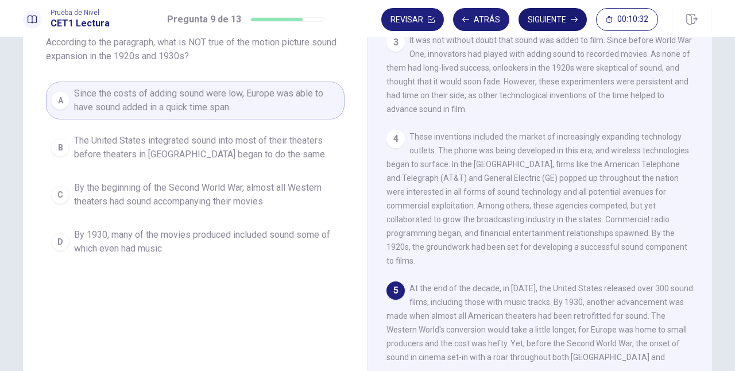
click at [560, 14] on button "Siguiente" at bounding box center [553, 19] width 68 height 23
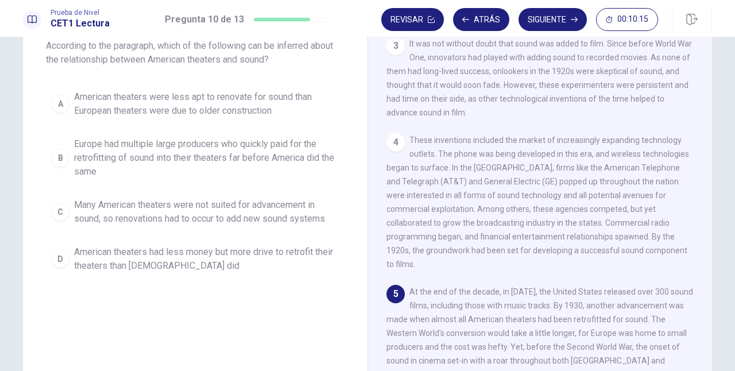
scroll to position [70, 0]
click at [584, 307] on span "At the end of the decade, in 1929, the United States released over 300 sound fi…" at bounding box center [540, 335] width 307 height 92
drag, startPoint x: 567, startPoint y: 310, endPoint x: 603, endPoint y: 310, distance: 35.6
click at [603, 310] on span "At the end of the decade, in 1929, the United States released over 300 sound fi…" at bounding box center [540, 335] width 307 height 92
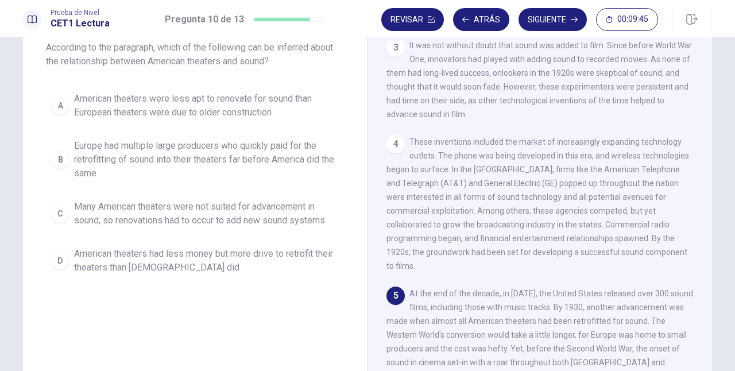
click at [217, 251] on span "American theaters had less money but more drive to retrofit their theaters than…" at bounding box center [206, 261] width 265 height 28
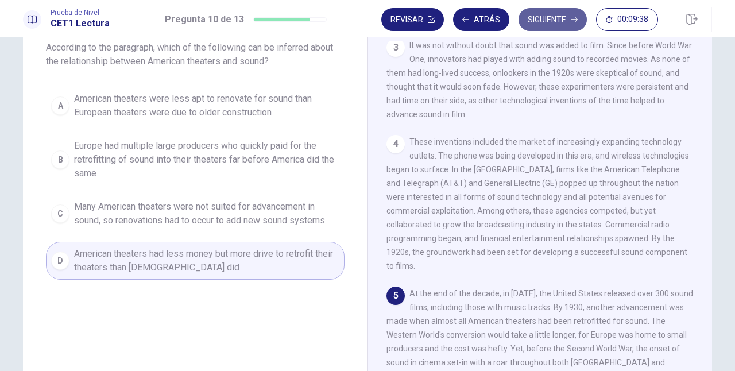
click at [564, 23] on button "Siguiente" at bounding box center [553, 19] width 68 height 23
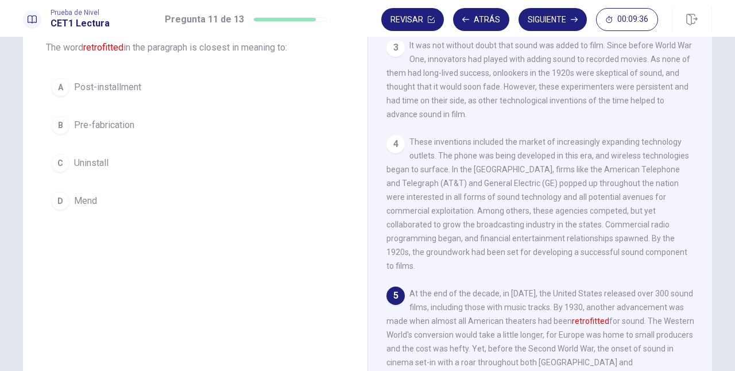
scroll to position [68, 0]
click at [113, 128] on span "Pre-fabrication" at bounding box center [104, 127] width 60 height 14
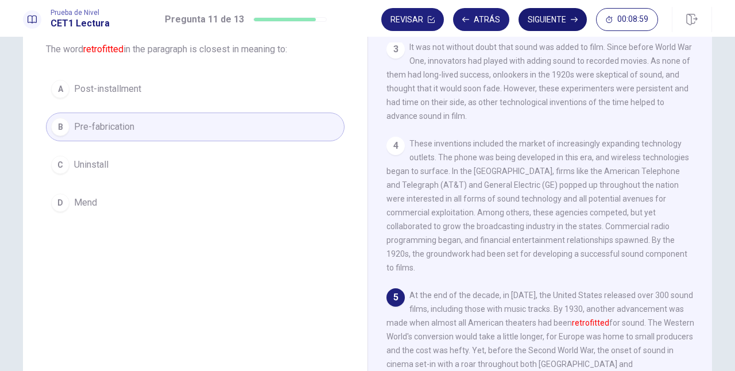
click at [564, 21] on button "Siguiente" at bounding box center [553, 19] width 68 height 23
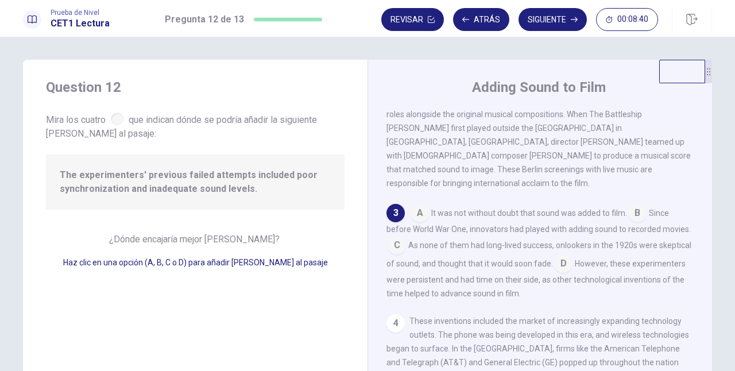
scroll to position [273, 0]
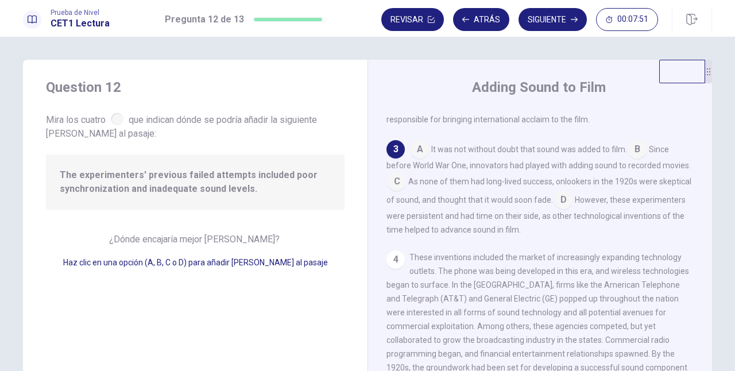
click at [573, 195] on input at bounding box center [563, 201] width 18 height 18
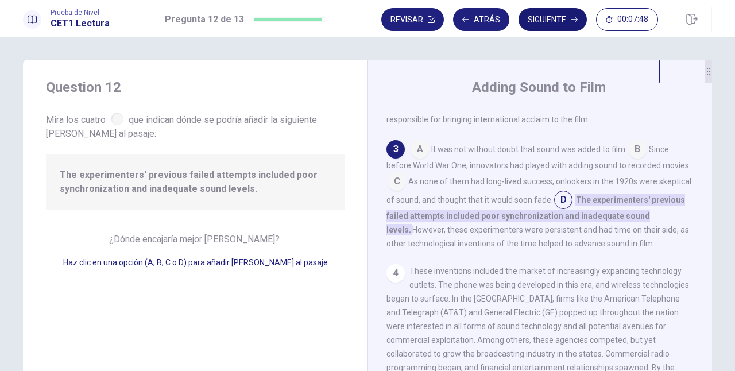
click at [576, 28] on button "Siguiente" at bounding box center [553, 19] width 68 height 23
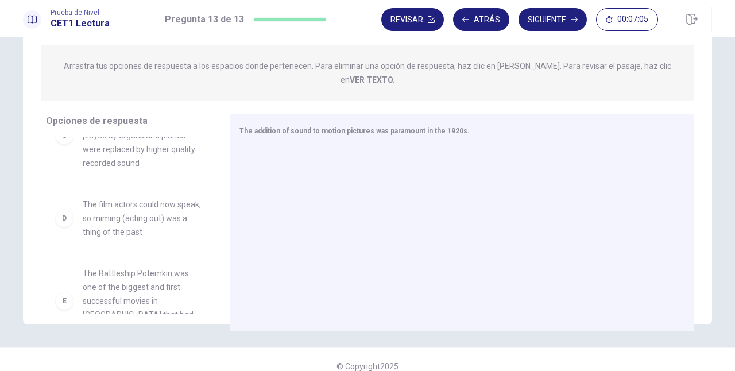
scroll to position [229, 0]
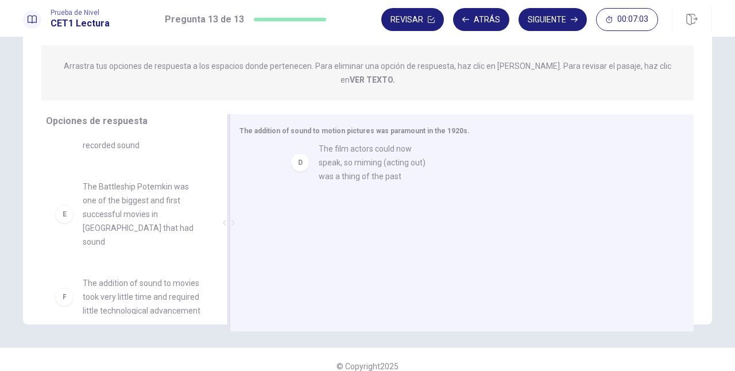
drag, startPoint x: 138, startPoint y: 190, endPoint x: 379, endPoint y: 165, distance: 242.5
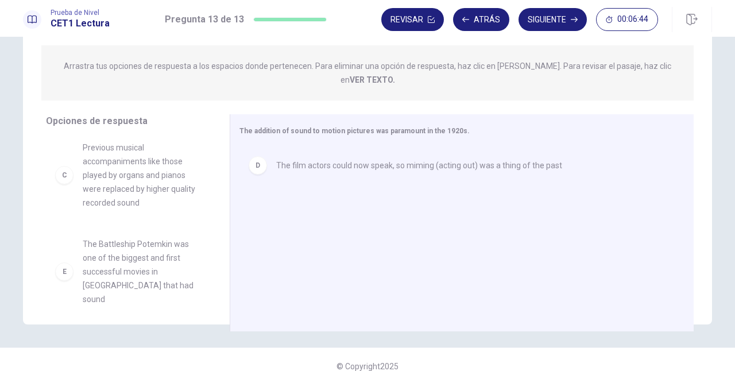
scroll to position [172, 0]
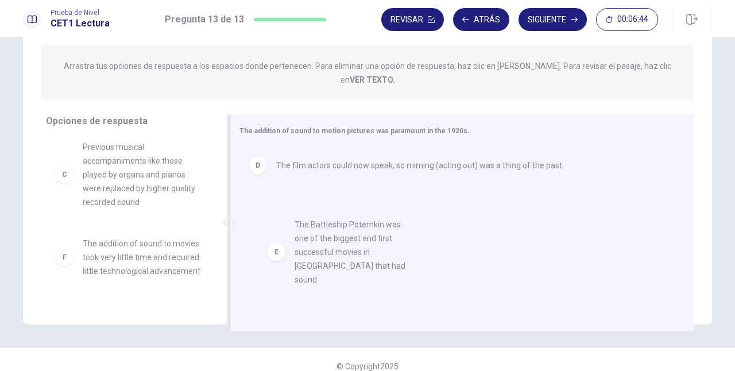
drag, startPoint x: 133, startPoint y: 255, endPoint x: 379, endPoint y: 246, distance: 246.6
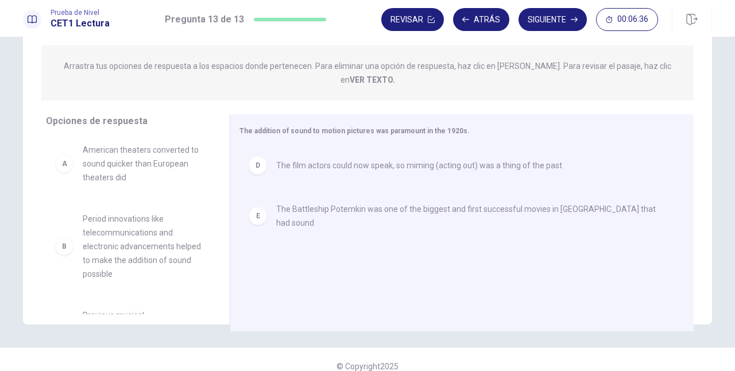
scroll to position [0, 0]
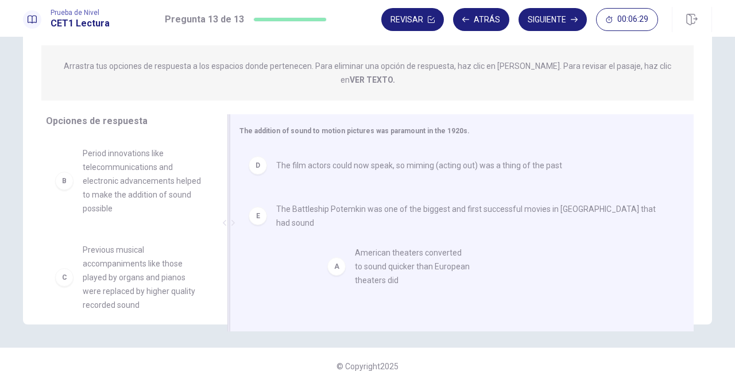
drag, startPoint x: 118, startPoint y: 157, endPoint x: 396, endPoint y: 273, distance: 301.3
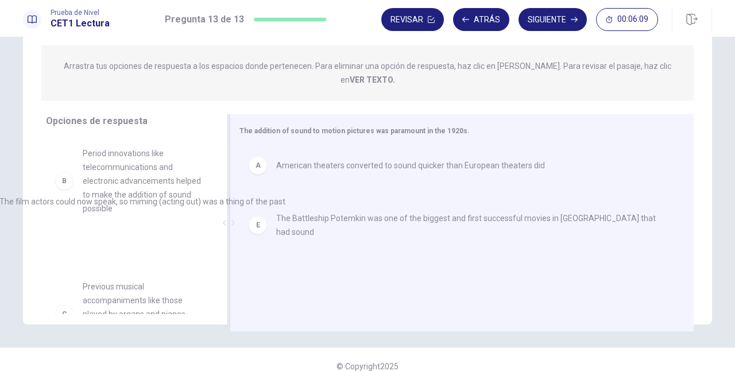
drag, startPoint x: 382, startPoint y: 202, endPoint x: 103, endPoint y: 207, distance: 278.7
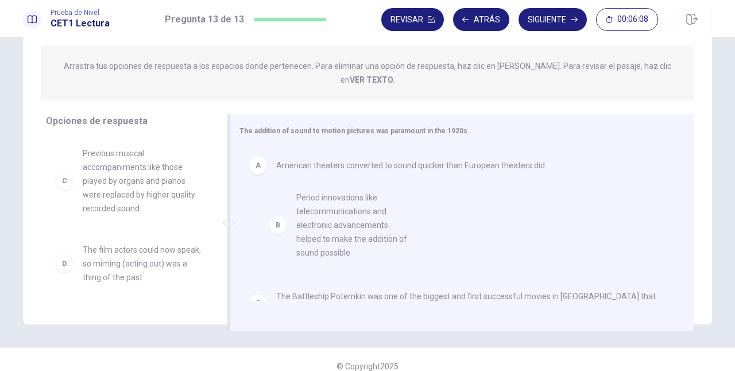
drag, startPoint x: 103, startPoint y: 172, endPoint x: 323, endPoint y: 225, distance: 226.3
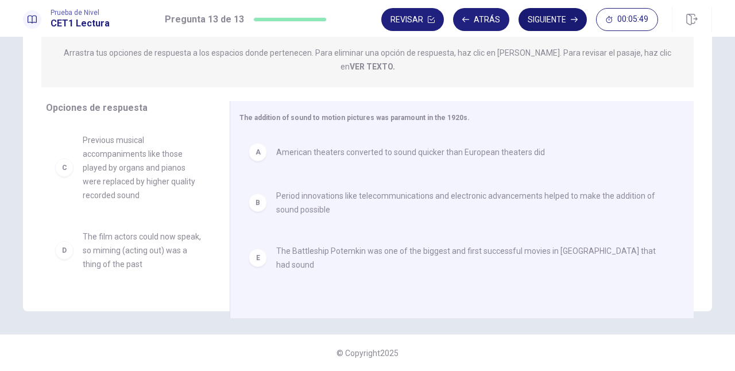
click at [568, 19] on button "Siguiente" at bounding box center [553, 19] width 68 height 23
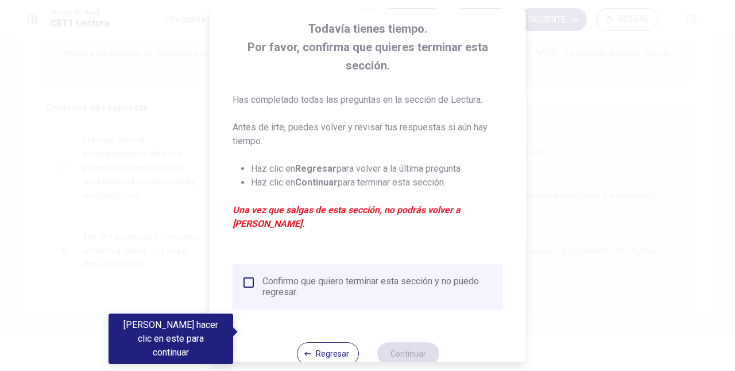
scroll to position [75, 0]
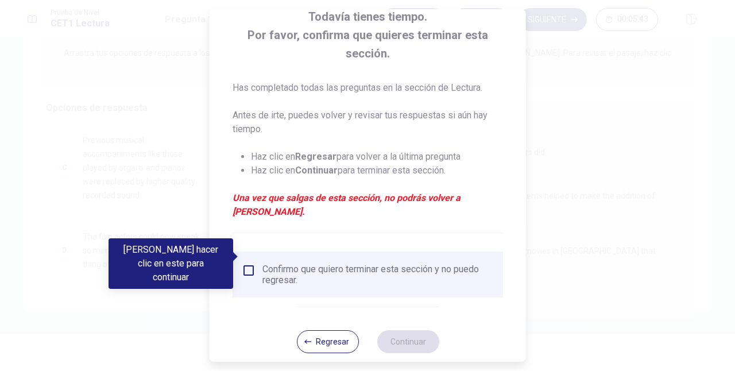
click at [335, 330] on button "Regresar" at bounding box center [327, 341] width 62 height 23
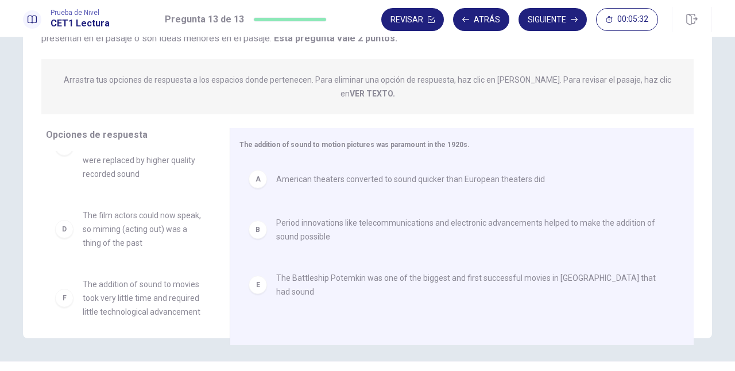
scroll to position [54, 0]
click at [489, 13] on button "Atrás" at bounding box center [481, 19] width 56 height 23
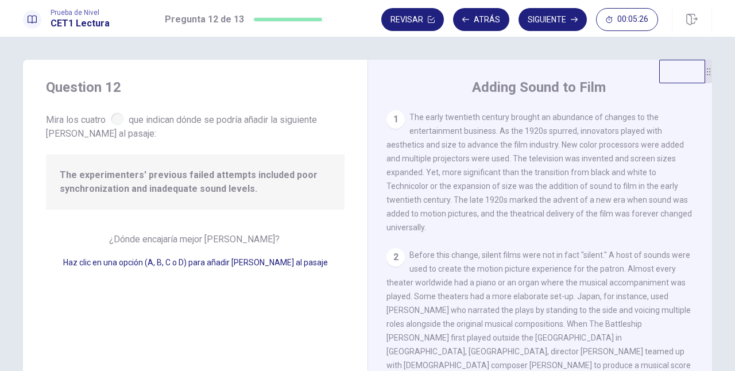
scroll to position [11, 0]
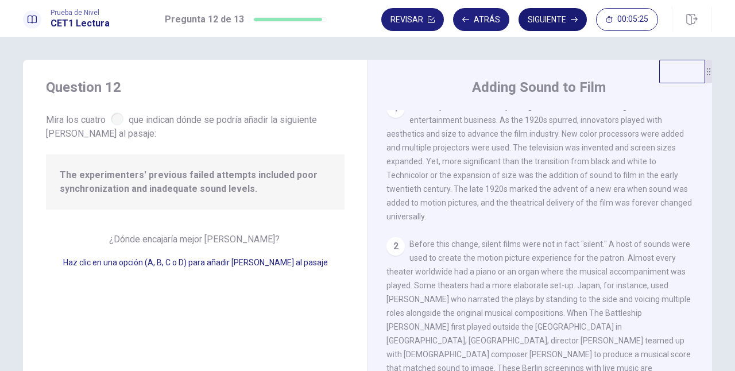
click at [569, 16] on button "Siguiente" at bounding box center [553, 19] width 68 height 23
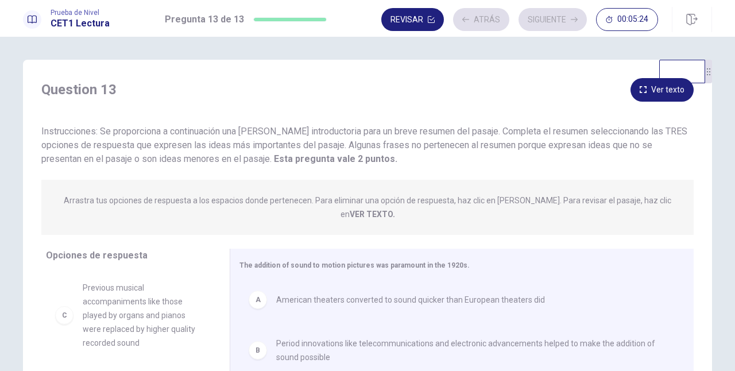
scroll to position [11, 0]
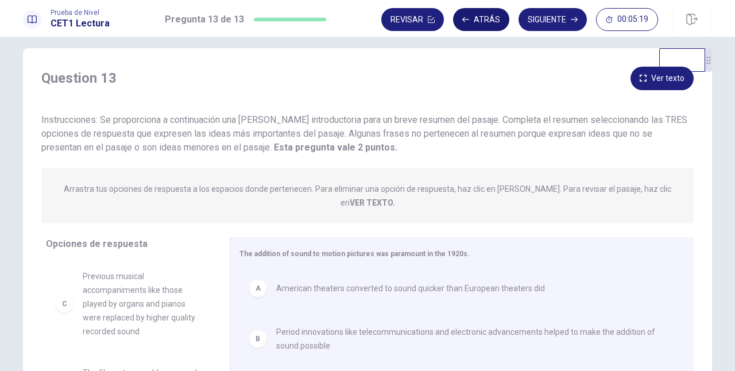
click at [481, 21] on button "Atrás" at bounding box center [481, 19] width 56 height 23
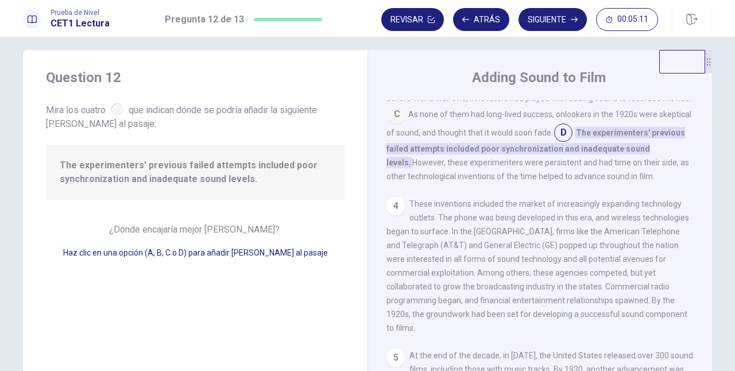
scroll to position [88, 0]
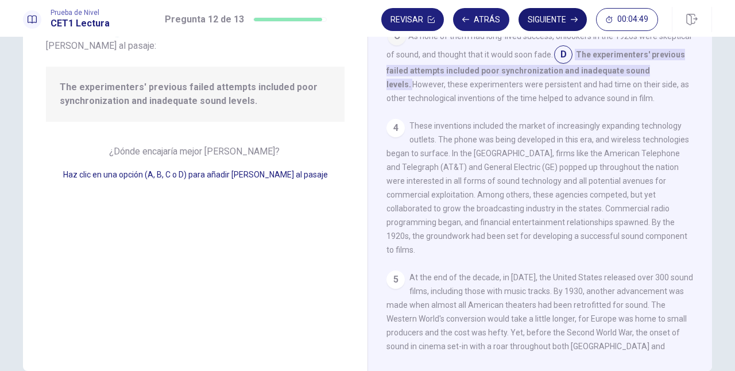
click at [569, 22] on button "Siguiente" at bounding box center [553, 19] width 68 height 23
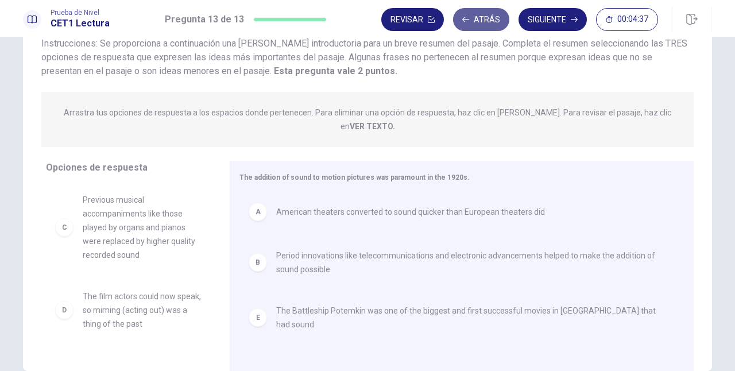
click at [491, 24] on button "Atrás" at bounding box center [481, 19] width 56 height 23
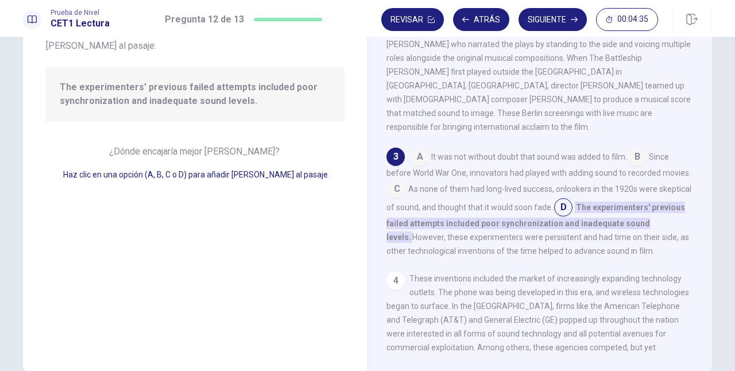
scroll to position [115, 0]
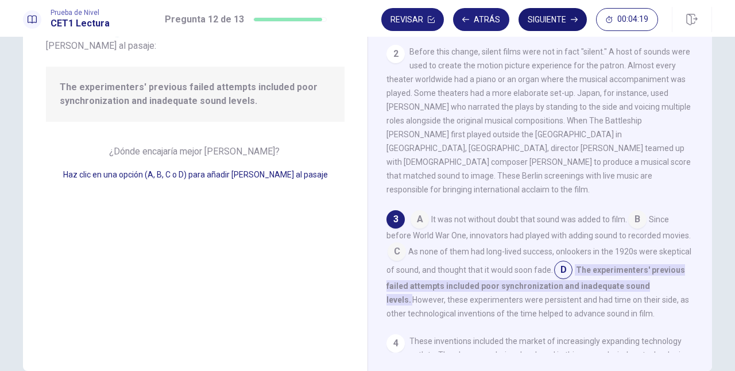
click at [550, 20] on button "Siguiente" at bounding box center [553, 19] width 68 height 23
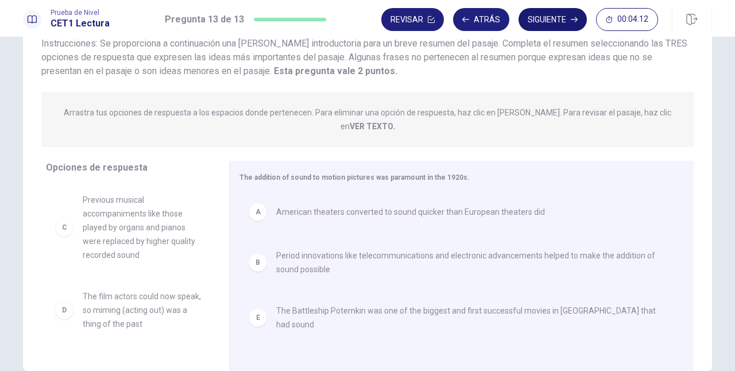
click at [572, 22] on button "Siguiente" at bounding box center [553, 19] width 68 height 23
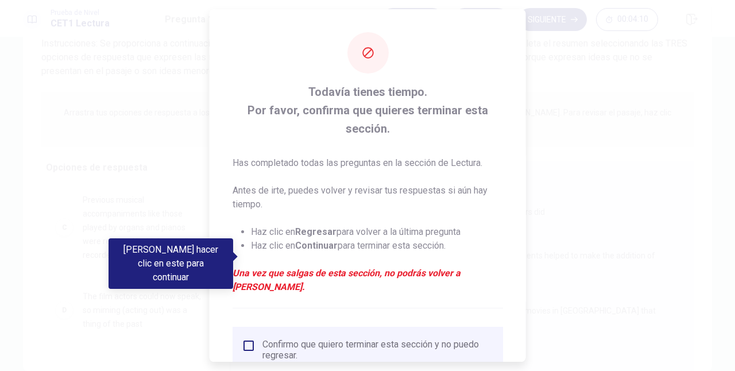
scroll to position [75, 0]
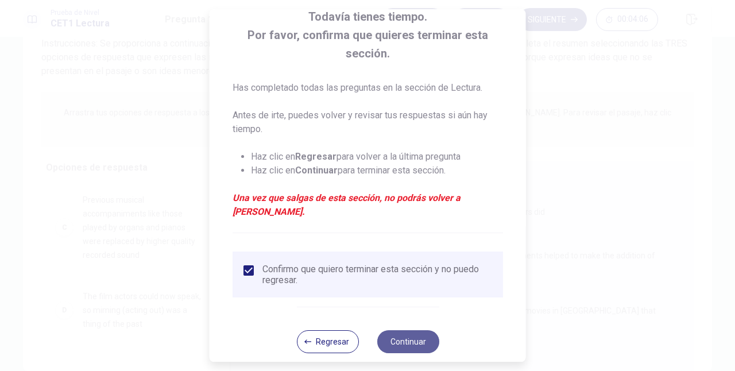
click at [399, 330] on button "Continuar" at bounding box center [408, 341] width 62 height 23
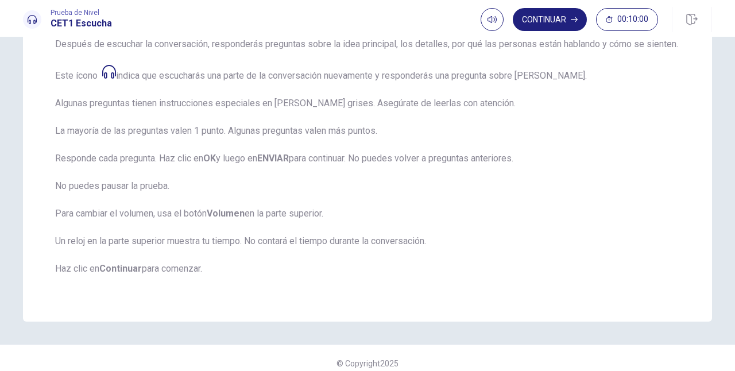
scroll to position [185, 0]
click at [568, 20] on button "Continuar" at bounding box center [550, 19] width 74 height 23
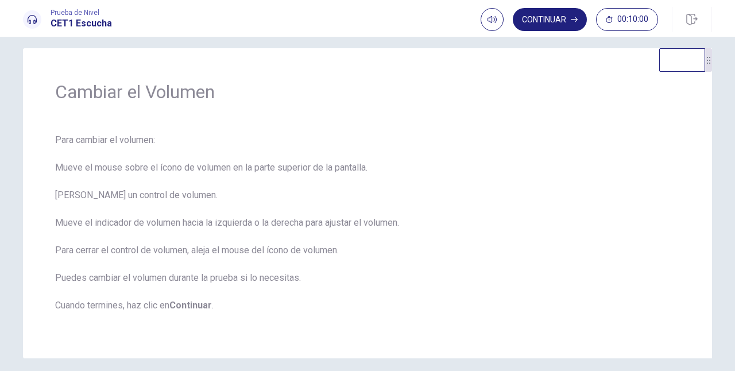
scroll to position [1, 0]
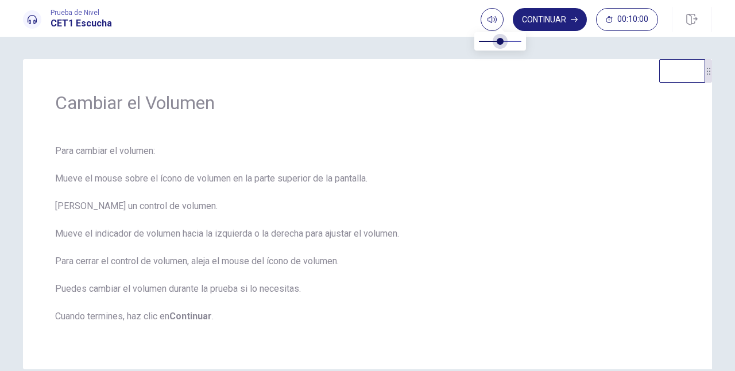
type input "*"
drag, startPoint x: 522, startPoint y: 43, endPoint x: 532, endPoint y: 45, distance: 10.7
click at [525, 45] on span at bounding box center [521, 41] width 7 height 7
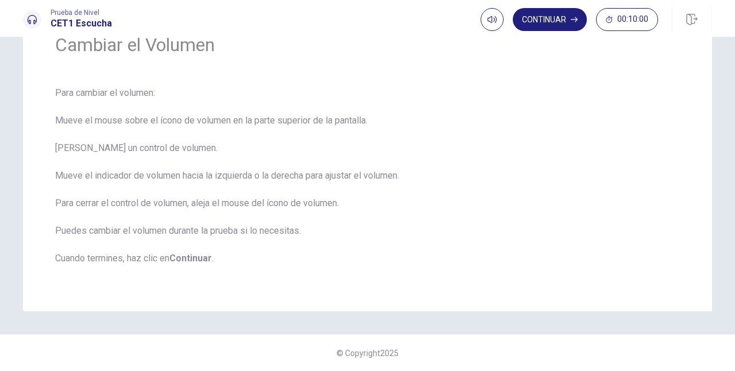
scroll to position [0, 0]
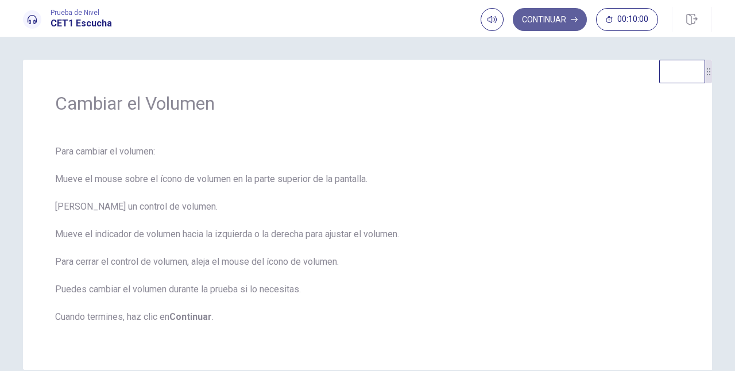
click at [563, 22] on button "Continuar" at bounding box center [550, 19] width 74 height 23
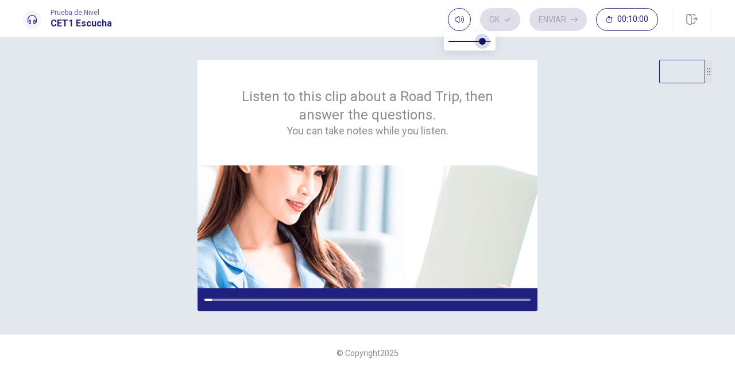
type input "***"
drag, startPoint x: 491, startPoint y: 41, endPoint x: 479, endPoint y: 41, distance: 11.5
click at [479, 41] on span at bounding box center [478, 41] width 7 height 7
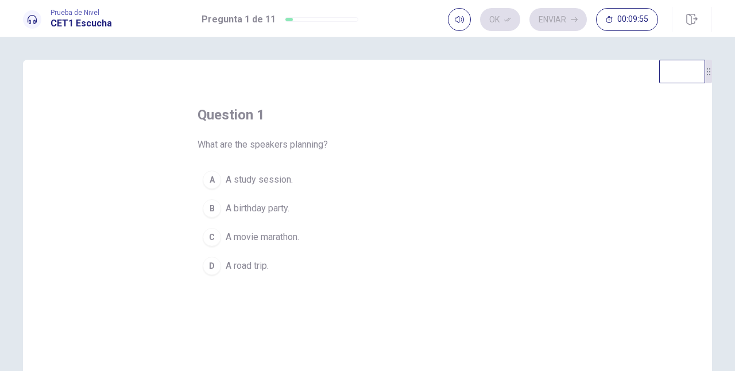
click at [253, 267] on span "A road trip." at bounding box center [247, 266] width 43 height 14
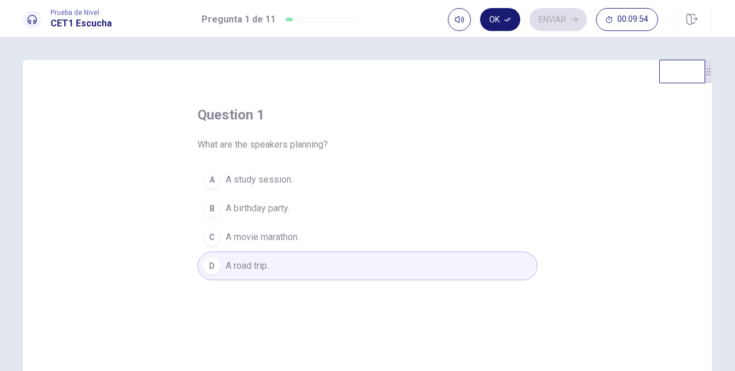
click at [510, 19] on button "Ok" at bounding box center [500, 19] width 40 height 23
click at [556, 20] on button "Enviar" at bounding box center [558, 19] width 57 height 23
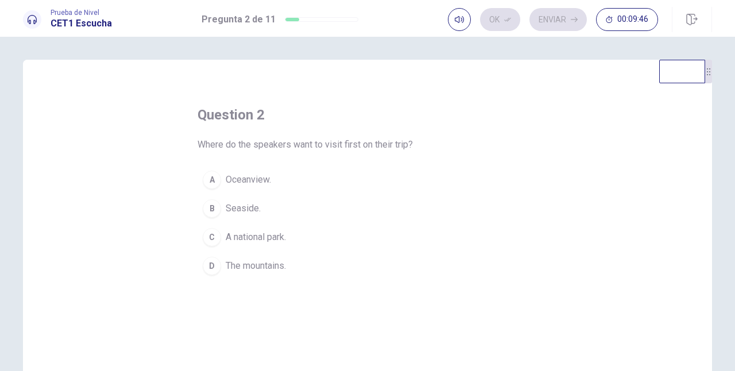
click at [237, 210] on span "Seaside." at bounding box center [243, 209] width 35 height 14
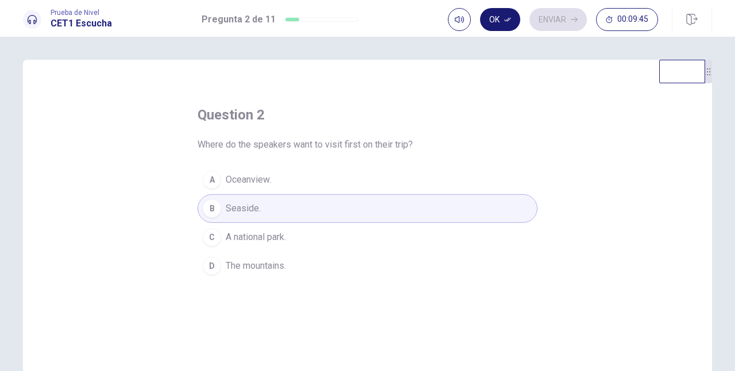
click at [513, 21] on button "Ok" at bounding box center [500, 19] width 40 height 23
click at [564, 20] on button "Enviar" at bounding box center [558, 19] width 57 height 23
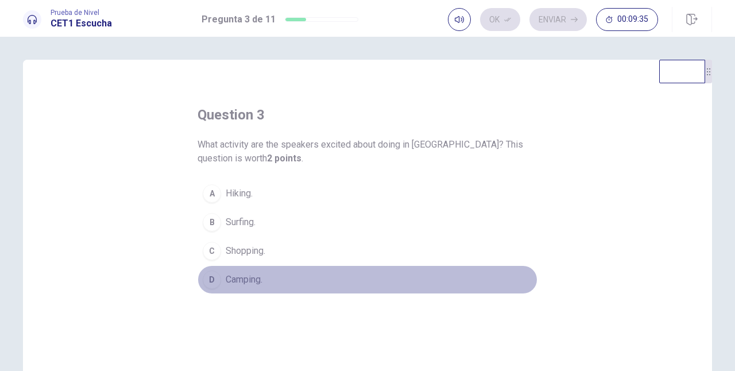
click at [253, 279] on span "Camping." at bounding box center [244, 280] width 37 height 14
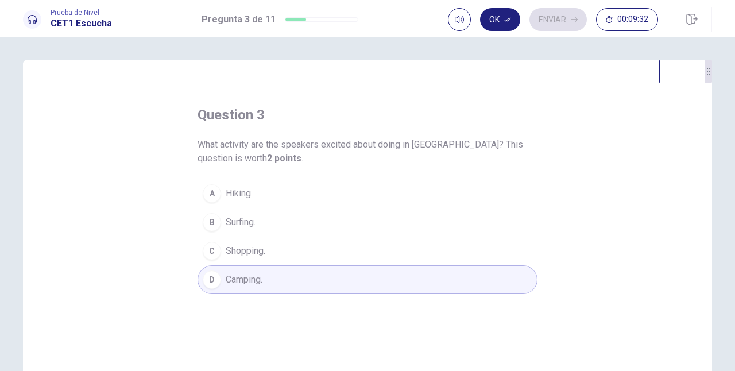
click at [260, 252] on span "Shopping." at bounding box center [246, 251] width 40 height 14
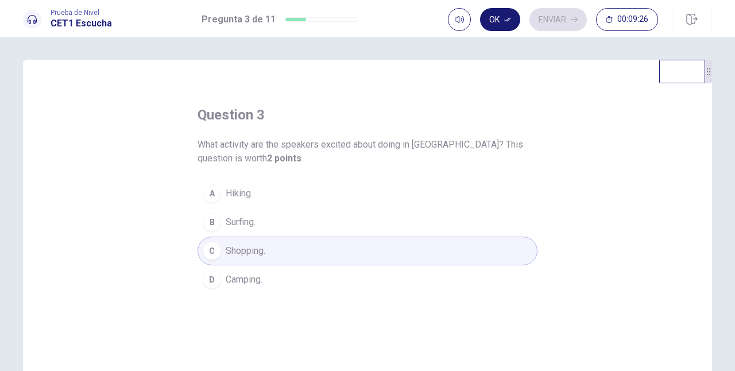
click at [513, 20] on button "Ok" at bounding box center [500, 19] width 40 height 23
click at [563, 20] on button "Enviar" at bounding box center [558, 19] width 57 height 23
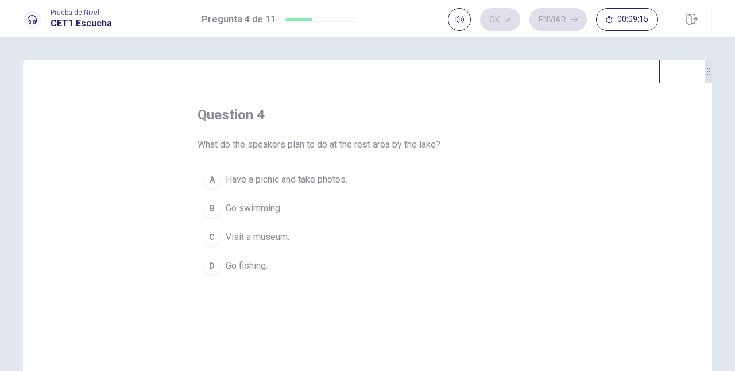
click at [276, 178] on span "Have a picnic and take photos." at bounding box center [287, 180] width 122 height 14
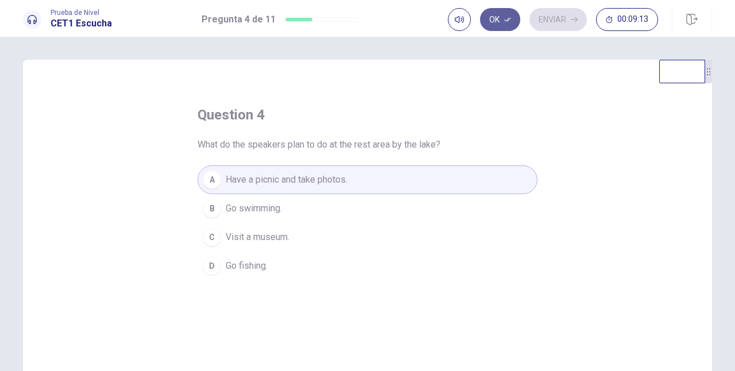
click at [510, 26] on button "Ok" at bounding box center [500, 19] width 40 height 23
click at [555, 24] on button "Enviar" at bounding box center [558, 19] width 57 height 23
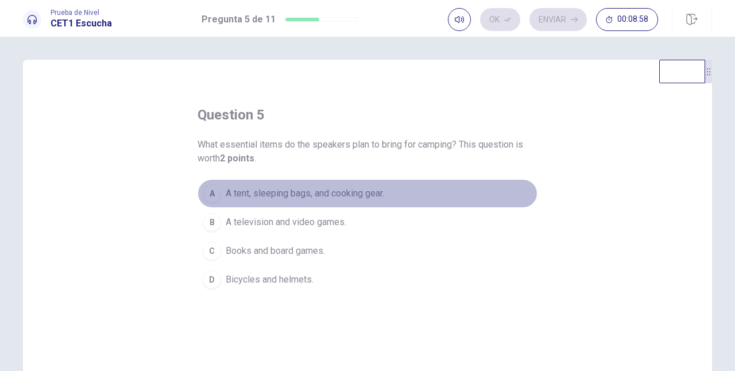
click at [346, 192] on span "A tent, sleeping bags, and cooking gear." at bounding box center [305, 194] width 159 height 14
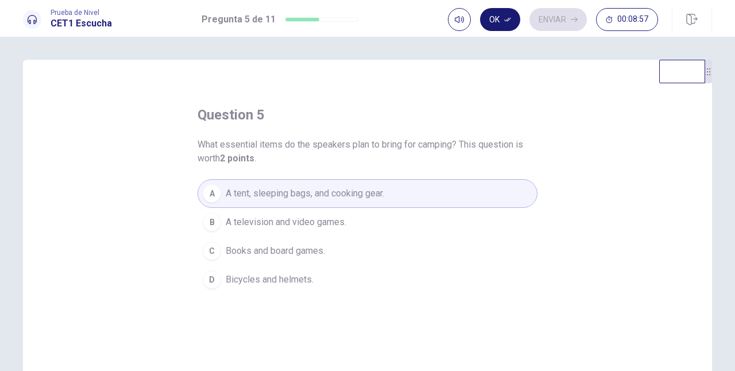
click at [504, 23] on button "Ok" at bounding box center [500, 19] width 40 height 23
click at [587, 17] on button "Enviar" at bounding box center [558, 19] width 57 height 23
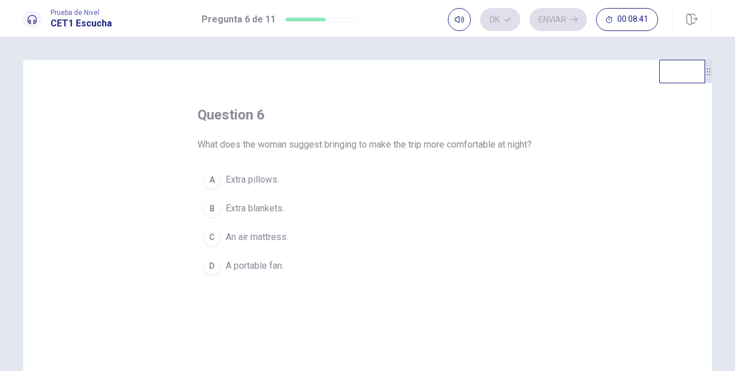
click at [269, 215] on span "Extra blankets." at bounding box center [255, 209] width 59 height 14
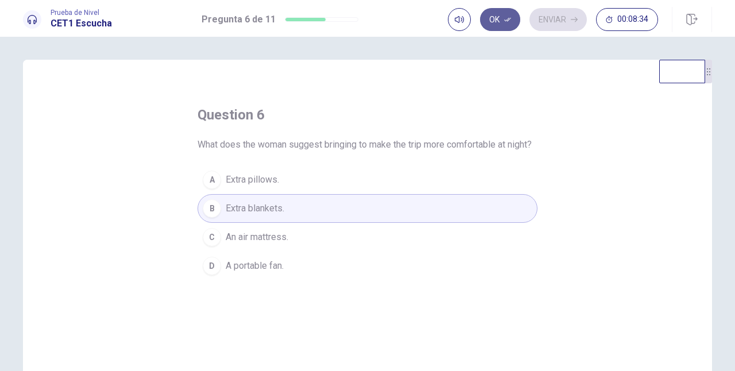
click at [513, 22] on button "Ok" at bounding box center [500, 19] width 40 height 23
click at [564, 21] on button "Enviar" at bounding box center [558, 19] width 57 height 23
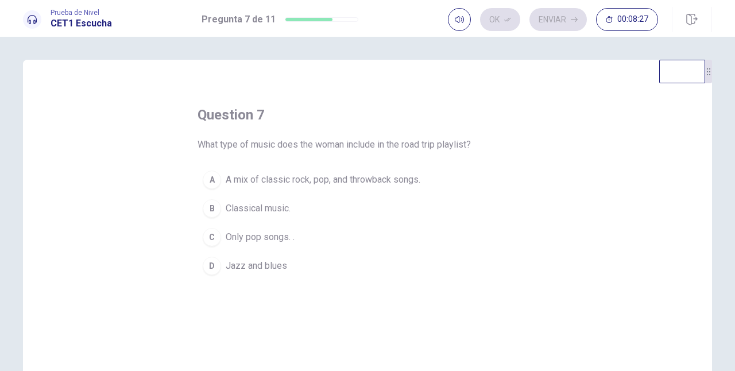
click at [302, 183] on span "A mix of classic rock, pop, and throwback songs." at bounding box center [323, 180] width 195 height 14
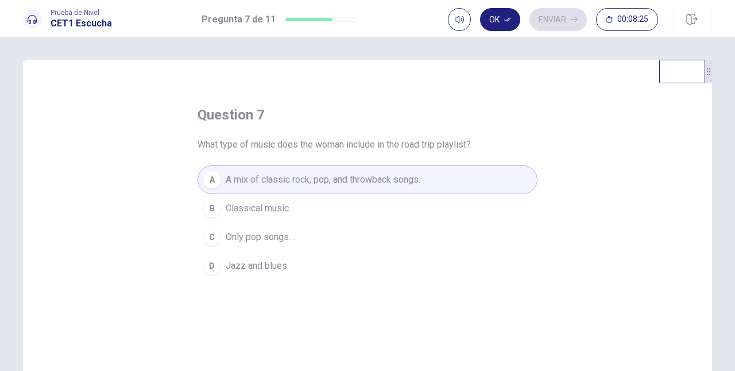
click at [511, 17] on icon "button" at bounding box center [507, 19] width 7 height 7
click at [574, 18] on button "Enviar" at bounding box center [558, 19] width 57 height 23
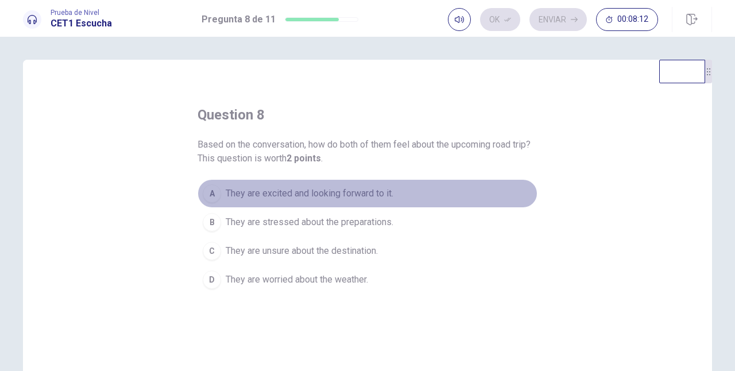
click at [317, 195] on span "They are excited and looking forward to it." at bounding box center [310, 194] width 168 height 14
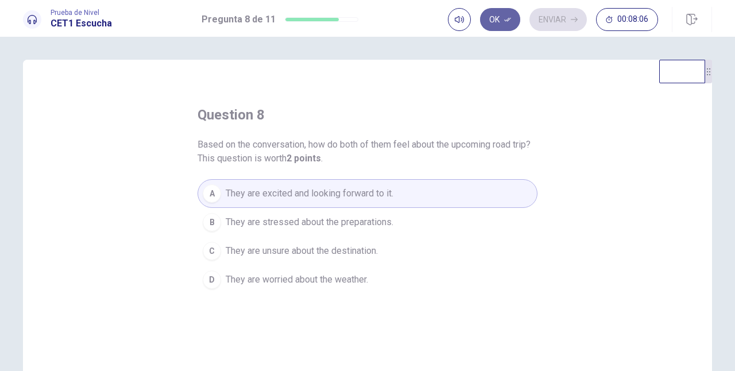
drag, startPoint x: 517, startPoint y: 22, endPoint x: 538, endPoint y: 25, distance: 21.0
click at [517, 22] on button "Ok" at bounding box center [500, 19] width 40 height 23
click at [566, 23] on button "Enviar" at bounding box center [558, 19] width 57 height 23
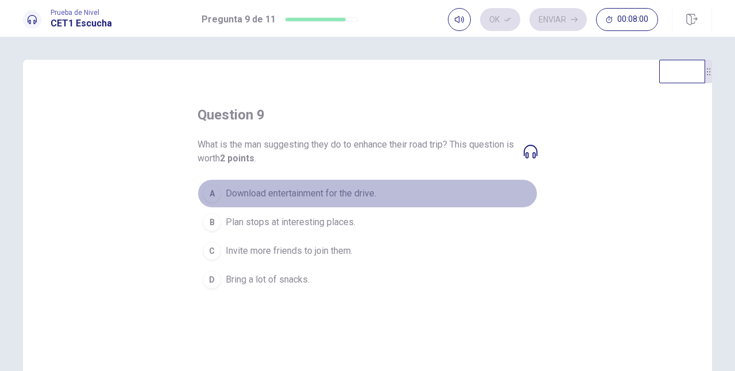
click at [327, 199] on span "Download entertainment for the drive." at bounding box center [301, 194] width 151 height 14
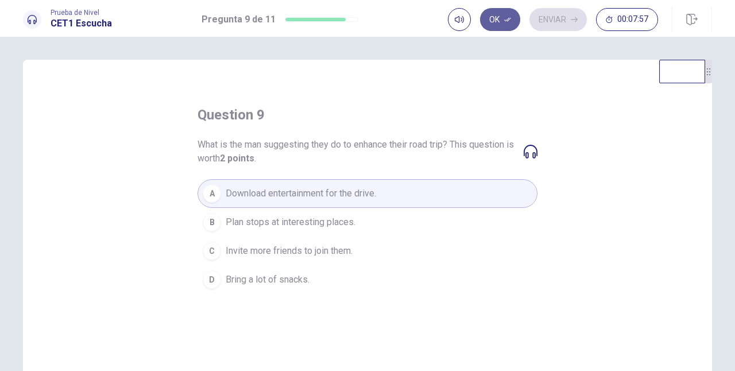
click at [516, 16] on button "Ok" at bounding box center [500, 19] width 40 height 23
click at [555, 21] on button "Enviar" at bounding box center [558, 19] width 57 height 23
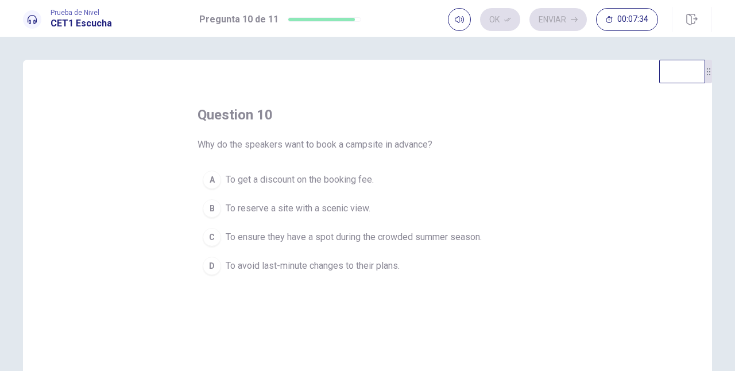
click at [356, 236] on span "To ensure they have a spot during the crowded summer season." at bounding box center [354, 237] width 256 height 14
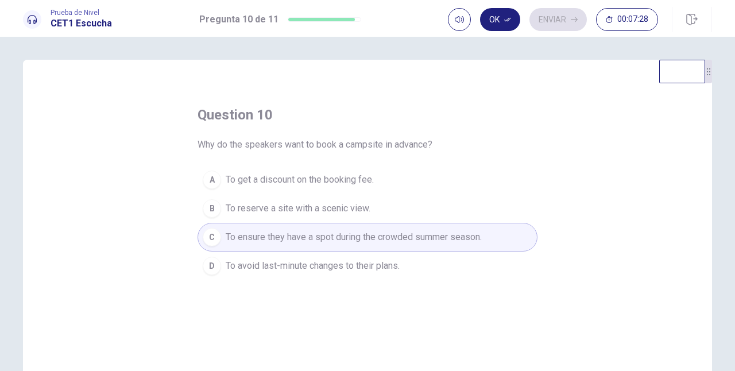
click at [346, 207] on span "To reserve a site with a scenic view." at bounding box center [298, 209] width 145 height 14
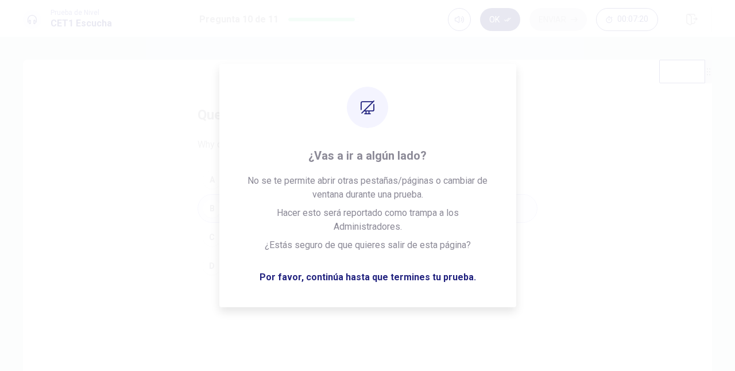
click at [512, 14] on button "Ok" at bounding box center [500, 19] width 40 height 23
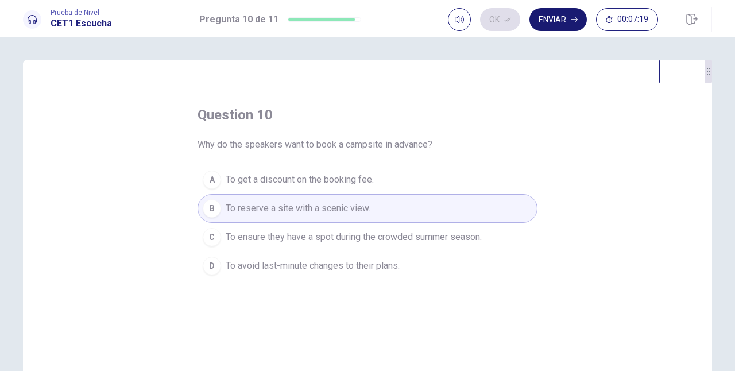
click at [565, 20] on button "Enviar" at bounding box center [558, 19] width 57 height 23
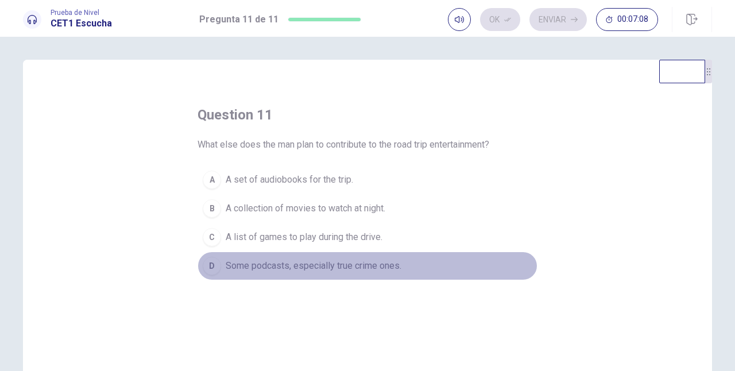
click at [306, 266] on span "Some podcasts, especially true crime ones." at bounding box center [314, 266] width 176 height 14
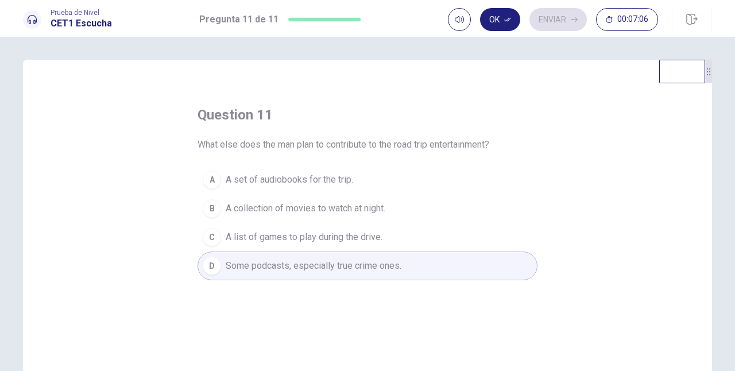
click at [508, 17] on button "Ok" at bounding box center [500, 19] width 40 height 23
click at [578, 18] on icon "button" at bounding box center [574, 19] width 7 height 5
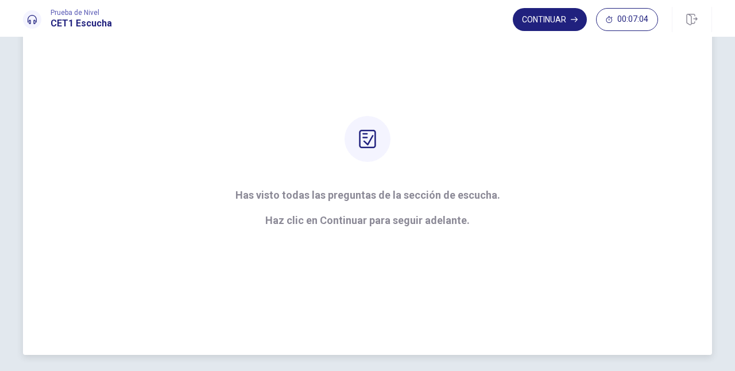
scroll to position [116, 0]
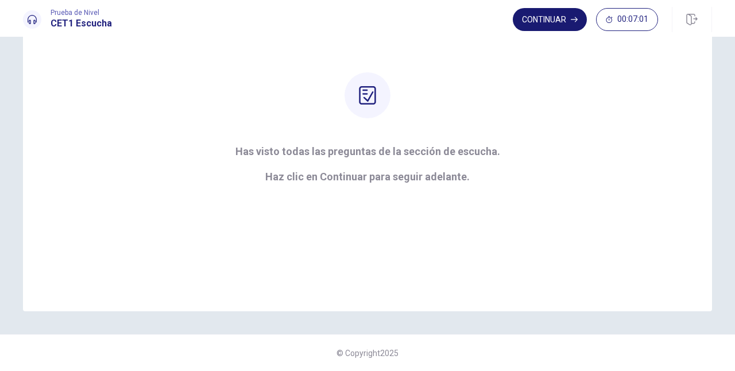
click at [556, 20] on button "Continuar" at bounding box center [550, 19] width 74 height 23
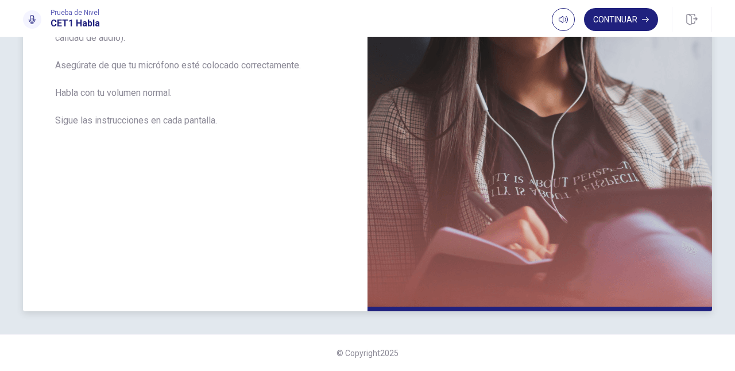
scroll to position [19, 0]
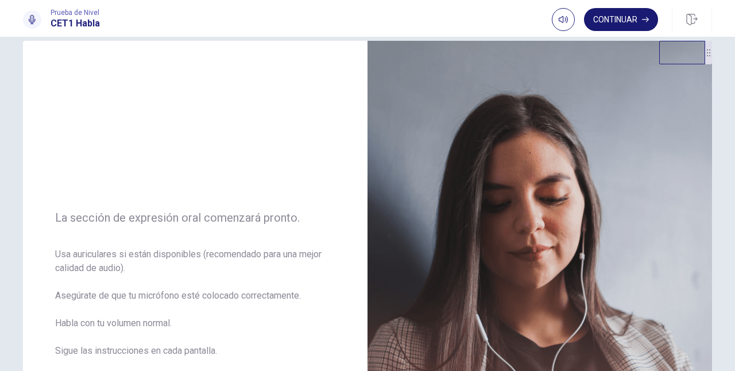
click at [649, 16] on button "Continuar" at bounding box center [621, 19] width 74 height 23
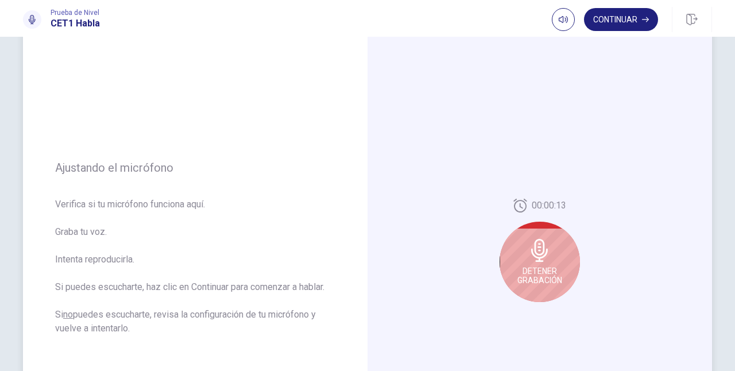
scroll to position [74, 0]
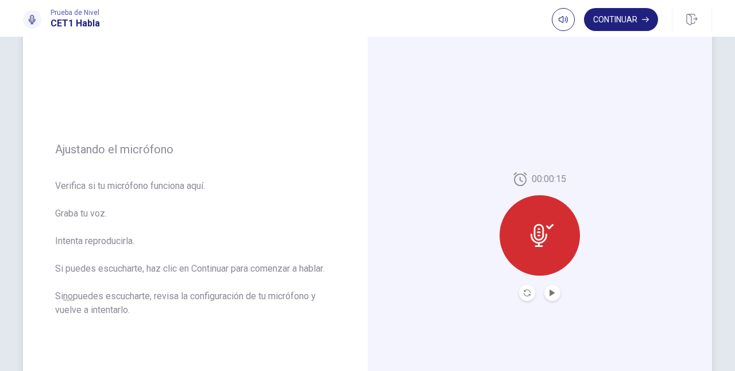
click at [554, 292] on button "Play Audio" at bounding box center [553, 293] width 16 height 16
click at [554, 292] on button "Pause Audio" at bounding box center [553, 293] width 16 height 16
click at [627, 16] on button "Continuar" at bounding box center [621, 19] width 74 height 23
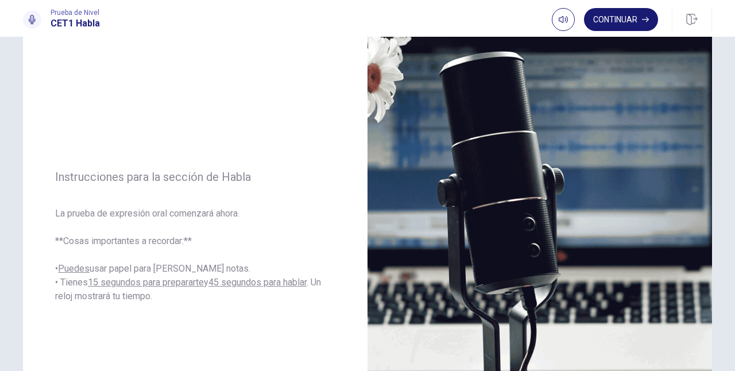
click at [636, 18] on button "Continuar" at bounding box center [621, 19] width 74 height 23
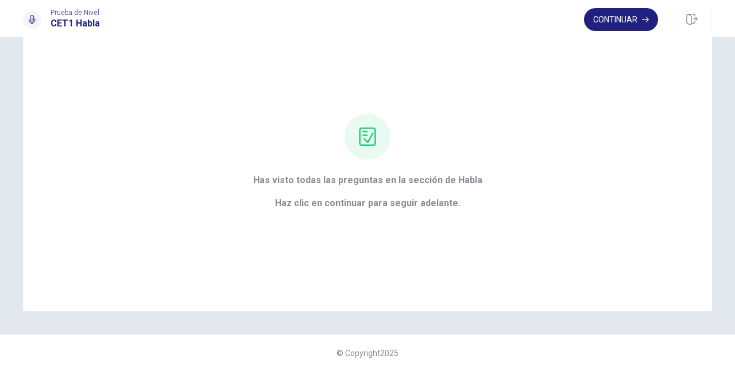
scroll to position [47, 0]
click at [630, 17] on button "Continuar" at bounding box center [621, 19] width 74 height 23
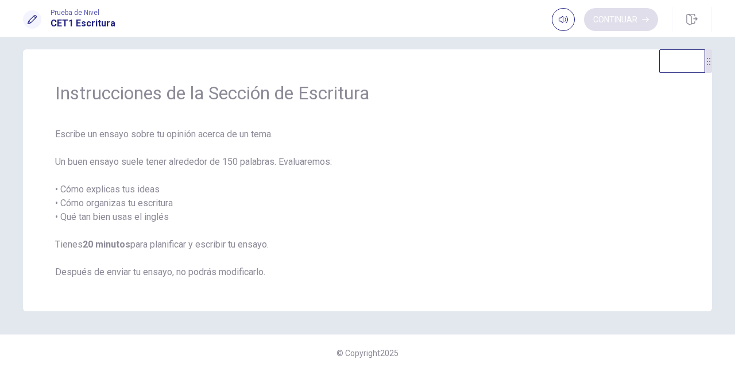
scroll to position [10, 0]
click at [630, 17] on button "Continuar" at bounding box center [621, 19] width 74 height 23
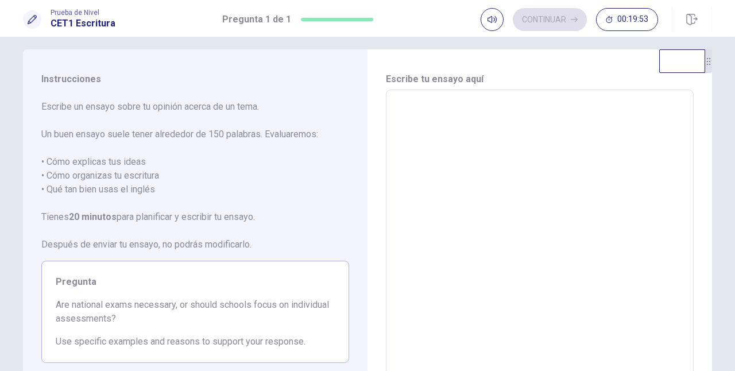
scroll to position [25, 0]
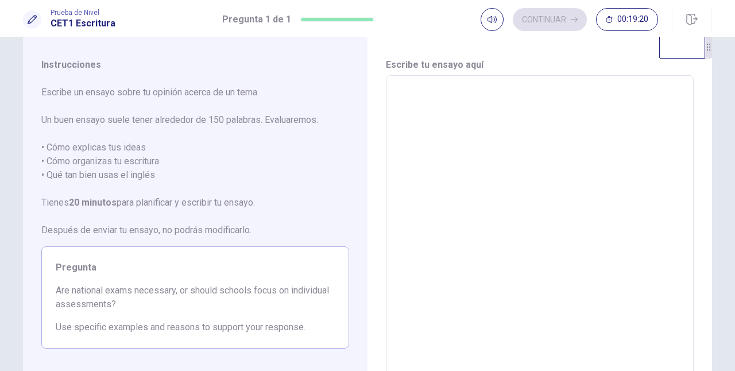
click at [425, 121] on textarea at bounding box center [540, 234] width 292 height 299
type textarea "*"
type textarea "**"
type textarea "*"
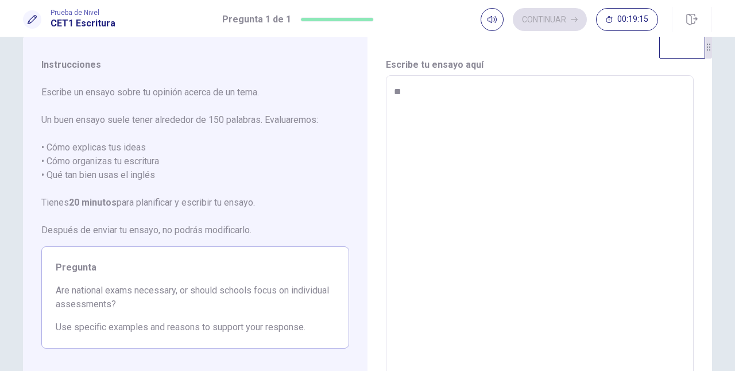
type textarea "***"
type textarea "*"
type textarea "****"
type textarea "*"
type textarea "***"
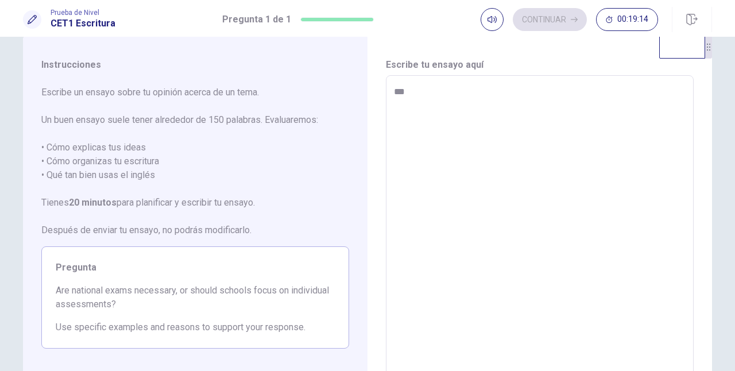
type textarea "*"
type textarea "****"
type textarea "*"
type textarea "*****"
type textarea "*"
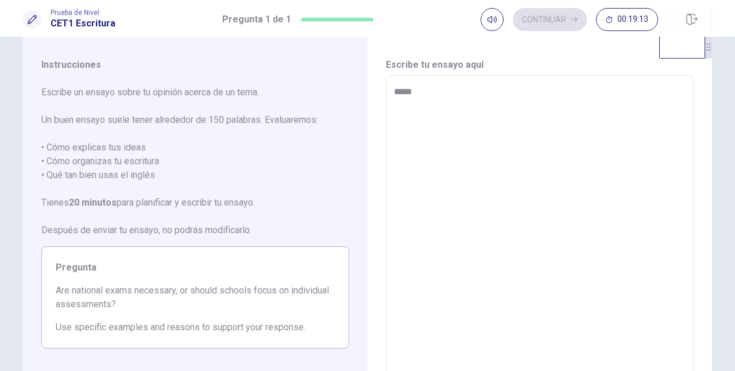
type textarea "******"
type textarea "*"
type textarea "******"
type textarea "*"
type textarea "********"
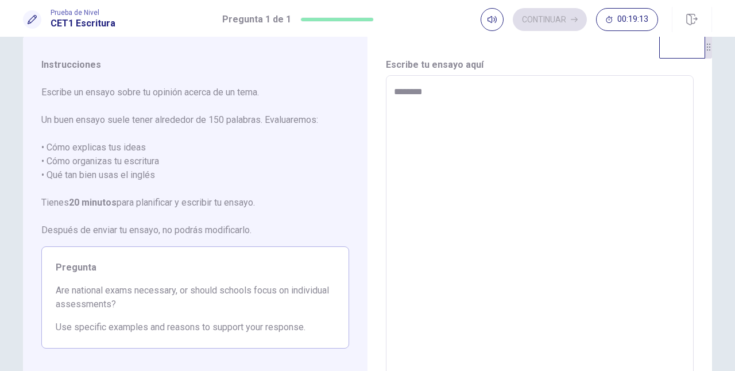
type textarea "*"
type textarea "*********"
type textarea "*"
type textarea "**********"
type textarea "*"
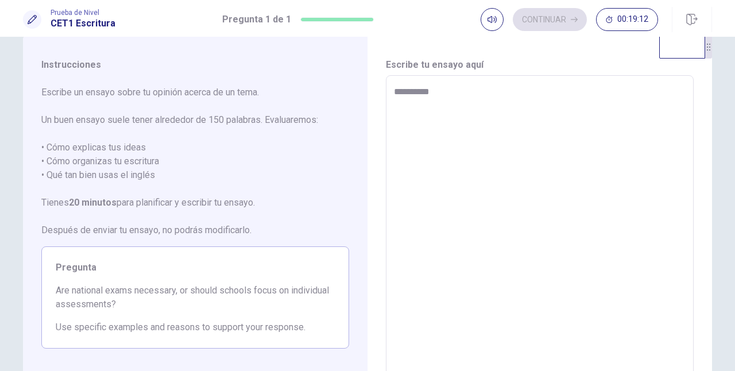
type textarea "**********"
type textarea "*"
type textarea "**********"
type textarea "*"
type textarea "**********"
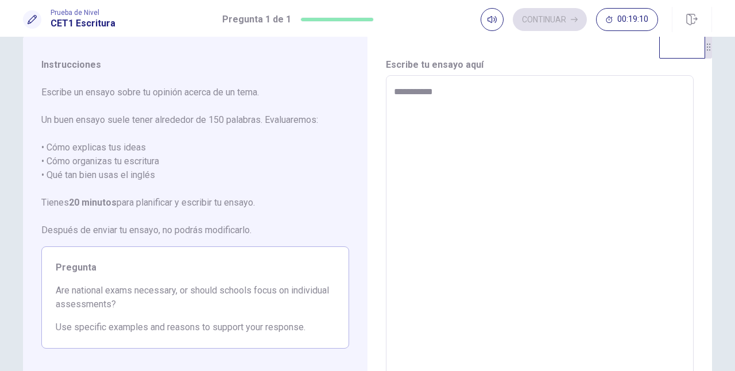
type textarea "*"
type textarea "**********"
type textarea "*"
type textarea "**********"
type textarea "*"
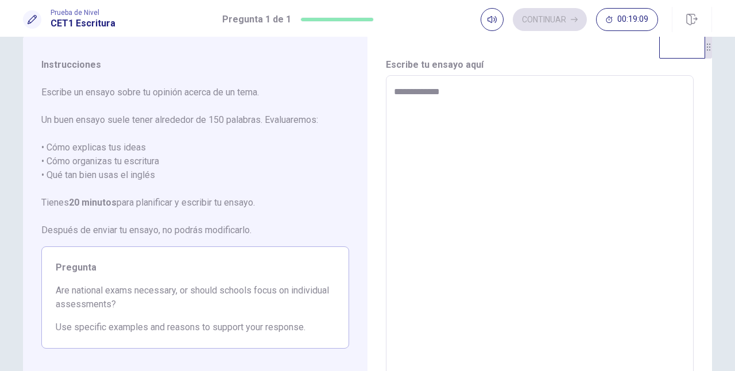
type textarea "**********"
type textarea "*"
type textarea "**********"
type textarea "*"
type textarea "**********"
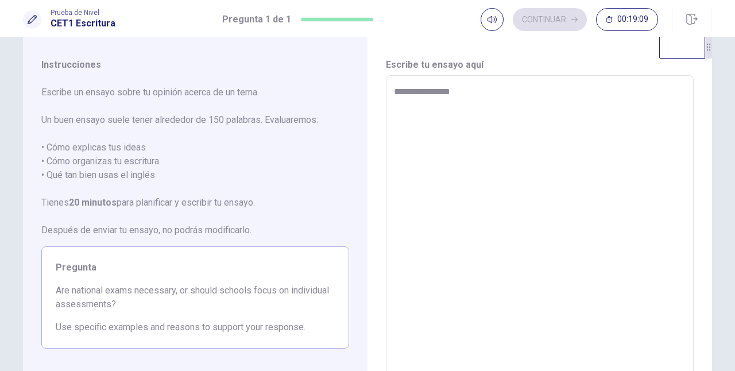
type textarea "*"
type textarea "**********"
type textarea "*"
type textarea "**********"
type textarea "*"
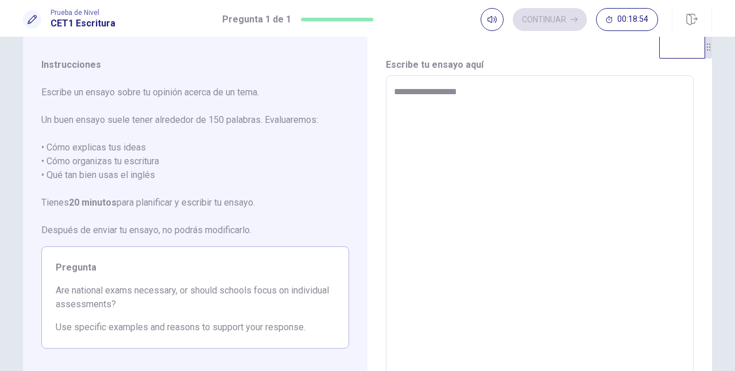
type textarea "**********"
type textarea "*"
type textarea "**********"
type textarea "*"
type textarea "**********"
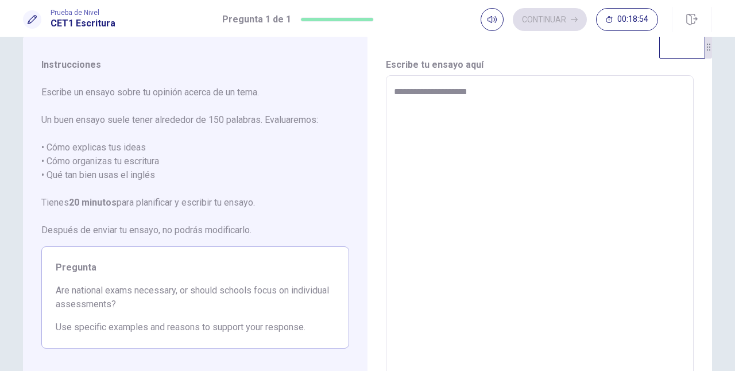
type textarea "*"
type textarea "**********"
type textarea "*"
type textarea "**********"
type textarea "*"
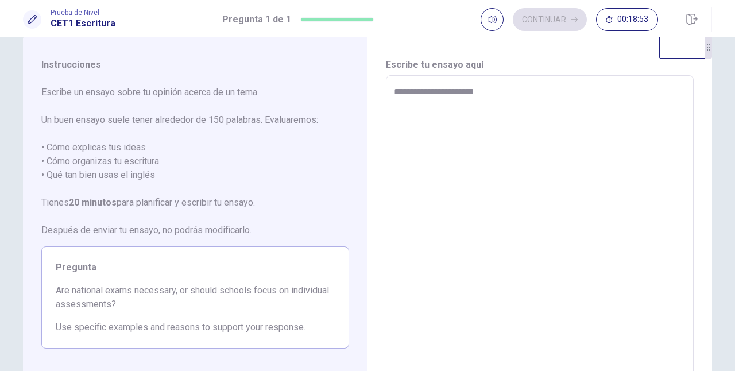
type textarea "**********"
type textarea "*"
type textarea "**********"
type textarea "*"
type textarea "**********"
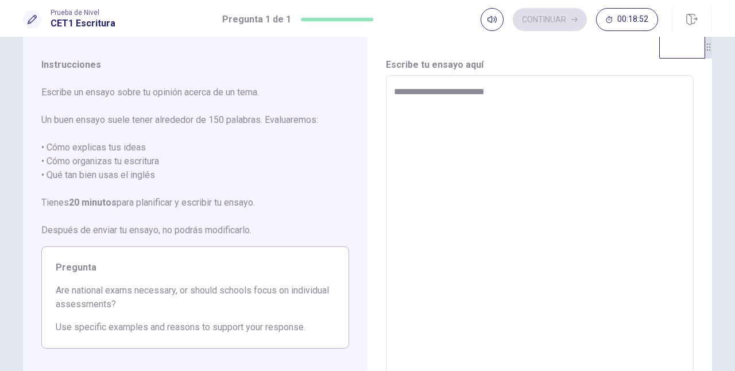
type textarea "*"
type textarea "**********"
type textarea "*"
type textarea "**********"
type textarea "*"
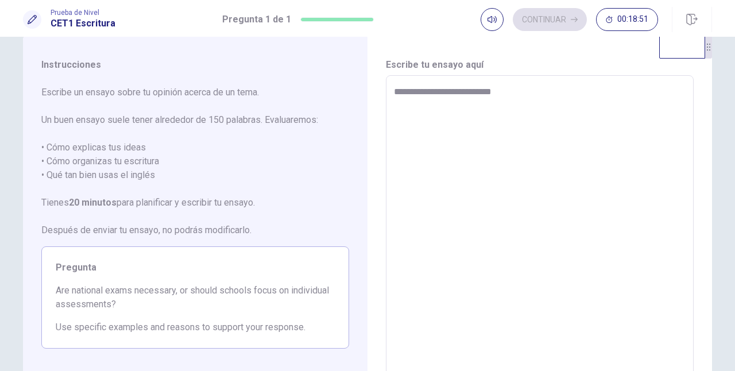
type textarea "**********"
type textarea "*"
type textarea "**********"
type textarea "*"
type textarea "**********"
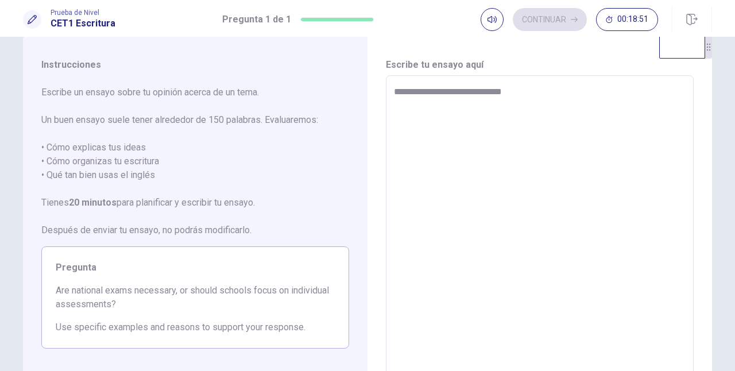
type textarea "*"
type textarea "**********"
type textarea "*"
type textarea "**********"
type textarea "*"
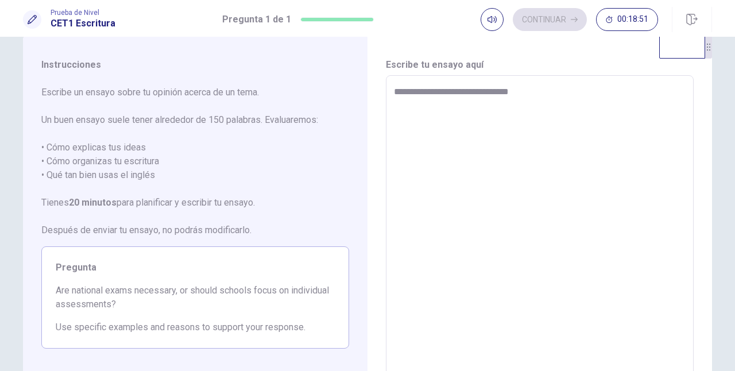
type textarea "**********"
type textarea "*"
type textarea "**********"
type textarea "*"
type textarea "**********"
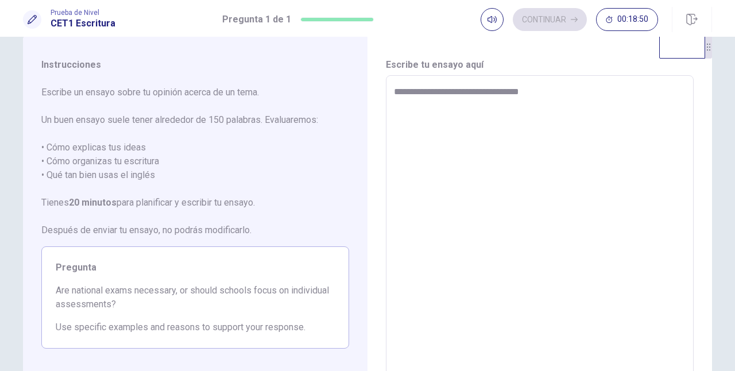
type textarea "*"
type textarea "**********"
type textarea "*"
type textarea "**********"
type textarea "*"
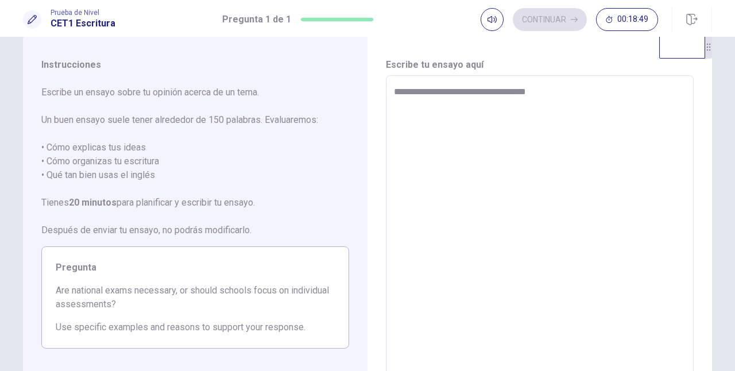
type textarea "**********"
type textarea "*"
type textarea "**********"
type textarea "*"
type textarea "**********"
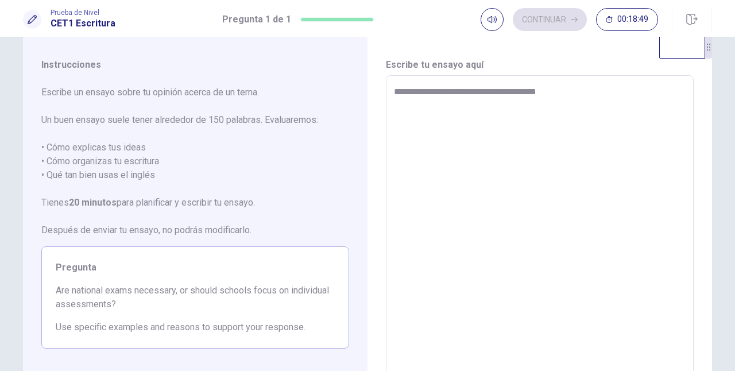
type textarea "*"
type textarea "**********"
type textarea "*"
type textarea "**********"
type textarea "*"
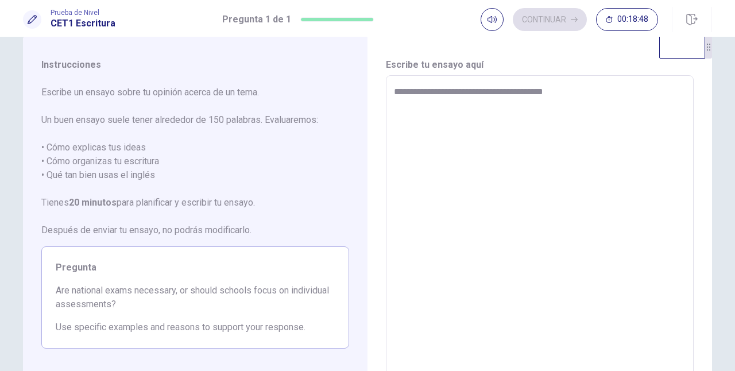
type textarea "**********"
type textarea "*"
type textarea "**********"
type textarea "*"
type textarea "**********"
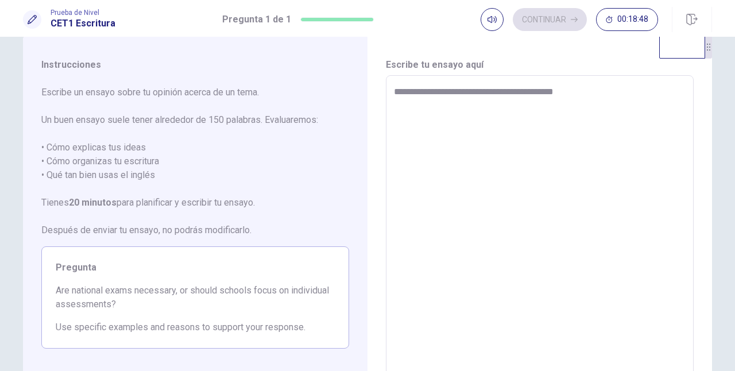
type textarea "*"
type textarea "**********"
type textarea "*"
type textarea "**********"
type textarea "*"
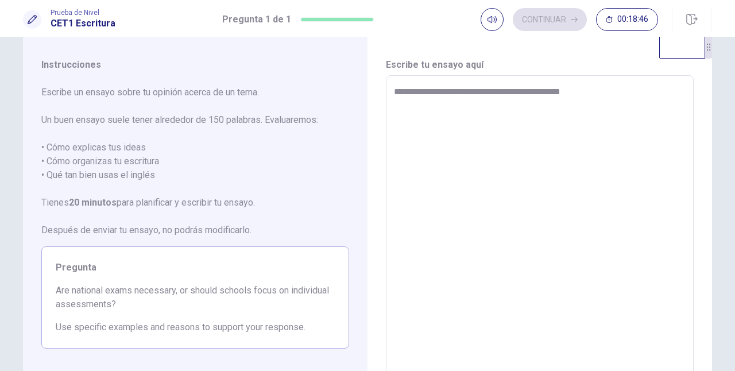
type textarea "**********"
type textarea "*"
type textarea "**********"
type textarea "*"
type textarea "**********"
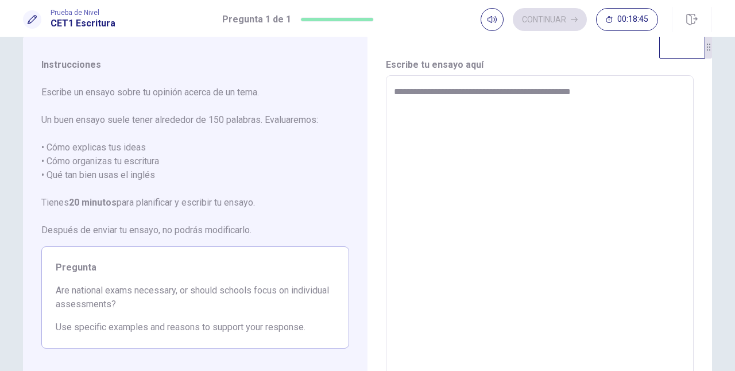
type textarea "*"
type textarea "**********"
type textarea "*"
type textarea "**********"
type textarea "*"
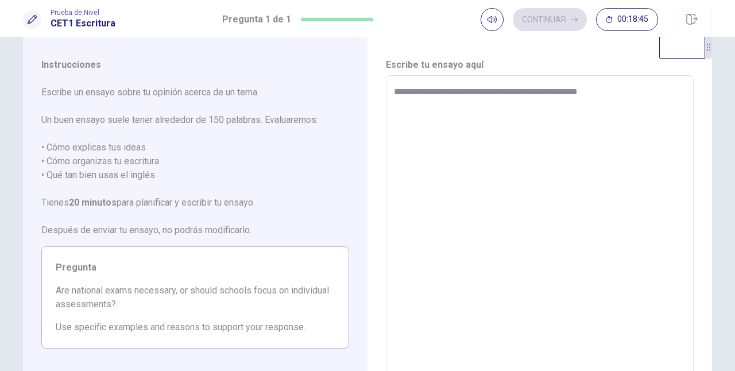
type textarea "**********"
type textarea "*"
type textarea "**********"
type textarea "*"
type textarea "**********"
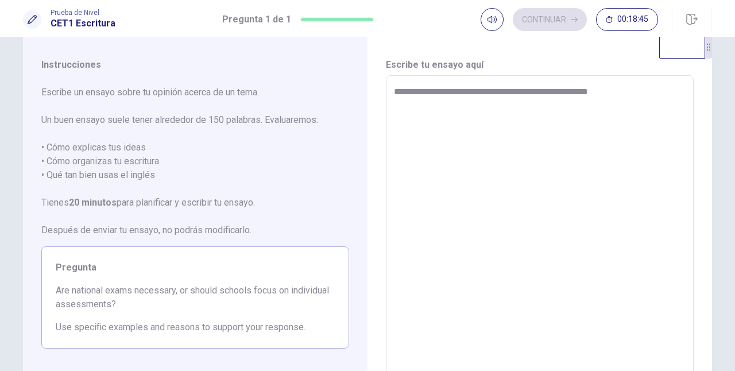
type textarea "*"
type textarea "**********"
type textarea "*"
type textarea "**********"
type textarea "*"
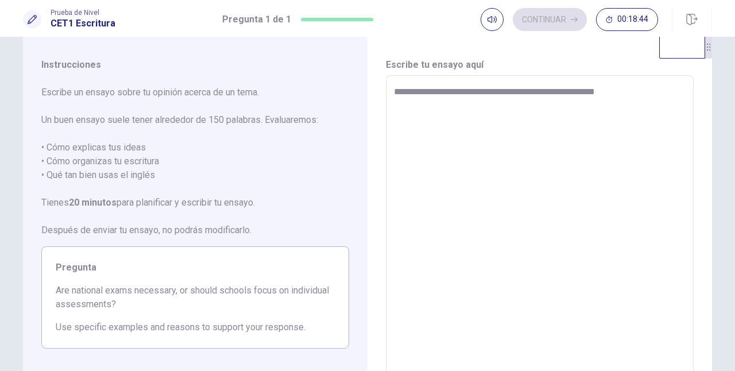
type textarea "**********"
type textarea "*"
type textarea "**********"
type textarea "*"
type textarea "**********"
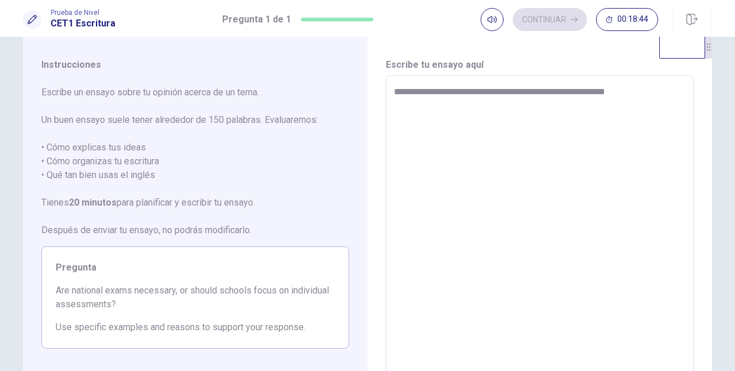
type textarea "*"
type textarea "**********"
type textarea "*"
type textarea "**********"
type textarea "*"
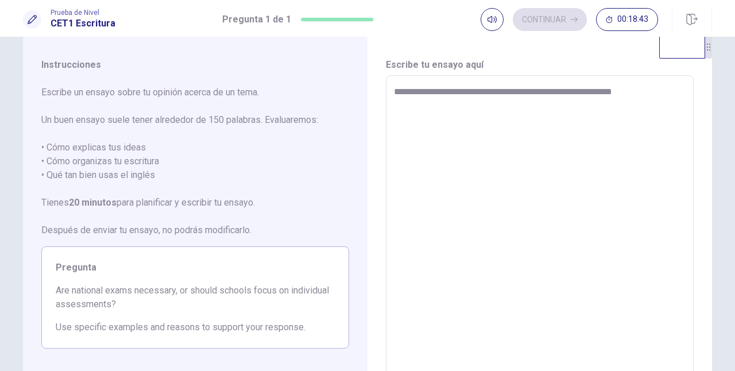
type textarea "**********"
type textarea "*"
type textarea "**********"
type textarea "*"
type textarea "**********"
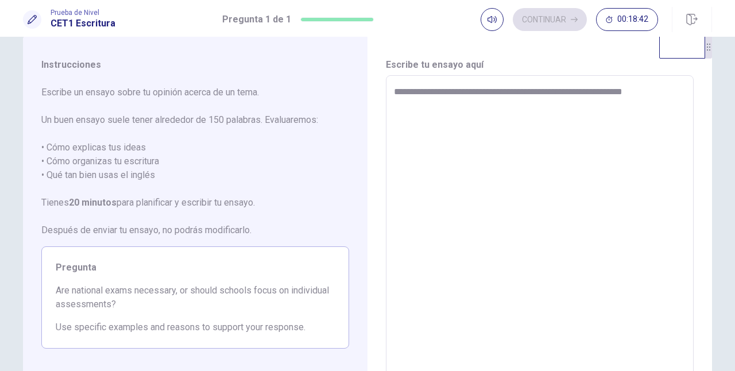
type textarea "*"
type textarea "**********"
type textarea "*"
type textarea "**********"
type textarea "*"
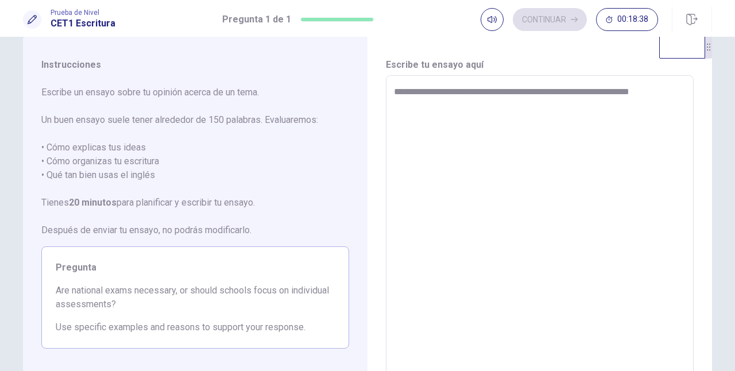
type textarea "**********"
type textarea "*"
type textarea "**********"
type textarea "*"
type textarea "**********"
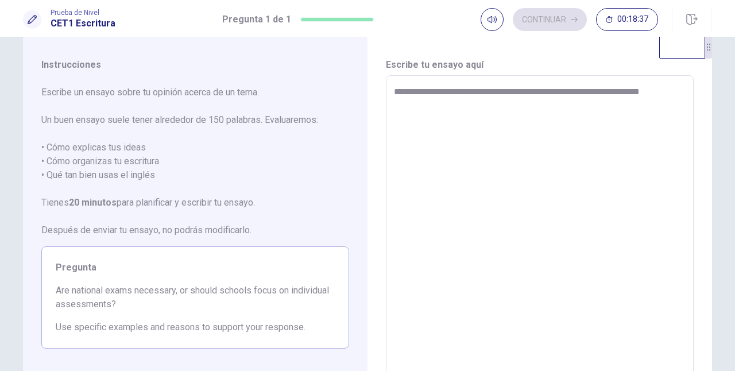
type textarea "*"
type textarea "**********"
type textarea "*"
type textarea "**********"
type textarea "*"
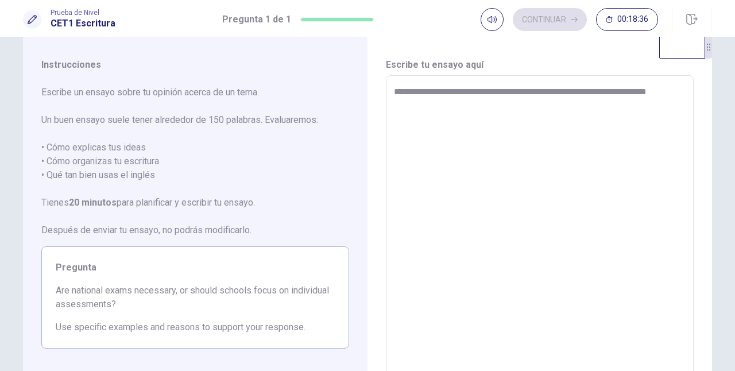
type textarea "**********"
type textarea "*"
type textarea "**********"
type textarea "*"
type textarea "**********"
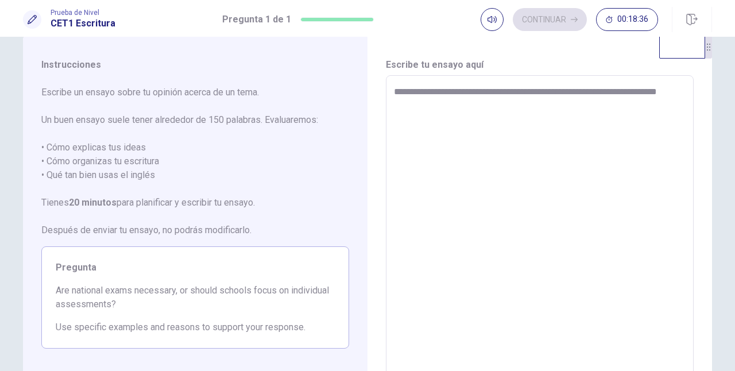
type textarea "*"
type textarea "**********"
type textarea "*"
type textarea "**********"
type textarea "*"
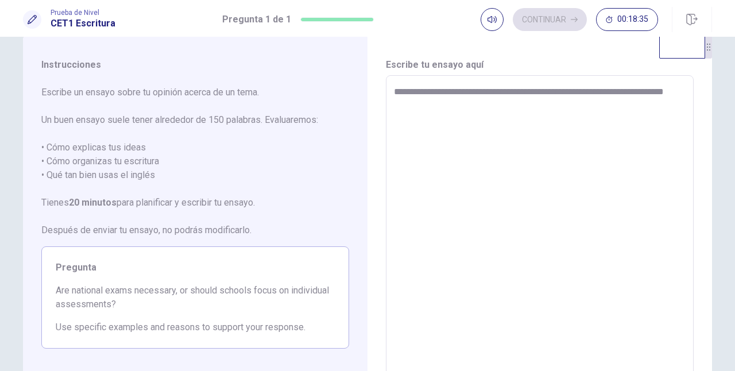
type textarea "**********"
type textarea "*"
type textarea "**********"
type textarea "*"
type textarea "**********"
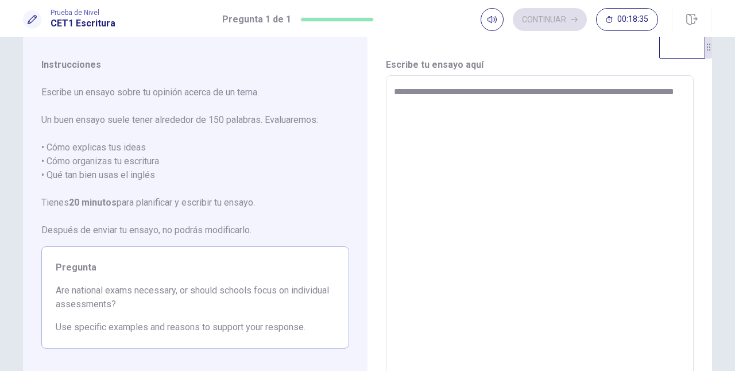
type textarea "*"
type textarea "**********"
type textarea "*"
type textarea "**********"
type textarea "*"
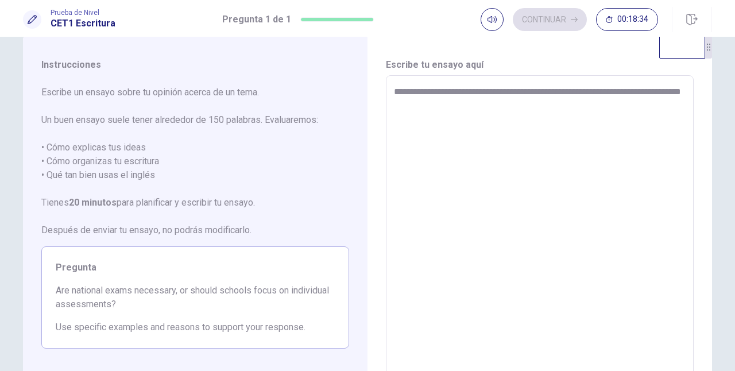
type textarea "**********"
type textarea "*"
type textarea "**********"
type textarea "*"
type textarea "**********"
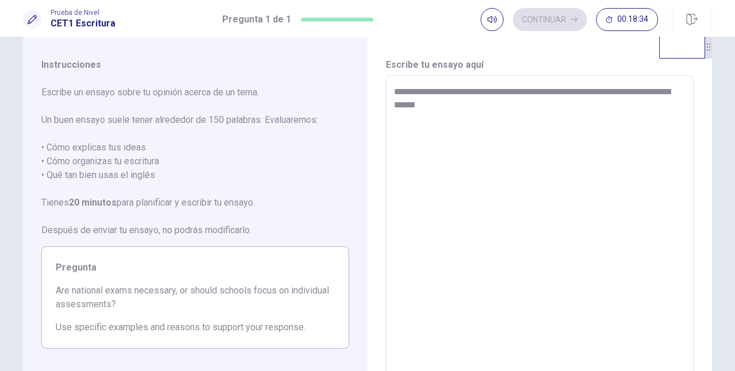
type textarea "*"
type textarea "**********"
type textarea "*"
type textarea "**********"
type textarea "*"
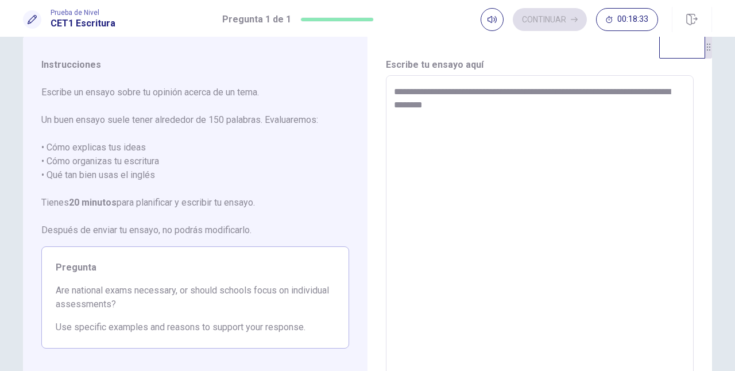
type textarea "**********"
type textarea "*"
type textarea "**********"
type textarea "*"
type textarea "**********"
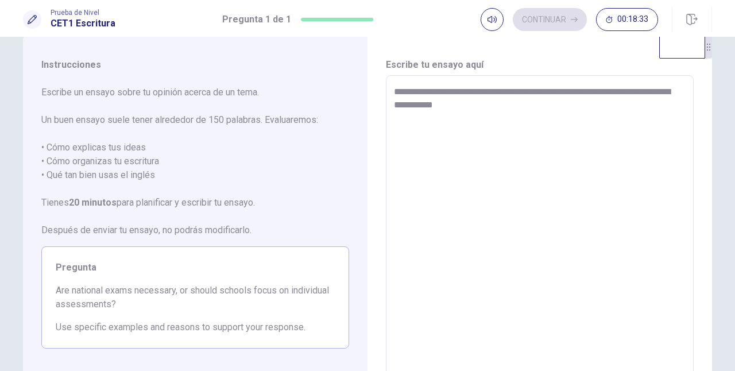
type textarea "*"
type textarea "**********"
type textarea "*"
type textarea "**********"
type textarea "*"
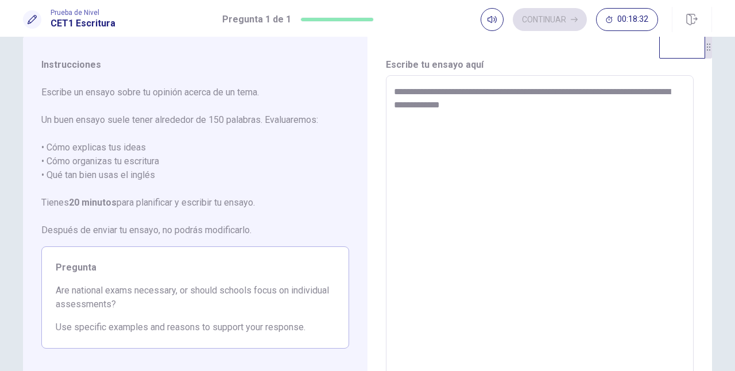
type textarea "**********"
type textarea "*"
type textarea "**********"
type textarea "*"
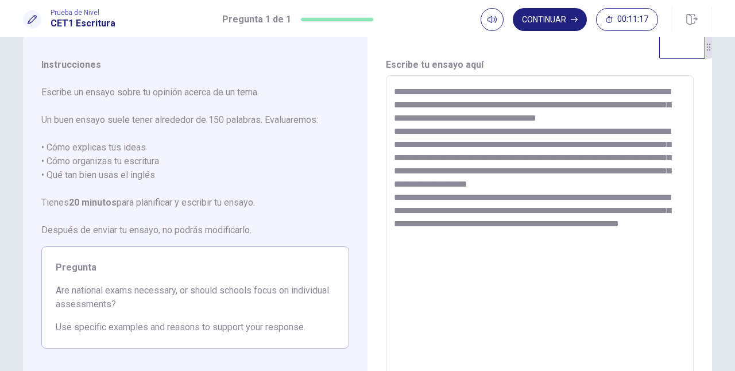
click at [664, 236] on textarea "**********" at bounding box center [540, 234] width 292 height 299
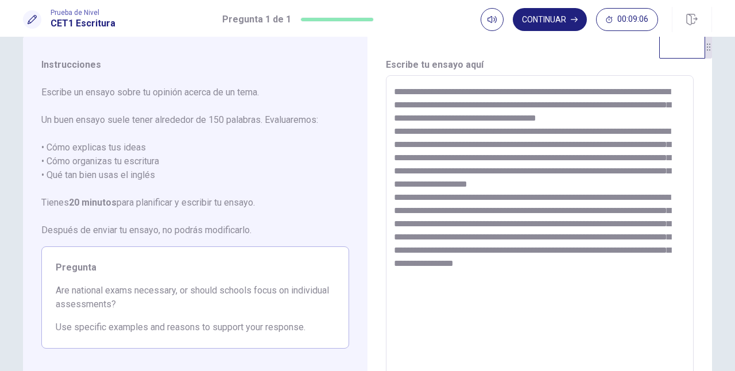
drag, startPoint x: 464, startPoint y: 99, endPoint x: 516, endPoint y: 202, distance: 115.4
click at [519, 201] on textarea "**********" at bounding box center [540, 234] width 292 height 299
click at [454, 195] on textarea "**********" at bounding box center [540, 234] width 292 height 299
click at [460, 293] on textarea "**********" at bounding box center [540, 234] width 292 height 299
click at [578, 17] on icon "button" at bounding box center [574, 19] width 7 height 7
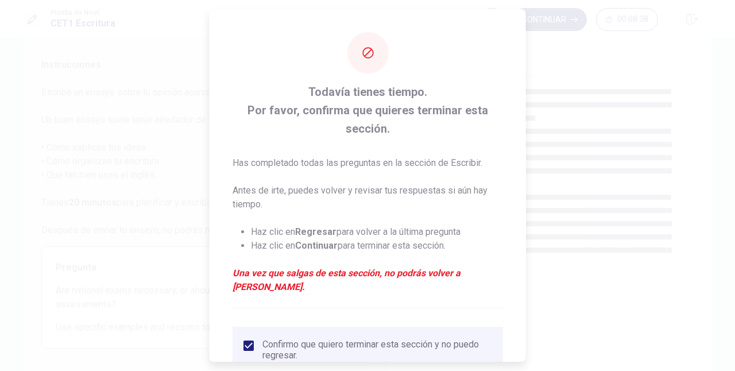
scroll to position [75, 0]
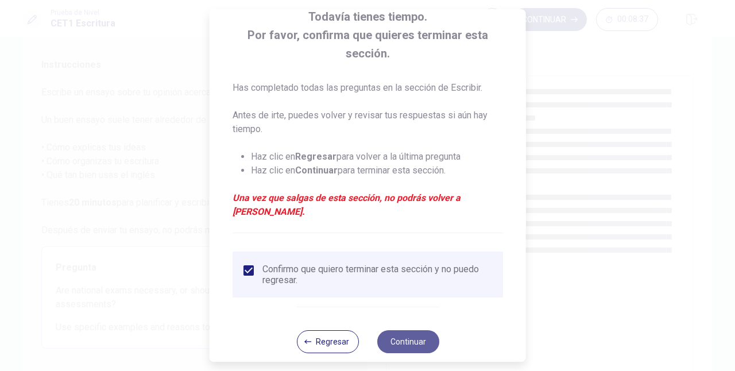
click at [409, 330] on button "Continuar" at bounding box center [408, 341] width 62 height 23
click at [338, 332] on button "Regresar" at bounding box center [327, 341] width 62 height 23
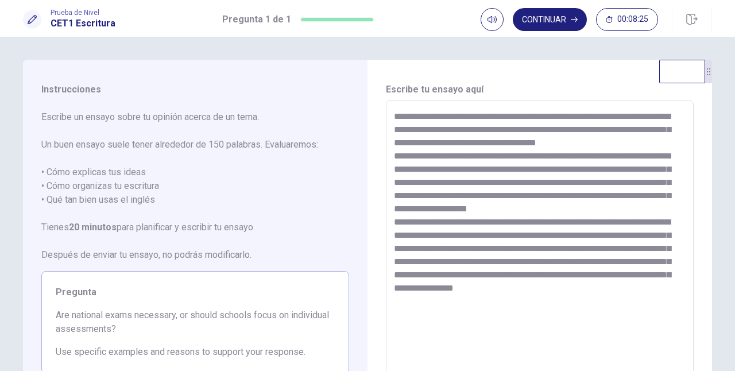
scroll to position [15, 0]
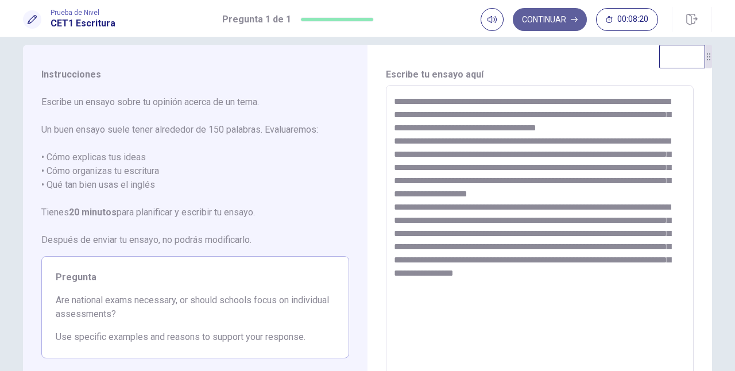
click at [569, 17] on button "Continuar" at bounding box center [550, 19] width 74 height 23
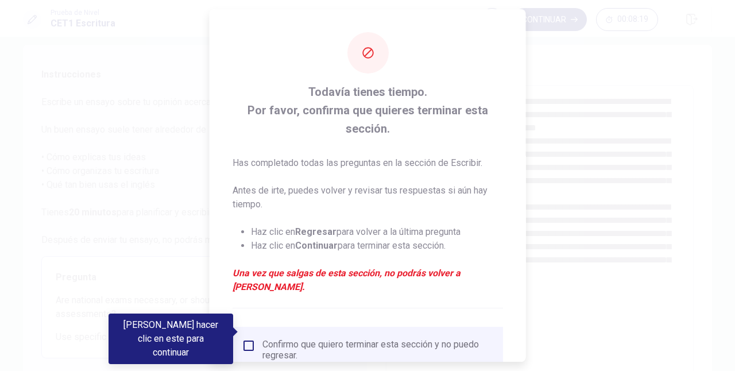
click at [583, 247] on div at bounding box center [367, 185] width 735 height 371
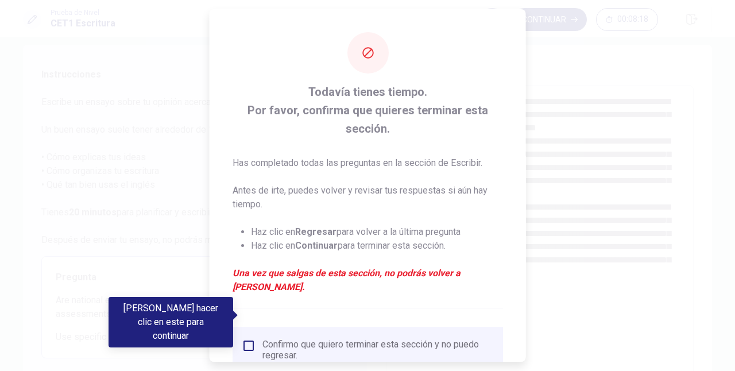
scroll to position [75, 0]
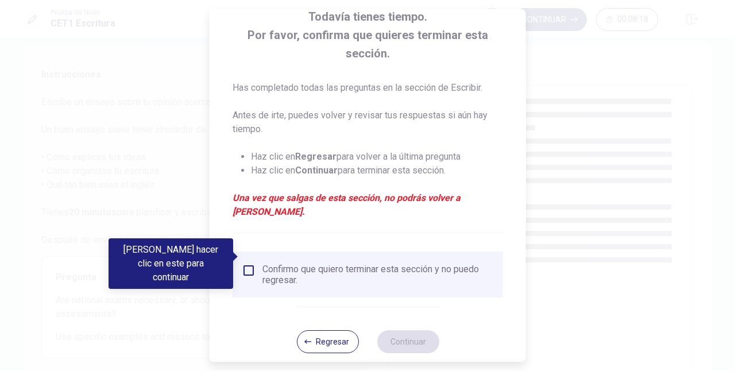
click at [302, 330] on button "Regresar" at bounding box center [327, 341] width 62 height 23
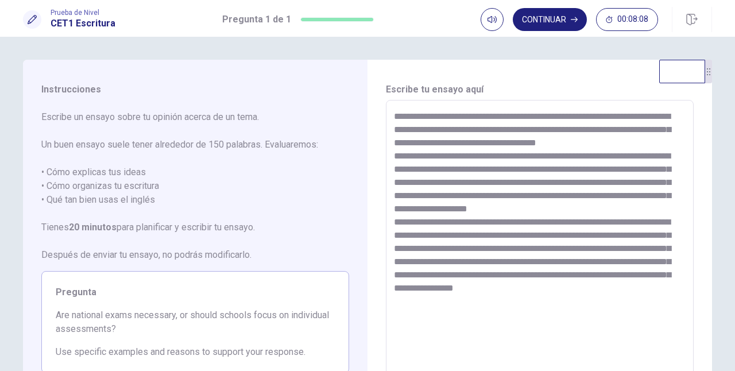
scroll to position [140, 0]
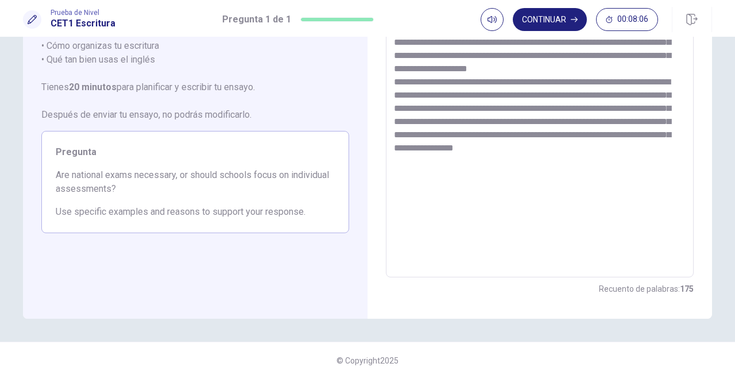
click at [470, 194] on textarea "**********" at bounding box center [540, 119] width 292 height 299
drag, startPoint x: 502, startPoint y: 136, endPoint x: 583, endPoint y: 157, distance: 83.3
click at [583, 157] on textarea "**********" at bounding box center [540, 119] width 292 height 299
click at [555, 154] on textarea "**********" at bounding box center [540, 119] width 292 height 299
click at [520, 132] on textarea "**********" at bounding box center [540, 119] width 292 height 299
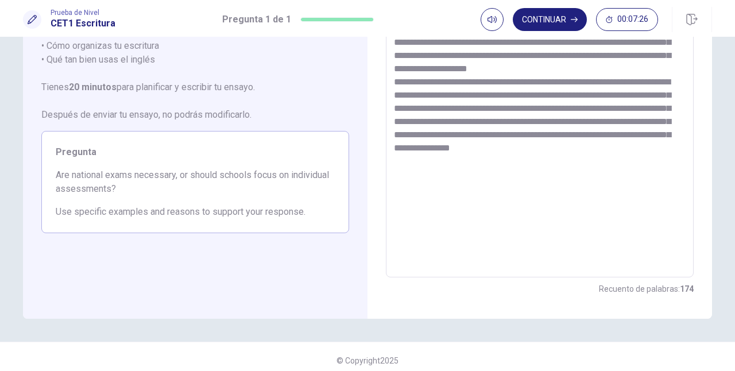
click at [518, 132] on textarea "**********" at bounding box center [540, 119] width 292 height 299
click at [511, 133] on textarea "**********" at bounding box center [540, 119] width 292 height 299
click at [475, 145] on textarea "**********" at bounding box center [540, 119] width 292 height 299
click at [494, 177] on textarea "**********" at bounding box center [540, 119] width 292 height 299
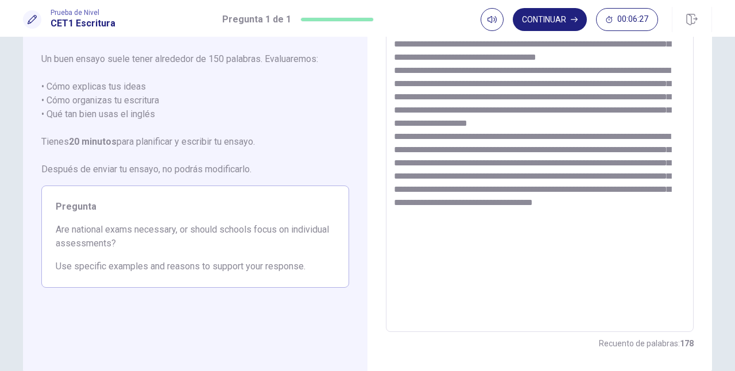
scroll to position [0, 0]
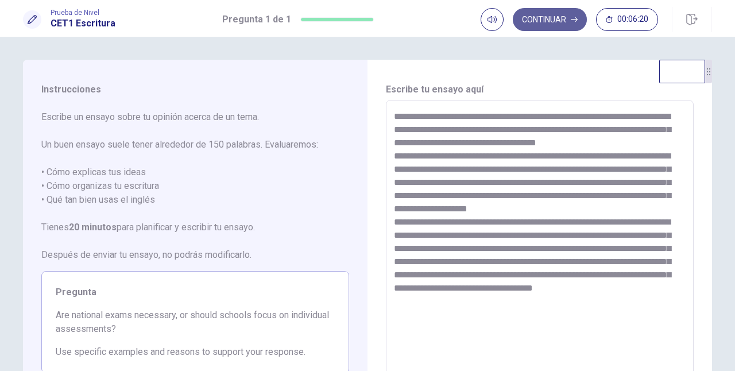
click at [562, 21] on button "Continuar" at bounding box center [550, 19] width 74 height 23
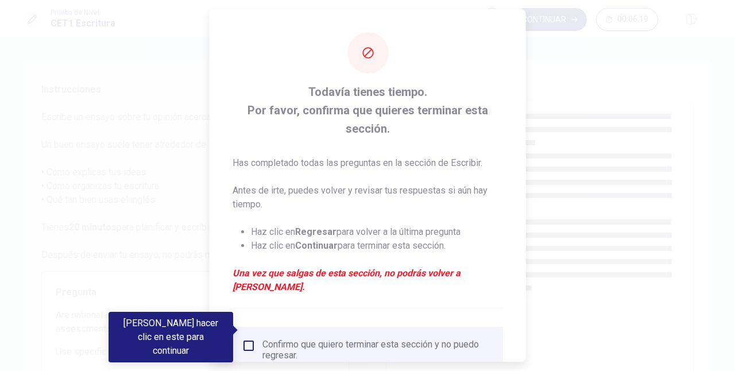
scroll to position [75, 0]
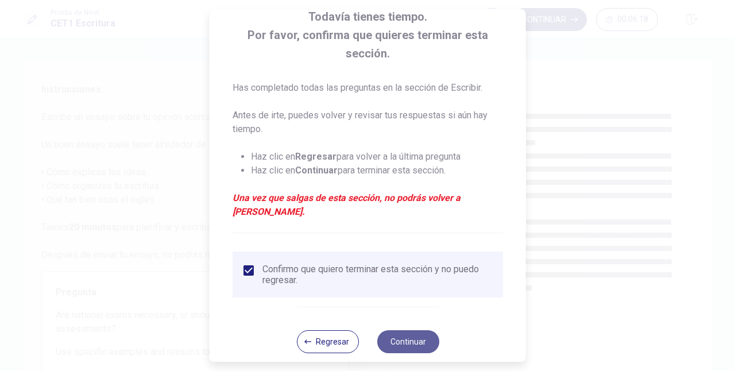
click at [412, 330] on button "Continuar" at bounding box center [408, 341] width 62 height 23
click at [400, 330] on button "Continuar" at bounding box center [408, 341] width 62 height 23
click at [402, 330] on button "Continuar" at bounding box center [408, 341] width 62 height 23
click at [417, 330] on button "Continuar" at bounding box center [408, 341] width 62 height 23
click at [407, 330] on button "Continuar" at bounding box center [408, 341] width 62 height 23
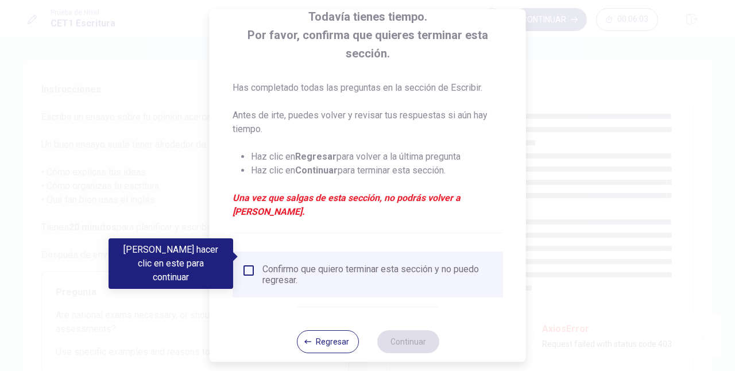
click at [579, 221] on div at bounding box center [367, 185] width 735 height 371
click at [342, 331] on button "Regresar" at bounding box center [327, 341] width 62 height 23
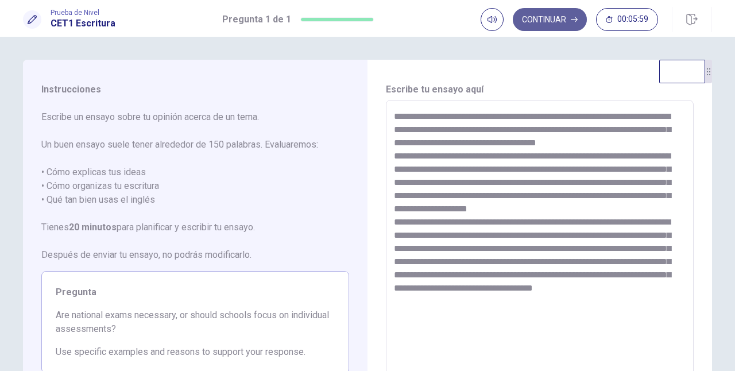
click at [541, 24] on button "Continuar" at bounding box center [550, 19] width 74 height 23
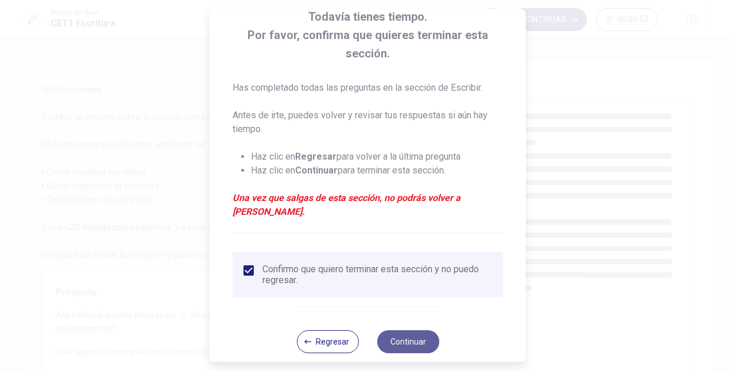
click at [420, 334] on button "Continuar" at bounding box center [408, 341] width 62 height 23
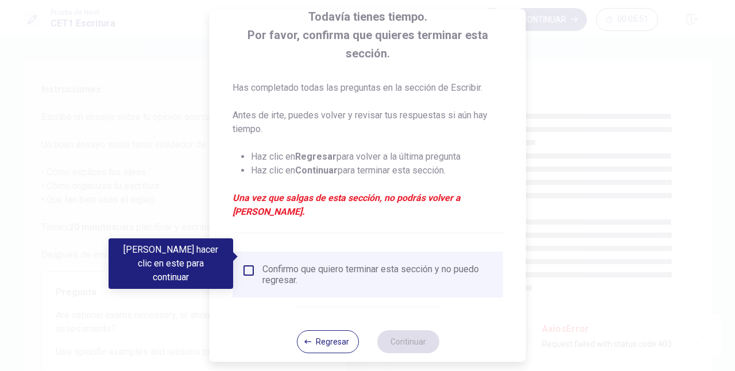
click at [603, 283] on div at bounding box center [367, 185] width 735 height 371
click at [318, 330] on button "Regresar" at bounding box center [327, 341] width 62 height 23
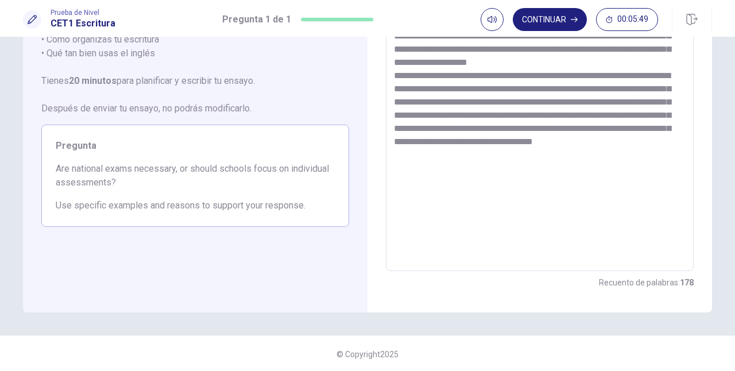
scroll to position [148, 0]
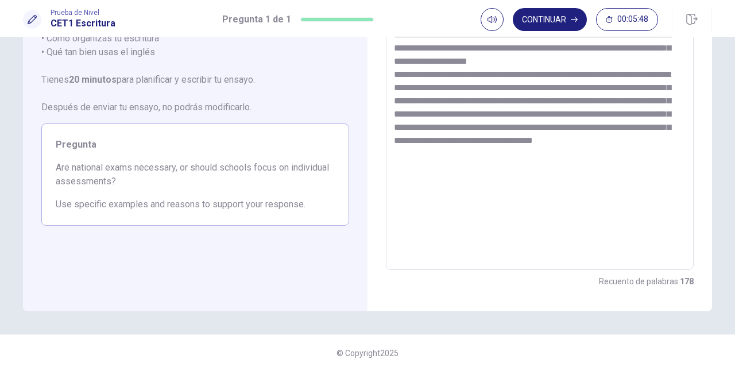
click at [533, 179] on textarea "**********" at bounding box center [540, 111] width 292 height 299
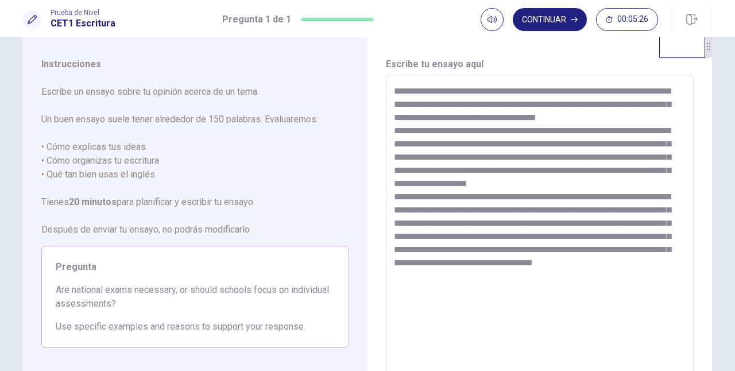
scroll to position [14, 0]
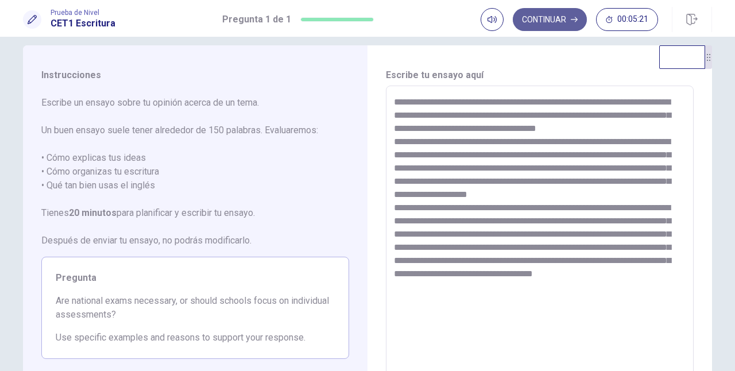
click at [583, 22] on button "Continuar" at bounding box center [550, 19] width 74 height 23
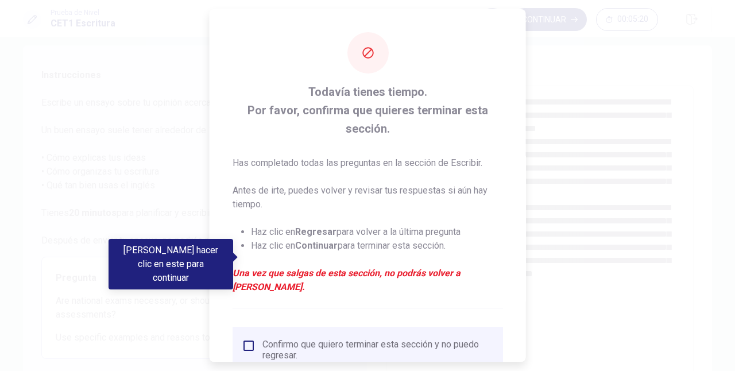
scroll to position [75, 0]
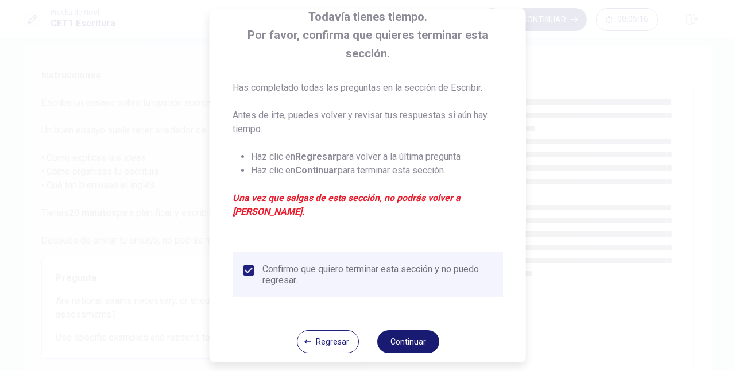
click at [411, 330] on button "Continuar" at bounding box center [408, 341] width 62 height 23
click at [417, 330] on button "Continuar" at bounding box center [408, 341] width 62 height 23
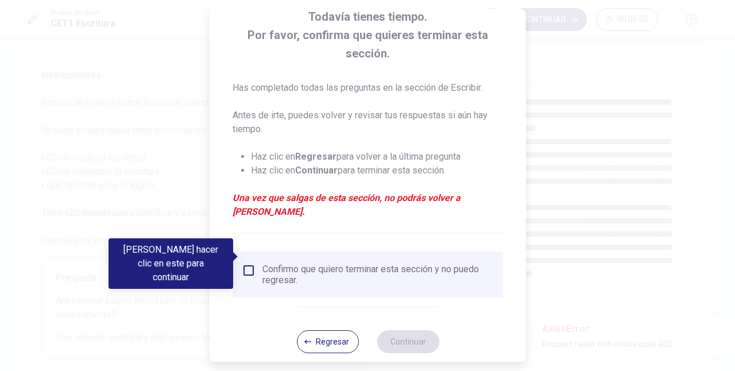
click at [592, 271] on div at bounding box center [367, 185] width 735 height 371
click at [327, 334] on button "Regresar" at bounding box center [327, 341] width 62 height 23
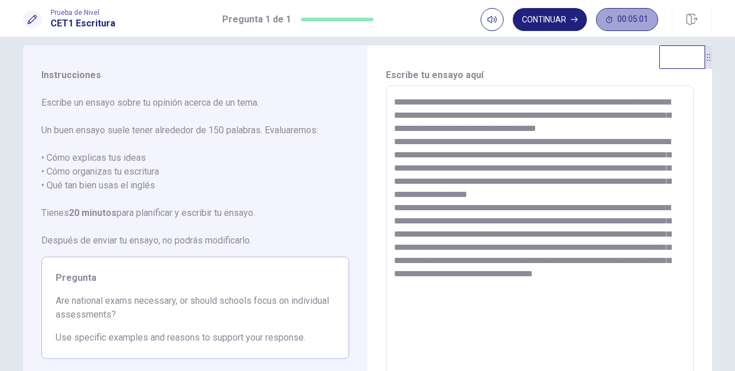
click at [627, 18] on span "00:05:01" at bounding box center [633, 19] width 31 height 9
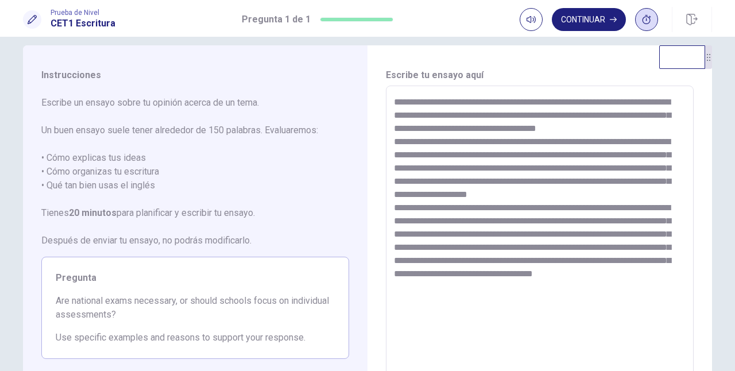
click at [651, 17] on icon "button" at bounding box center [646, 19] width 9 height 9
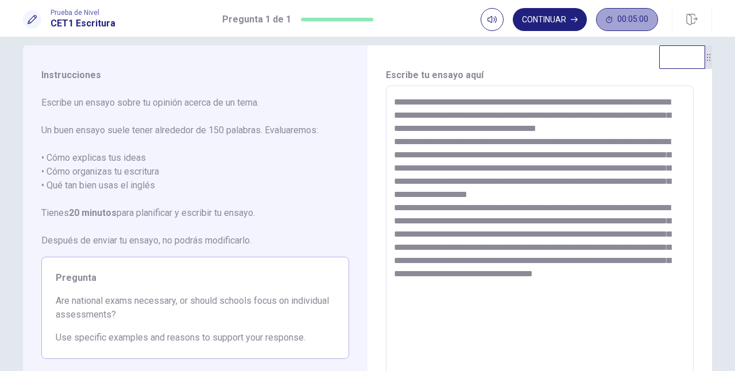
click at [654, 17] on button "00:05:00" at bounding box center [627, 19] width 62 height 23
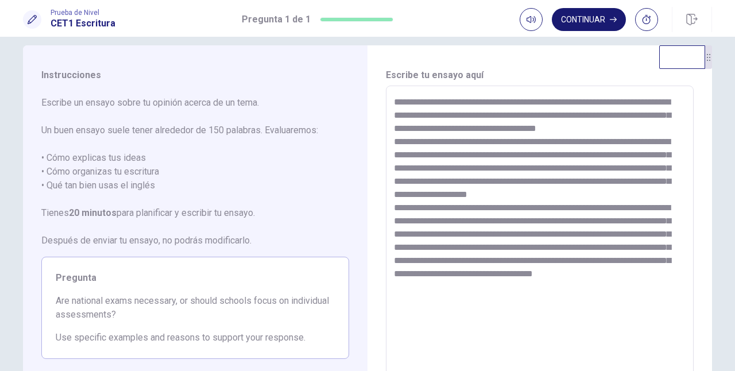
click at [617, 20] on icon "button" at bounding box center [613, 19] width 7 height 7
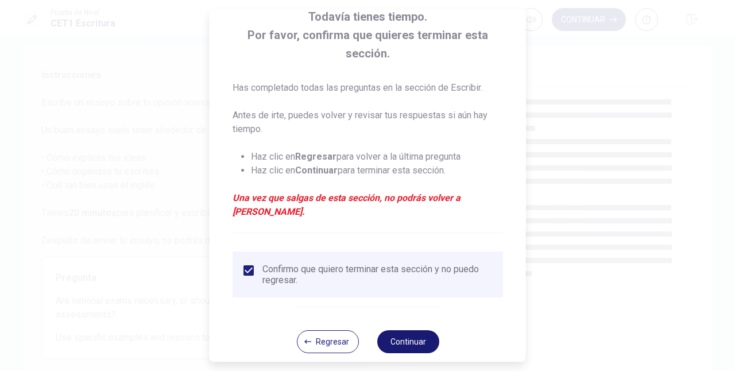
click at [412, 332] on button "Continuar" at bounding box center [408, 341] width 62 height 23
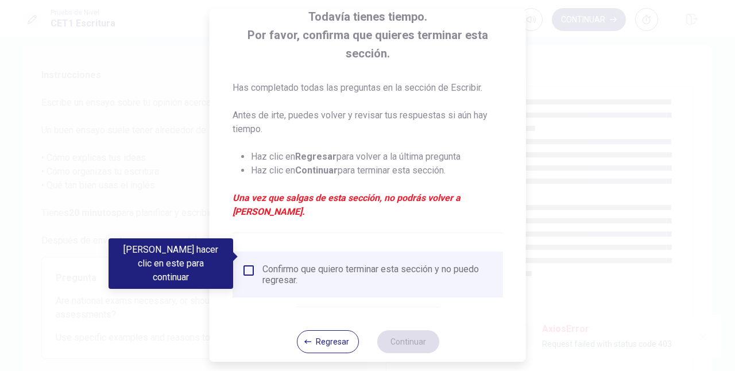
click at [624, 246] on div at bounding box center [367, 185] width 735 height 371
click at [562, 244] on div at bounding box center [367, 185] width 735 height 371
click at [341, 334] on button "Regresar" at bounding box center [327, 341] width 62 height 23
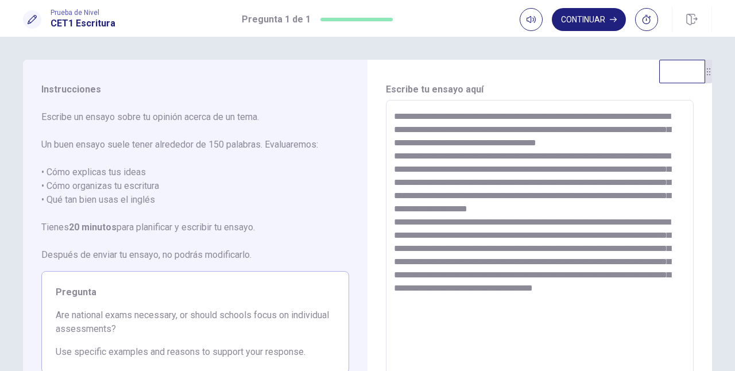
scroll to position [148, 0]
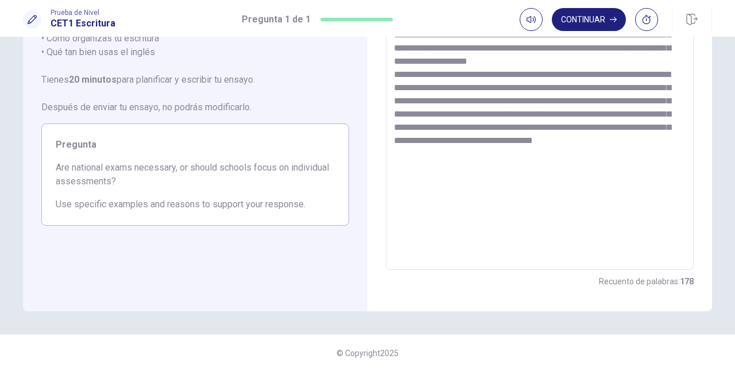
click at [658, 253] on textarea "**********" at bounding box center [540, 111] width 292 height 299
click at [458, 222] on textarea "**********" at bounding box center [540, 111] width 292 height 299
click at [429, 175] on textarea "**********" at bounding box center [540, 111] width 292 height 299
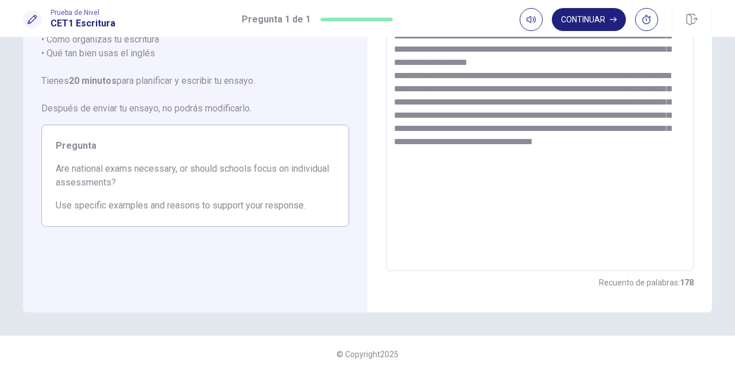
scroll to position [0, 0]
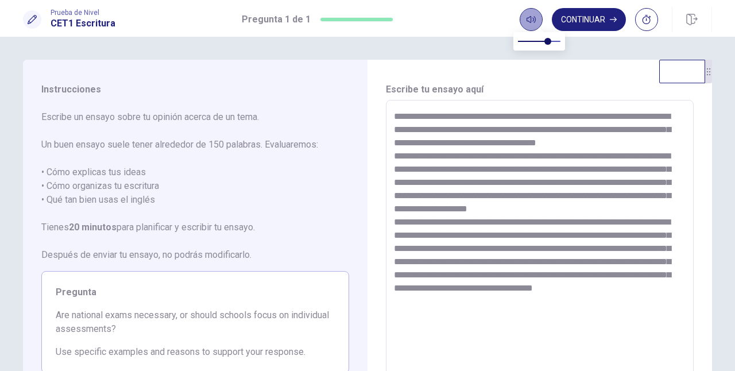
click at [542, 18] on button "button" at bounding box center [531, 19] width 23 height 23
drag, startPoint x: 549, startPoint y: 41, endPoint x: 533, endPoint y: 43, distance: 16.8
click at [539, 28] on span at bounding box center [539, 29] width 9 height 6
click at [631, 91] on h6 "Escribe tu ensayo aquí" at bounding box center [540, 90] width 308 height 14
drag, startPoint x: 708, startPoint y: 82, endPoint x: 665, endPoint y: 79, distance: 42.6
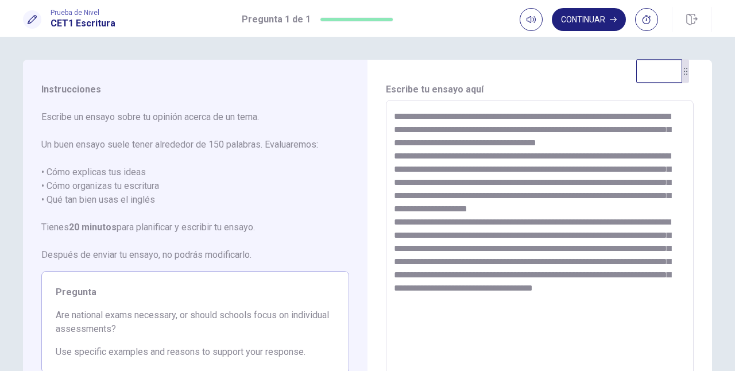
click at [682, 79] on div at bounding box center [685, 71] width 7 height 24
drag, startPoint x: 660, startPoint y: 76, endPoint x: 557, endPoint y: 82, distance: 103.0
click at [557, 82] on video at bounding box center [537, 77] width 46 height 24
click at [524, 87] on video at bounding box center [537, 77] width 46 height 24
drag, startPoint x: 561, startPoint y: 100, endPoint x: 575, endPoint y: 97, distance: 14.1
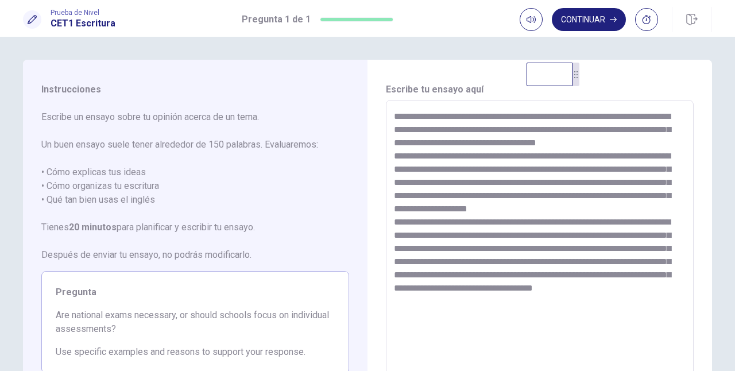
click at [575, 86] on div at bounding box center [576, 75] width 7 height 24
click at [592, 25] on button "Continuar" at bounding box center [589, 19] width 74 height 23
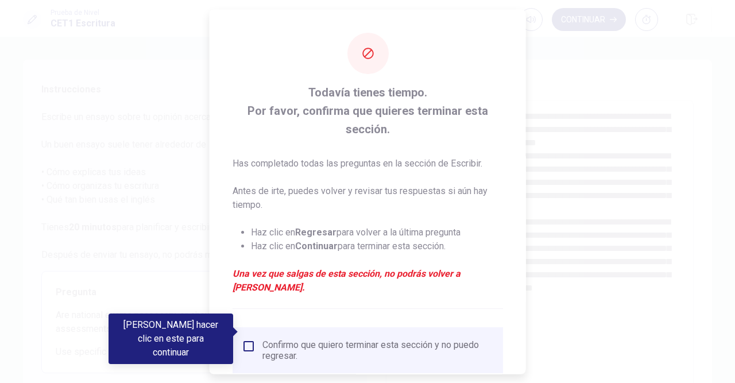
click at [569, 164] on div at bounding box center [367, 191] width 735 height 383
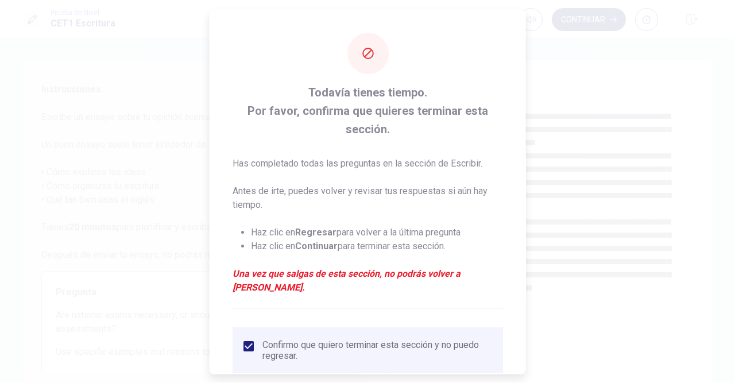
scroll to position [63, 0]
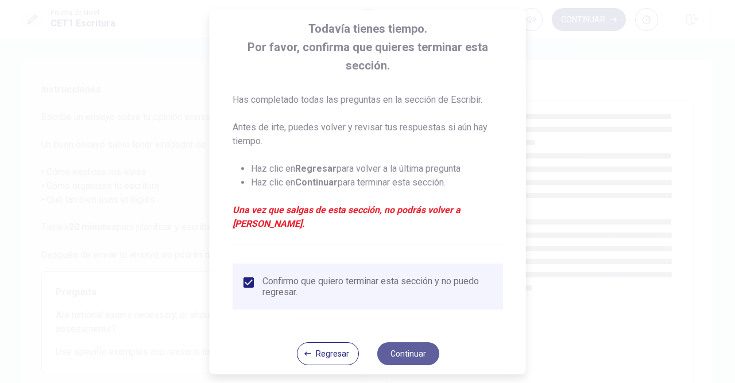
click at [385, 342] on button "Continuar" at bounding box center [408, 353] width 62 height 23
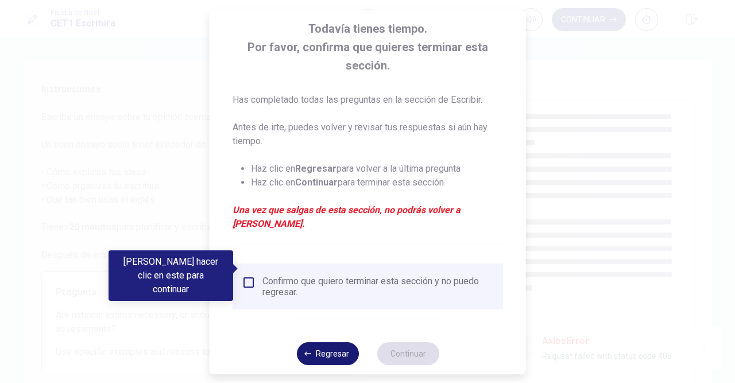
click at [336, 342] on button "Regresar" at bounding box center [327, 353] width 62 height 23
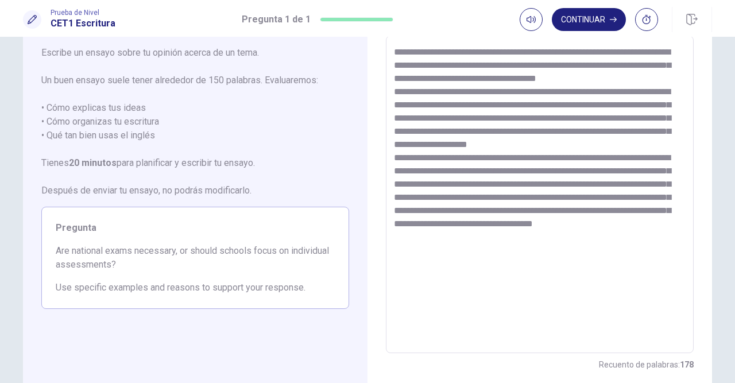
scroll to position [107, 0]
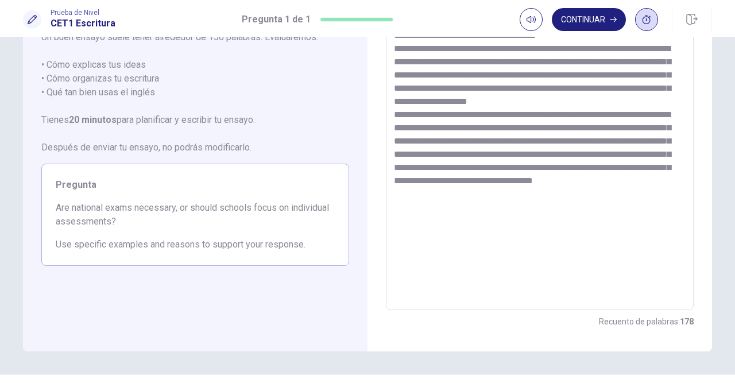
click at [656, 25] on button "button" at bounding box center [646, 19] width 23 height 23
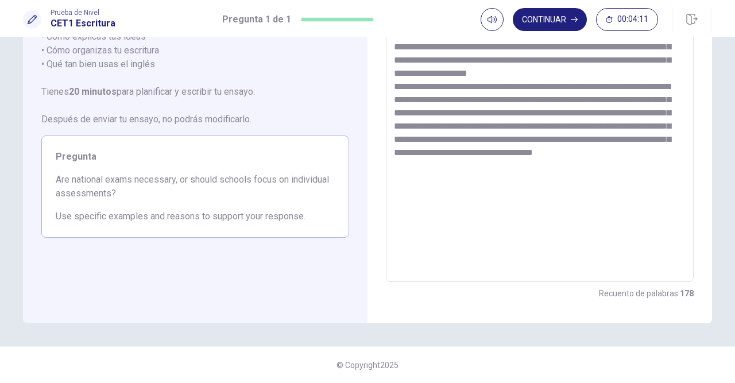
scroll to position [0, 0]
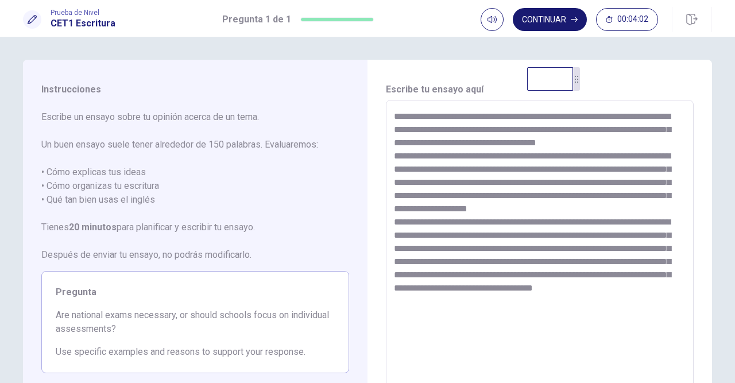
click at [573, 18] on button "Continuar" at bounding box center [550, 19] width 74 height 23
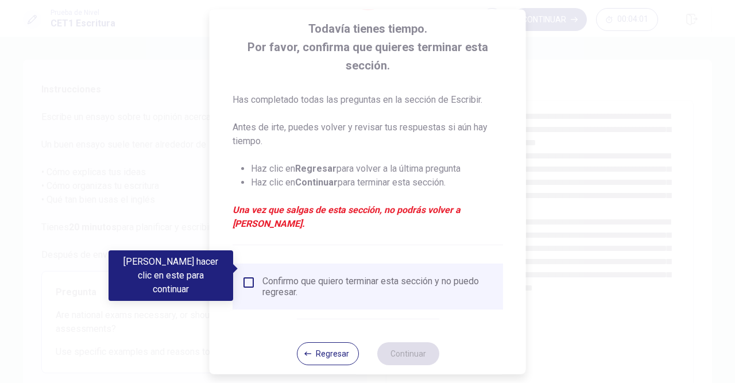
scroll to position [63, 0]
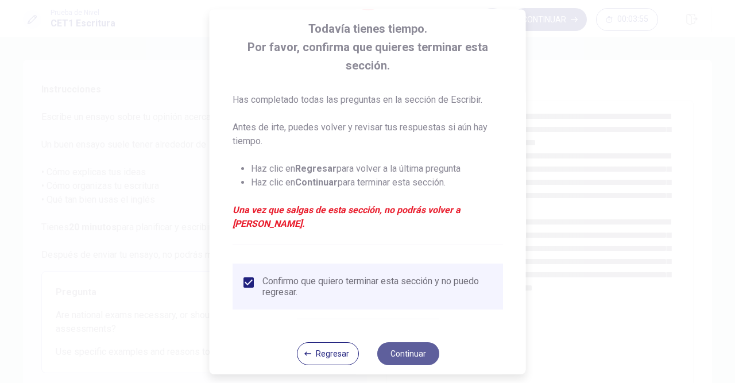
click at [414, 342] on button "Continuar" at bounding box center [408, 353] width 62 height 23
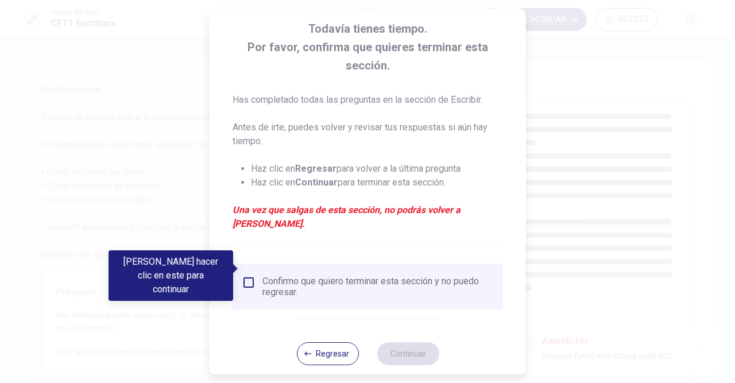
click at [221, 269] on div "Debes hacer clic en este para continuar" at bounding box center [171, 275] width 125 height 51
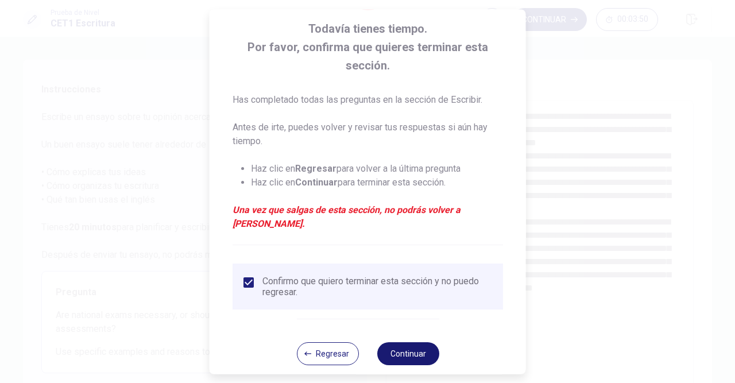
click at [414, 342] on button "Continuar" at bounding box center [408, 353] width 62 height 23
click at [409, 342] on button "Continuar" at bounding box center [408, 353] width 62 height 23
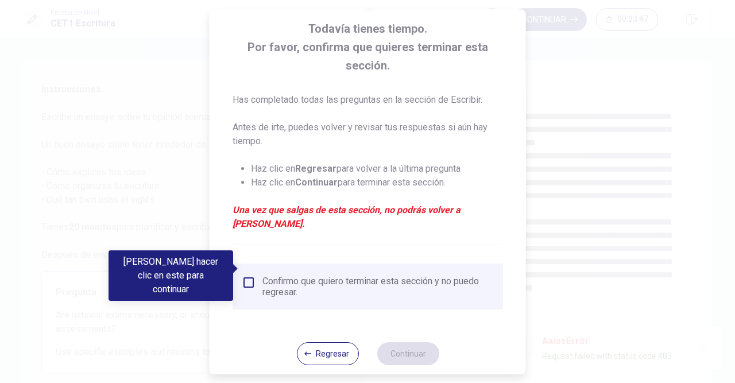
click at [646, 260] on div at bounding box center [367, 191] width 735 height 383
click at [333, 342] on button "Regresar" at bounding box center [327, 353] width 62 height 23
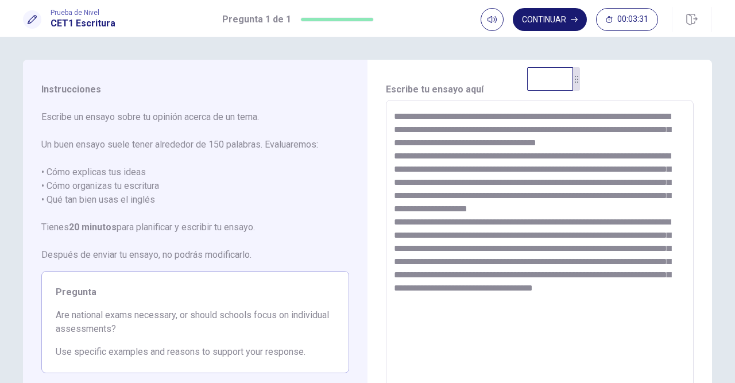
click at [561, 18] on button "Continuar" at bounding box center [550, 19] width 74 height 23
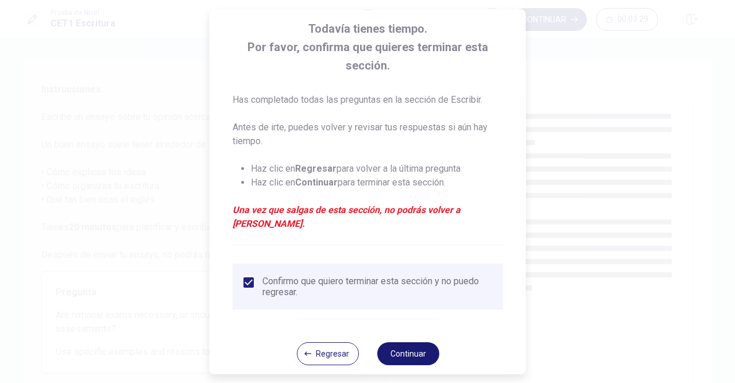
click at [406, 346] on button "Continuar" at bounding box center [408, 353] width 62 height 23
click at [412, 342] on button "Continuar" at bounding box center [408, 353] width 62 height 23
click at [416, 346] on button "Continuar" at bounding box center [408, 353] width 62 height 23
click at [411, 342] on button "Continuar" at bounding box center [408, 353] width 62 height 23
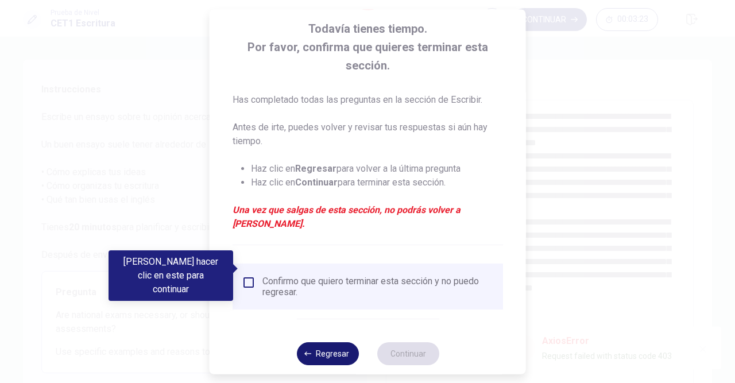
click at [342, 342] on button "Regresar" at bounding box center [327, 353] width 62 height 23
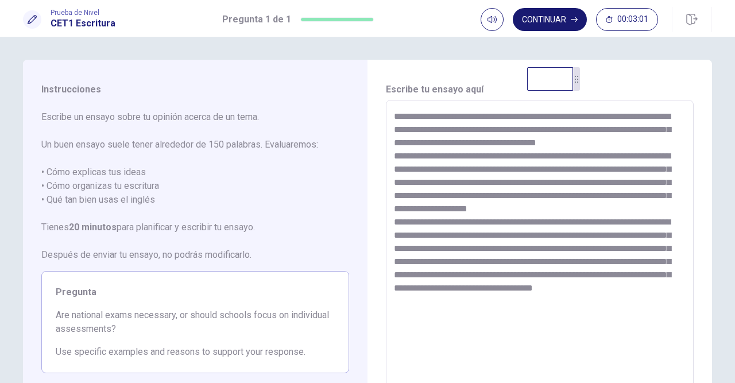
click at [569, 22] on button "Continuar" at bounding box center [550, 19] width 74 height 23
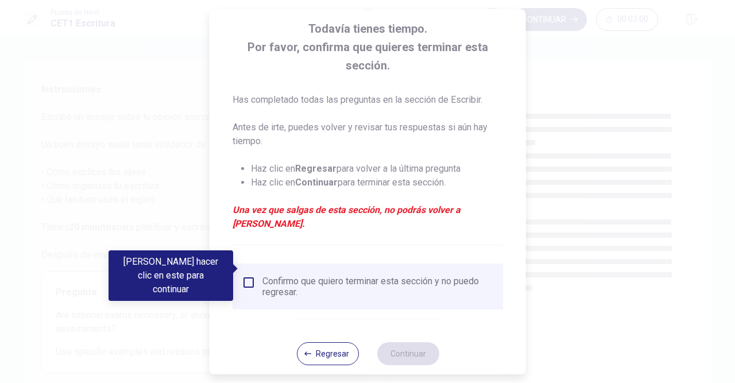
click at [290, 276] on div "Confirmo que quiero terminar esta sección y no puedo regresar." at bounding box center [379, 287] width 232 height 22
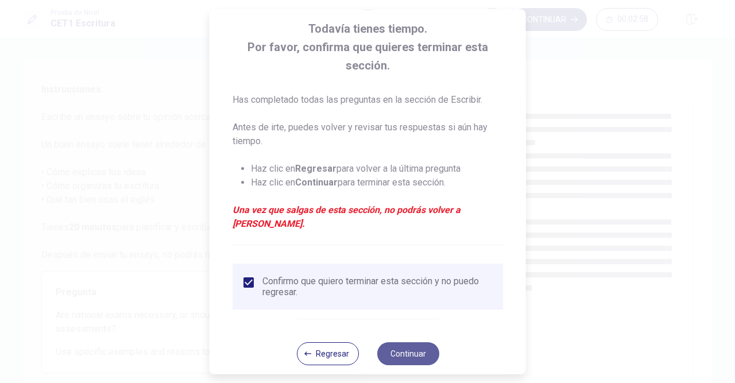
click at [410, 342] on button "Continuar" at bounding box center [408, 353] width 62 height 23
click at [391, 342] on button "Continuar" at bounding box center [408, 353] width 62 height 23
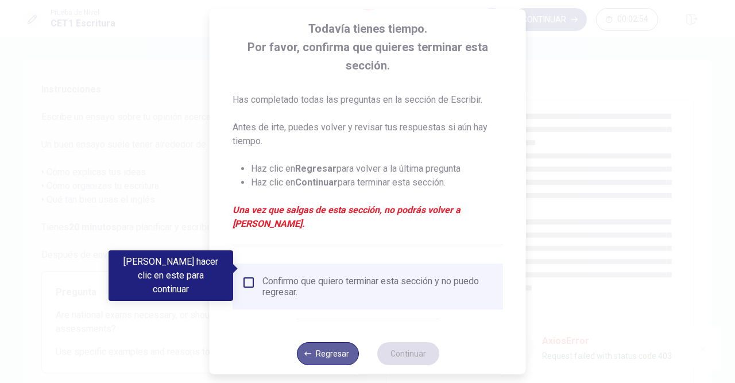
click at [337, 342] on button "Regresar" at bounding box center [327, 353] width 62 height 23
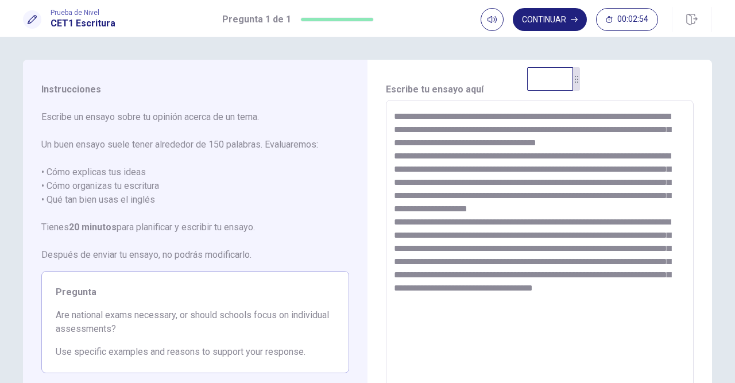
click at [480, 318] on textarea "**********" at bounding box center [540, 259] width 292 height 299
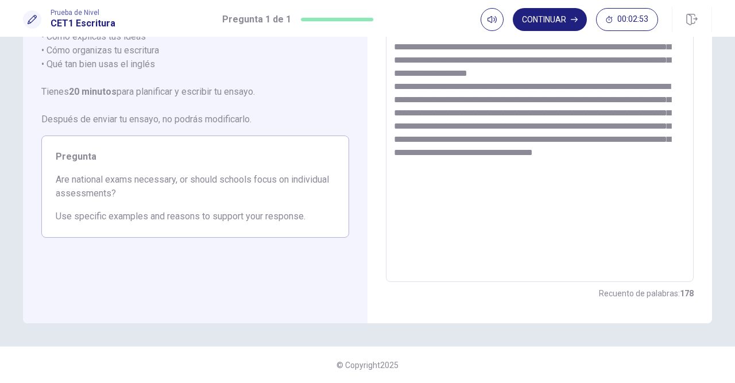
click at [556, 268] on textarea "**********" at bounding box center [540, 123] width 292 height 299
click at [584, 259] on textarea "**********" at bounding box center [540, 123] width 292 height 299
click at [572, 238] on textarea "**********" at bounding box center [540, 123] width 292 height 299
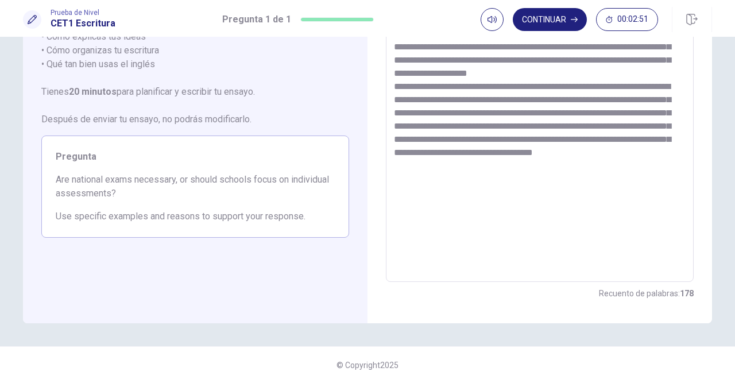
scroll to position [0, 0]
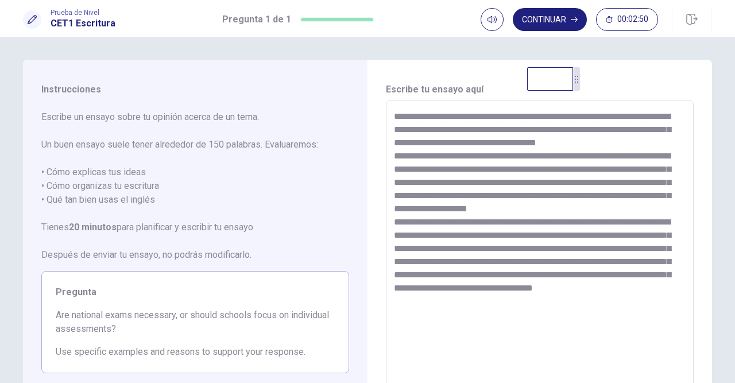
click at [594, 223] on textarea "**********" at bounding box center [540, 259] width 292 height 299
click at [522, 161] on textarea "**********" at bounding box center [540, 259] width 292 height 299
click at [434, 130] on textarea "**********" at bounding box center [540, 259] width 292 height 299
click at [578, 17] on button "Continuar" at bounding box center [550, 19] width 74 height 23
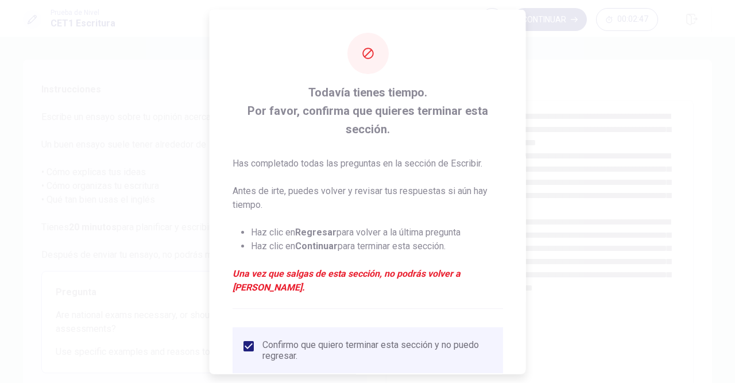
scroll to position [63, 0]
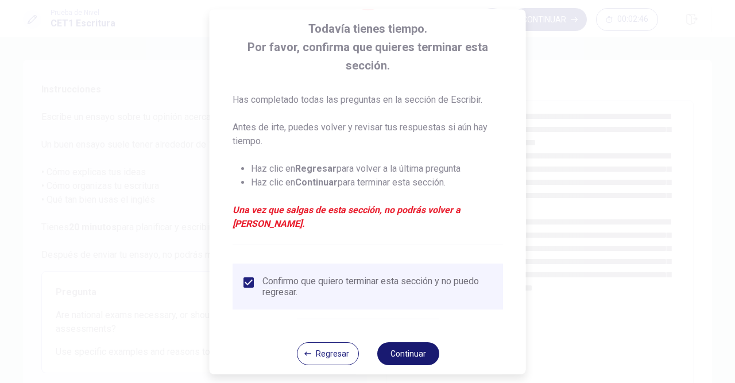
click at [411, 342] on button "Continuar" at bounding box center [408, 353] width 62 height 23
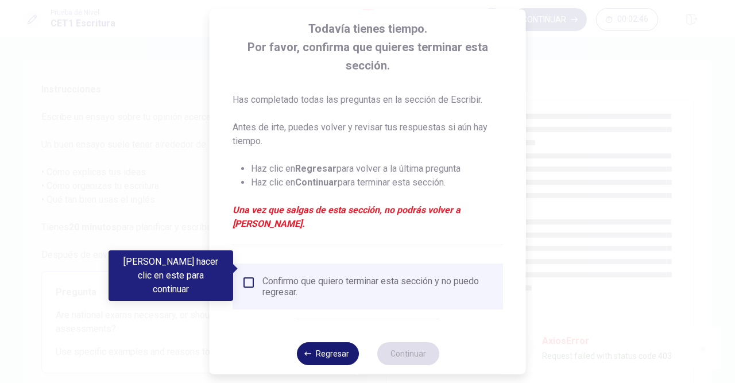
click at [346, 342] on button "Regresar" at bounding box center [327, 353] width 62 height 23
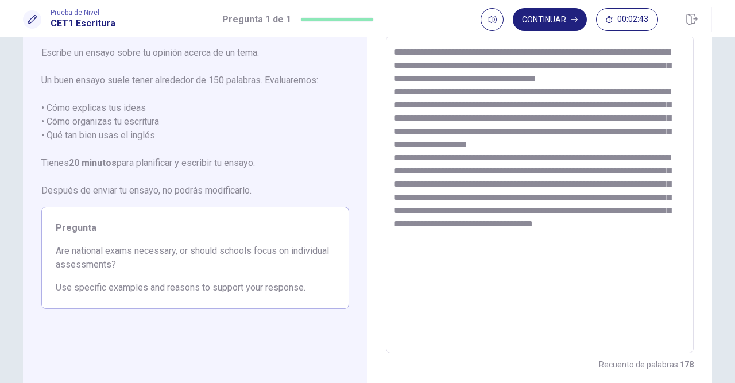
scroll to position [0, 0]
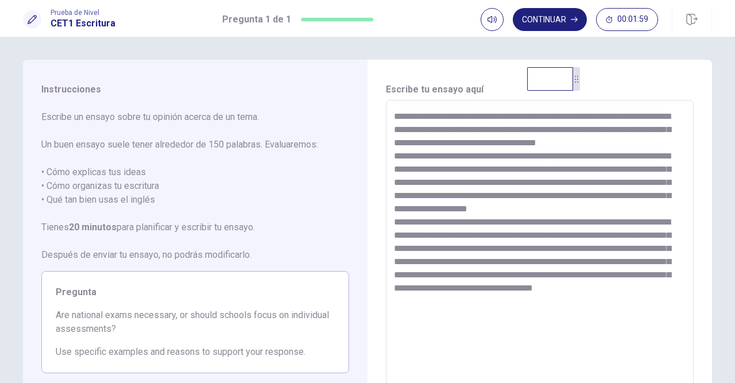
click at [495, 310] on textarea "**********" at bounding box center [540, 259] width 292 height 299
drag, startPoint x: 595, startPoint y: 315, endPoint x: 484, endPoint y: 315, distance: 111.5
click at [484, 315] on textarea "**********" at bounding box center [540, 259] width 292 height 299
click at [643, 311] on textarea "**********" at bounding box center [540, 259] width 292 height 299
click at [561, 18] on button "Continuar" at bounding box center [550, 19] width 74 height 23
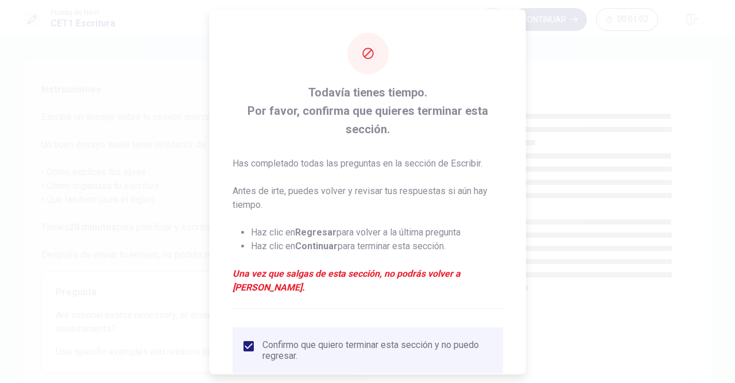
scroll to position [63, 0]
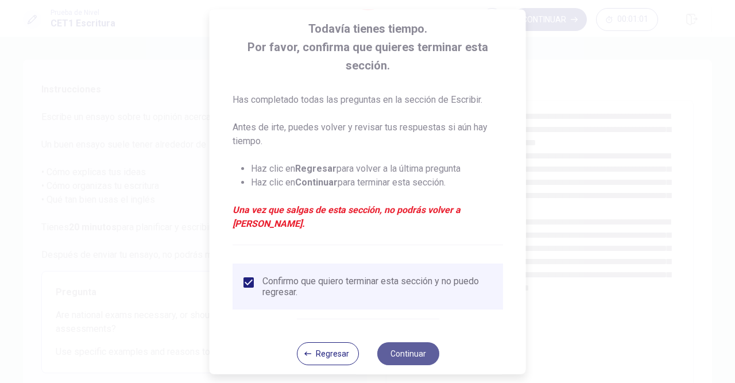
click at [417, 342] on button "Continuar" at bounding box center [408, 353] width 62 height 23
click at [401, 344] on button "Continuar" at bounding box center [408, 353] width 62 height 23
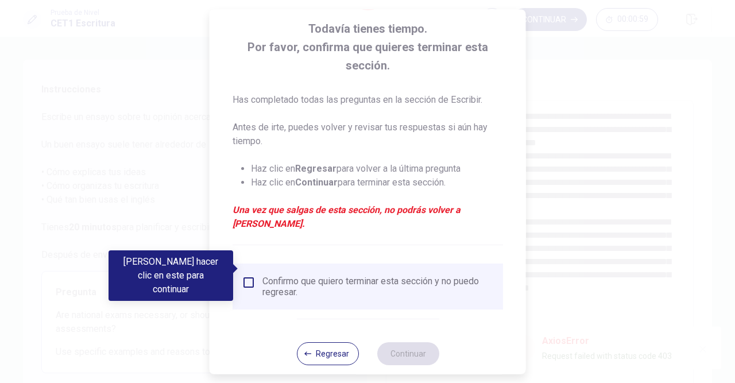
click at [568, 277] on div at bounding box center [367, 191] width 735 height 383
click at [333, 342] on button "Regresar" at bounding box center [327, 353] width 62 height 23
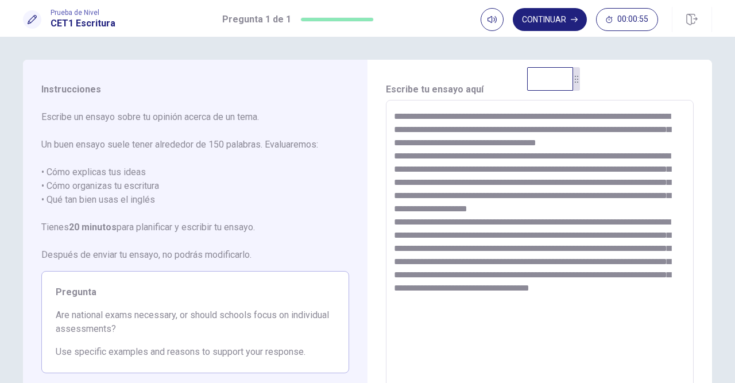
click at [531, 318] on textarea "**********" at bounding box center [540, 259] width 292 height 299
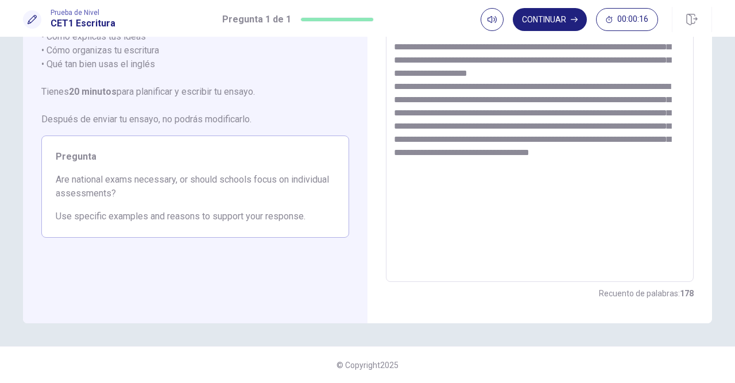
scroll to position [127, 0]
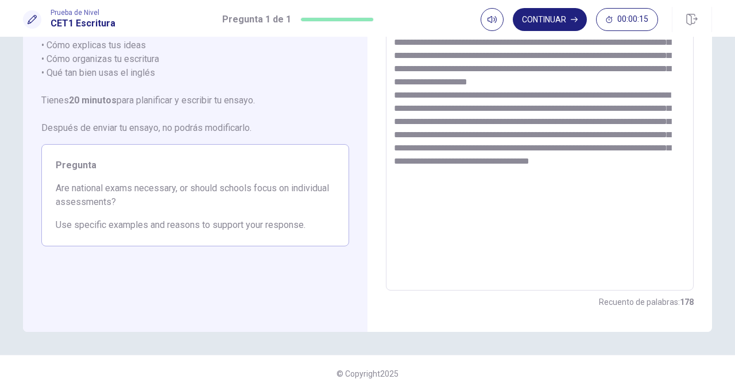
click at [285, 225] on span "Use specific examples and reasons to support your response." at bounding box center [195, 225] width 279 height 14
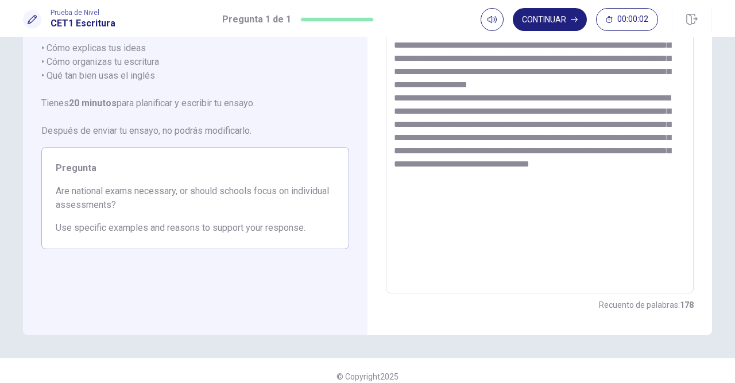
scroll to position [136, 0]
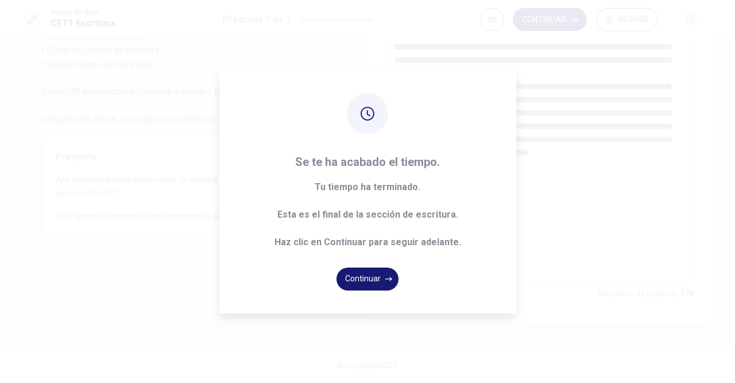
click at [374, 276] on button "Continuar" at bounding box center [368, 279] width 62 height 23
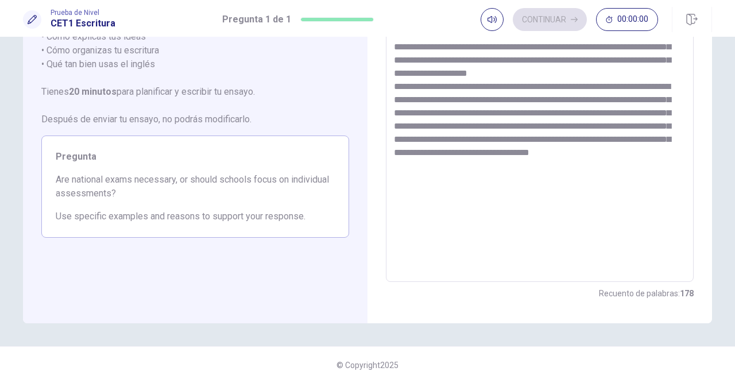
click at [374, 276] on button "Cargando..." at bounding box center [368, 279] width 62 height 23
click at [374, 276] on div "Prueba de Nivel CET1 Escritura Pregunta 1 de 1 Continuar 00:00:00 Pregunta 1 de…" at bounding box center [367, 191] width 735 height 383
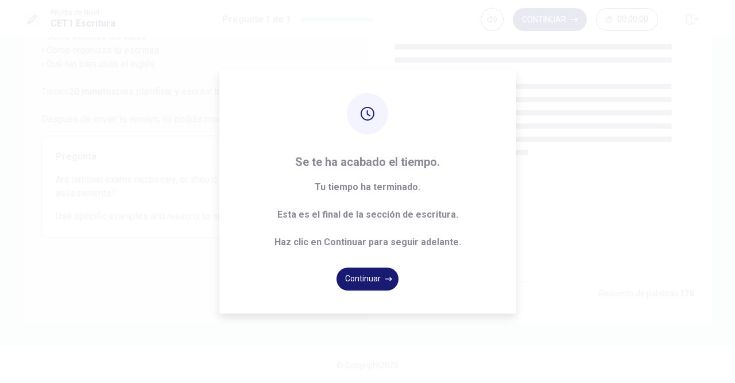
click at [374, 276] on button "Continuar" at bounding box center [368, 279] width 62 height 23
click at [374, 276] on div "Prueba de Nivel CET1 Escritura Pregunta 1 de 1 Continuar 00:00:00 Pregunta 1 de…" at bounding box center [367, 191] width 735 height 383
click at [374, 276] on button "Continuar" at bounding box center [368, 279] width 62 height 23
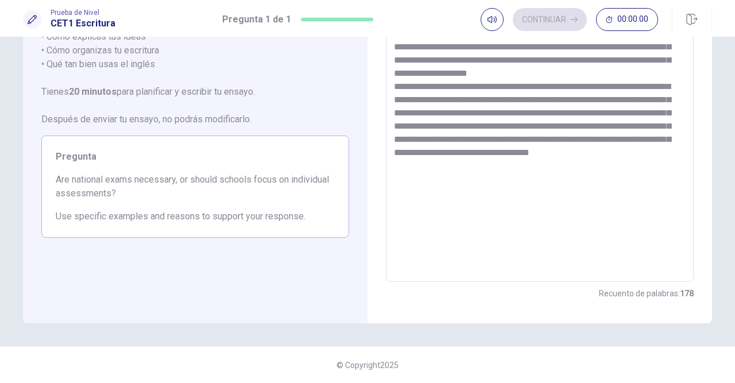
click at [374, 276] on div "Prueba de Nivel CET1 Escritura Pregunta 1 de 1 Continuar 00:00:00 Pregunta 1 de…" at bounding box center [367, 191] width 735 height 383
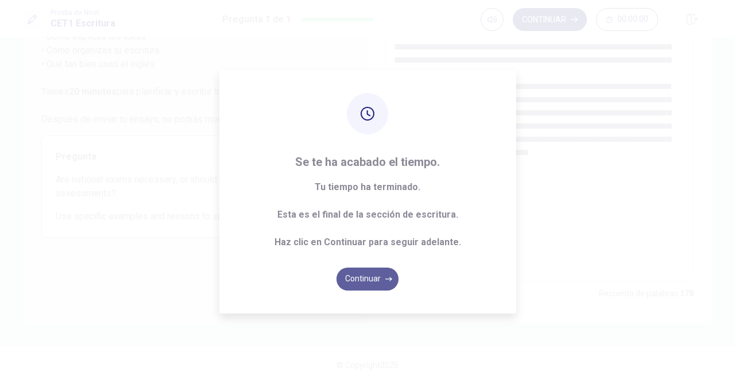
click at [374, 276] on button "Continuar" at bounding box center [368, 279] width 62 height 23
click at [374, 276] on div "Prueba de Nivel CET1 Escritura Pregunta 1 de 1 Continuar 00:00:00 Pregunta 1 de…" at bounding box center [367, 191] width 735 height 383
click at [374, 276] on button "Continuar" at bounding box center [368, 279] width 62 height 23
click at [374, 276] on div "Prueba de Nivel CET1 Escritura Pregunta 1 de 1 Continuar 00:00:00 Pregunta 1 de…" at bounding box center [367, 191] width 735 height 383
click at [374, 276] on button "Continuar" at bounding box center [368, 279] width 62 height 23
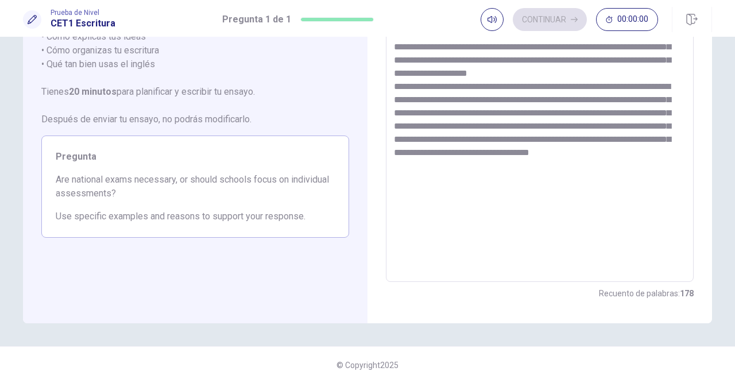
click at [374, 276] on div "Prueba de Nivel CET1 Escritura Pregunta 1 de 1 Continuar 00:00:00 Pregunta 1 de…" at bounding box center [367, 191] width 735 height 383
click at [374, 276] on button "Cargando..." at bounding box center [368, 279] width 62 height 23
click at [374, 276] on div "Prueba de Nivel CET1 Escritura Pregunta 1 de 1 Continuar 00:00:00 Pregunta 1 de…" at bounding box center [367, 191] width 735 height 383
click at [374, 276] on button "Cargando..." at bounding box center [368, 279] width 62 height 23
click at [374, 276] on div "Prueba de Nivel CET1 Escritura Pregunta 1 de 1 Continuar 00:00:00 Pregunta 1 de…" at bounding box center [367, 191] width 735 height 383
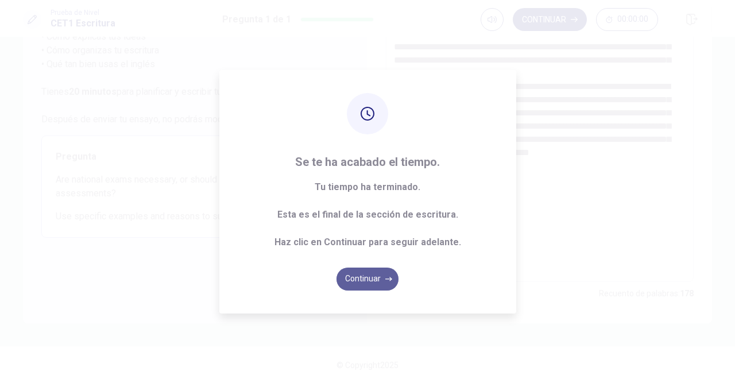
click at [374, 276] on button "Continuar" at bounding box center [368, 279] width 62 height 23
click at [390, 283] on button "Continuar" at bounding box center [368, 279] width 62 height 23
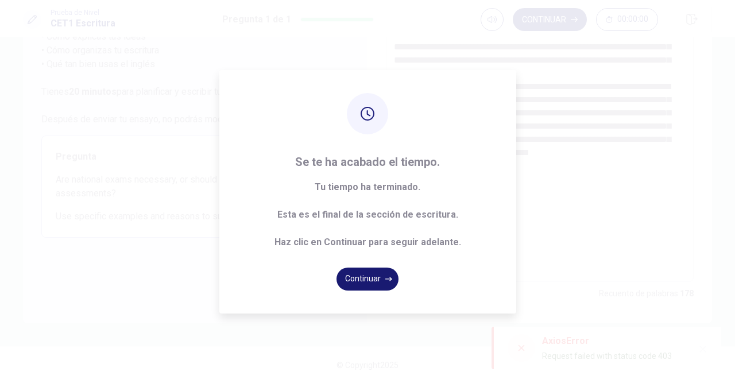
click at [390, 283] on button "Continuar" at bounding box center [368, 279] width 62 height 23
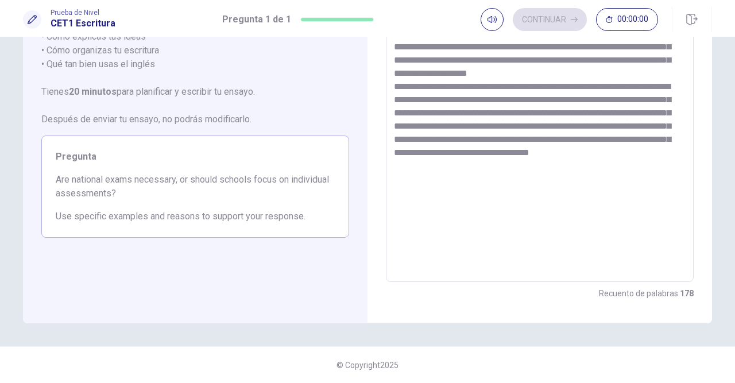
click at [390, 283] on button "Cargando..." at bounding box center [368, 279] width 62 height 23
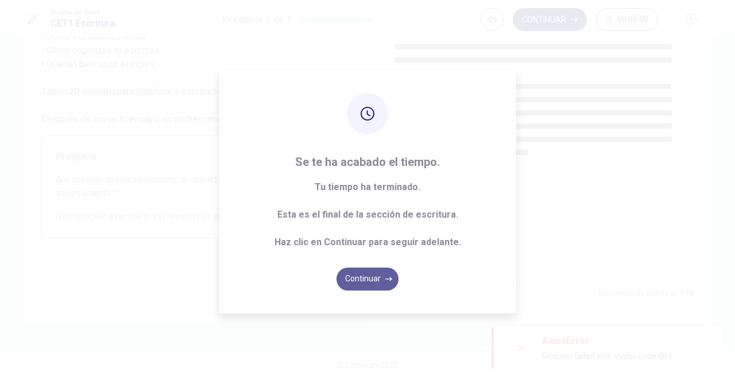
click at [390, 283] on button "Continuar" at bounding box center [368, 279] width 62 height 23
click at [390, 283] on div "Prueba de Nivel CET1 Escritura Pregunta 1 de 1 Continuar 00:00:00 Pregunta 1 de…" at bounding box center [367, 191] width 735 height 383
click at [390, 283] on button "Continuar" at bounding box center [368, 279] width 62 height 23
click at [390, 283] on div "Prueba de Nivel CET1 Escritura Pregunta 1 de 1 Continuar 00:00:00 Pregunta 1 de…" at bounding box center [367, 191] width 735 height 383
